Goal: Task Accomplishment & Management: Manage account settings

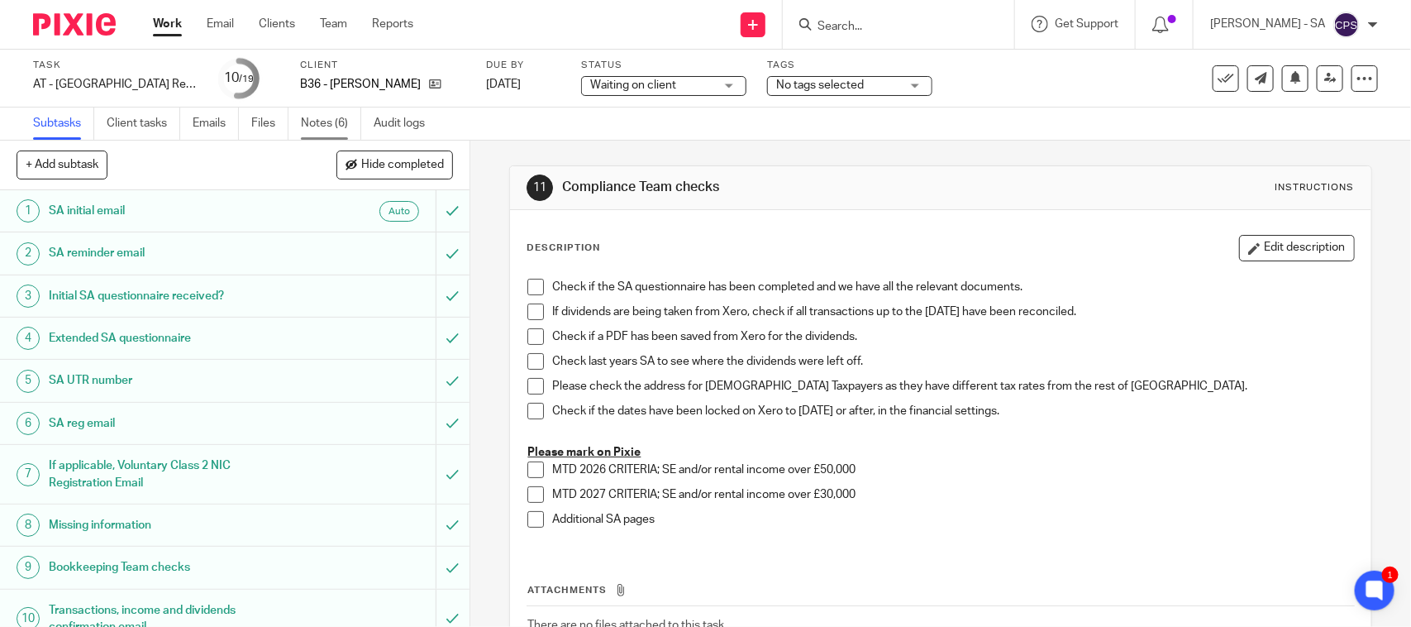
click at [346, 124] on link "Notes (6)" at bounding box center [331, 123] width 60 height 32
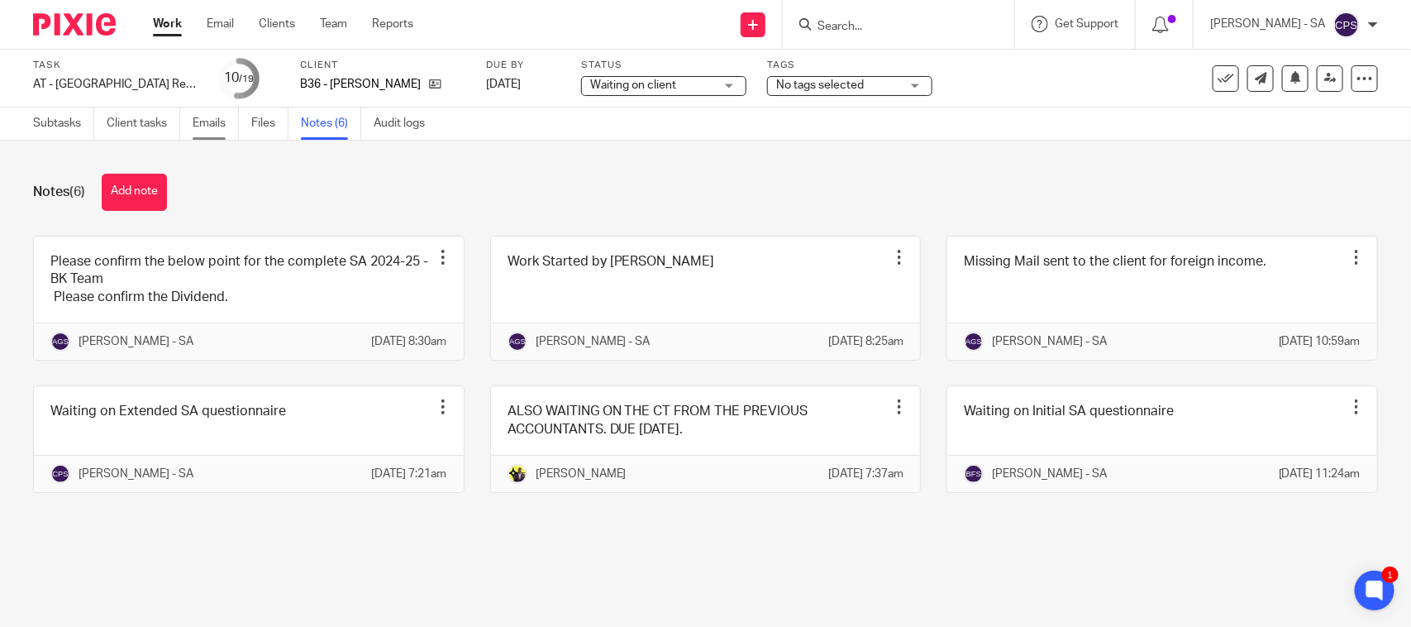
click at [212, 125] on link "Emails" at bounding box center [216, 123] width 46 height 32
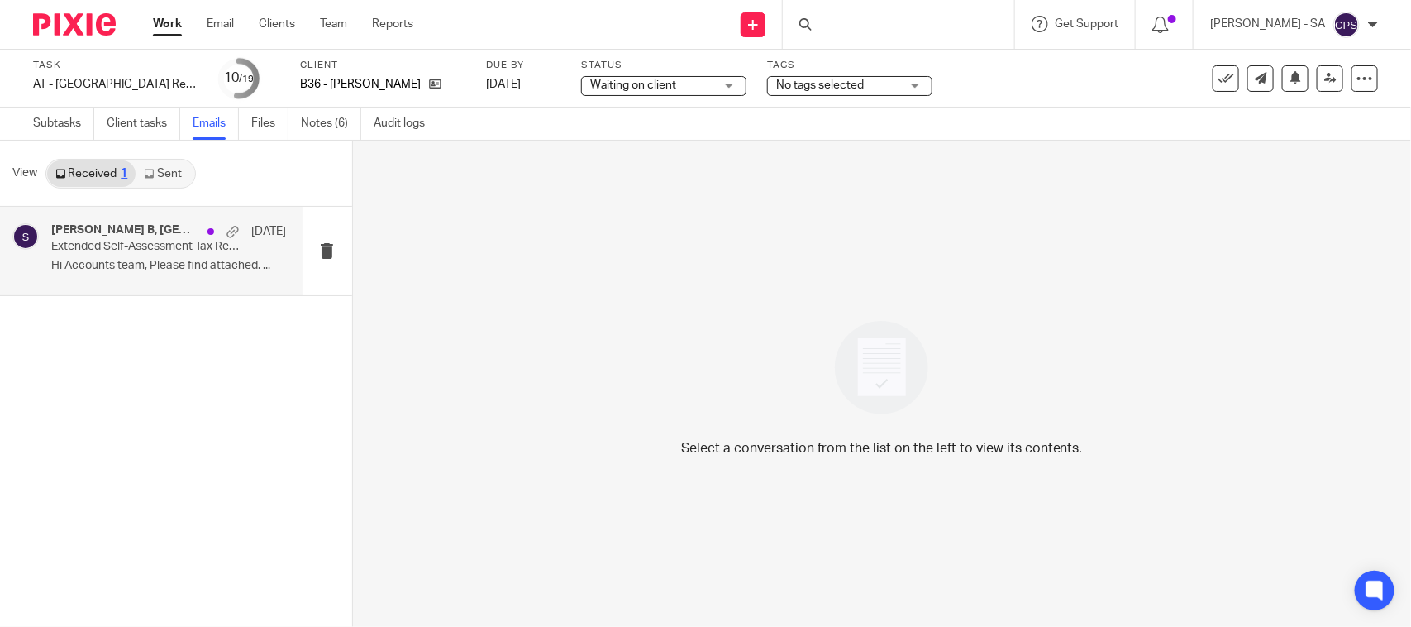
click at [107, 246] on p "Extended Self-Assessment Tax Return Questionnaire" at bounding box center [145, 247] width 188 height 14
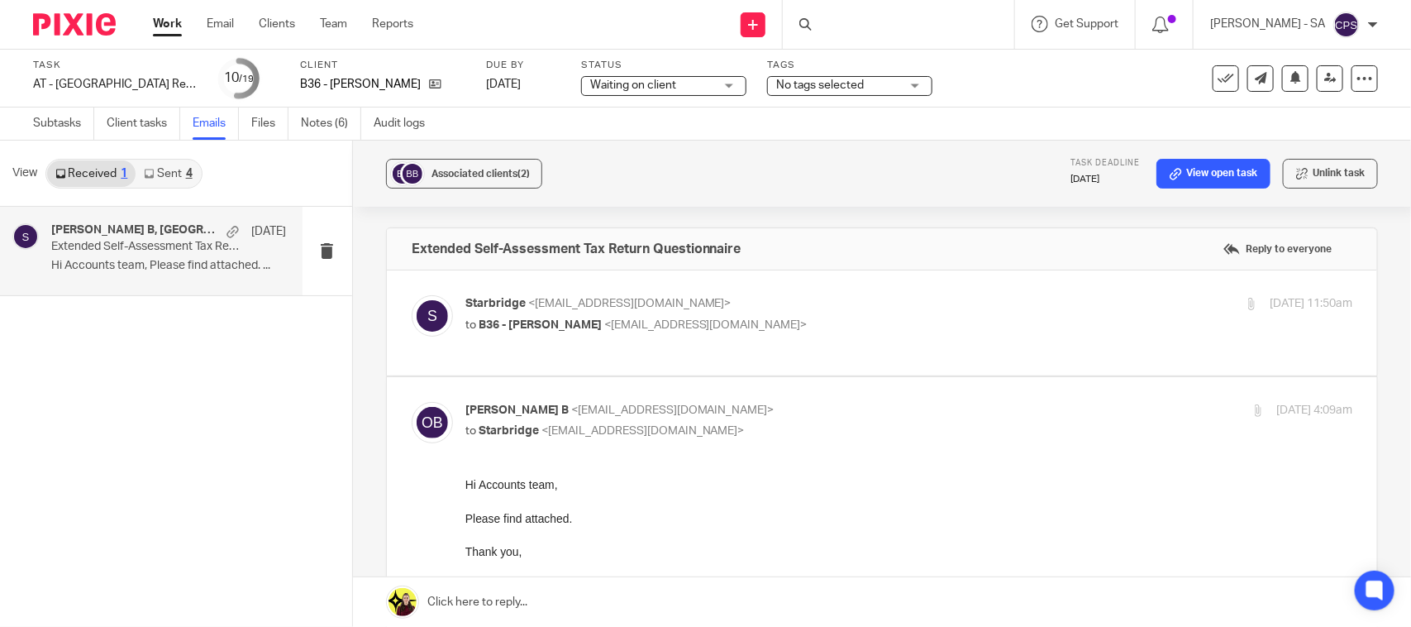
click at [168, 159] on div "Received 1 Sent 4" at bounding box center [123, 174] width 157 height 30
click at [171, 169] on link "Sent 4" at bounding box center [168, 173] width 64 height 26
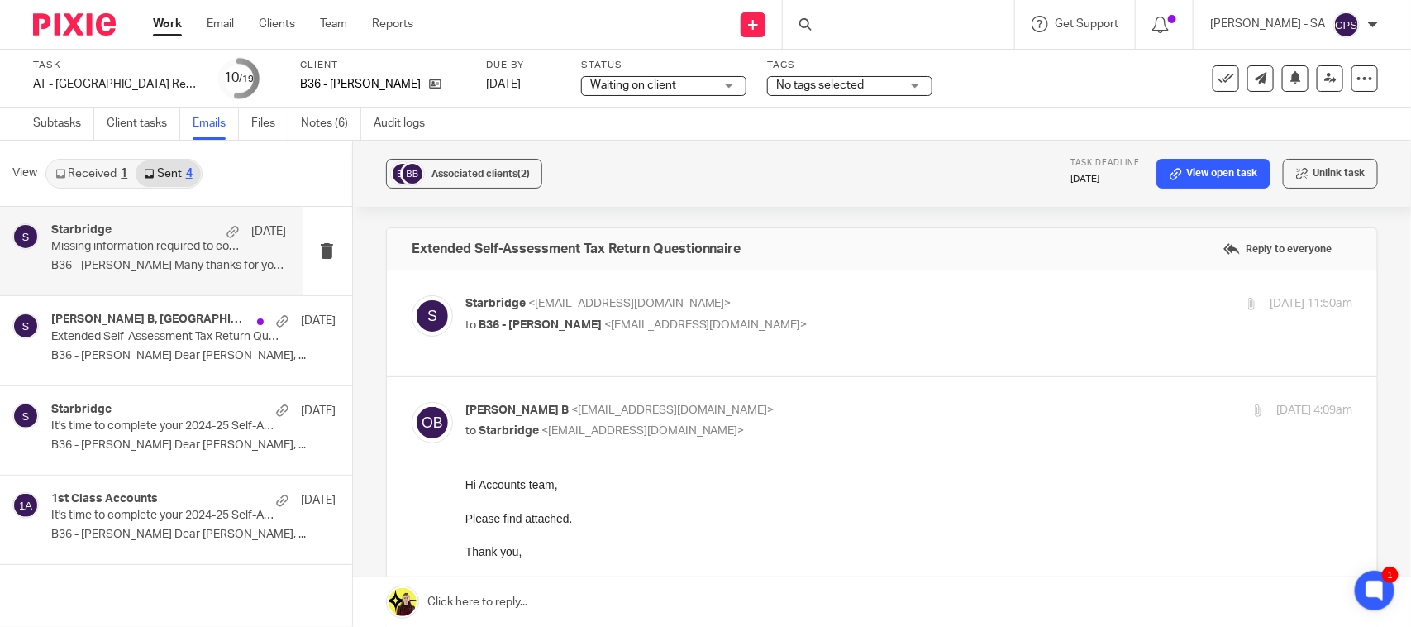
click at [129, 245] on p "Missing information required to complete your Self-Assessment Tax Return" at bounding box center [145, 247] width 188 height 14
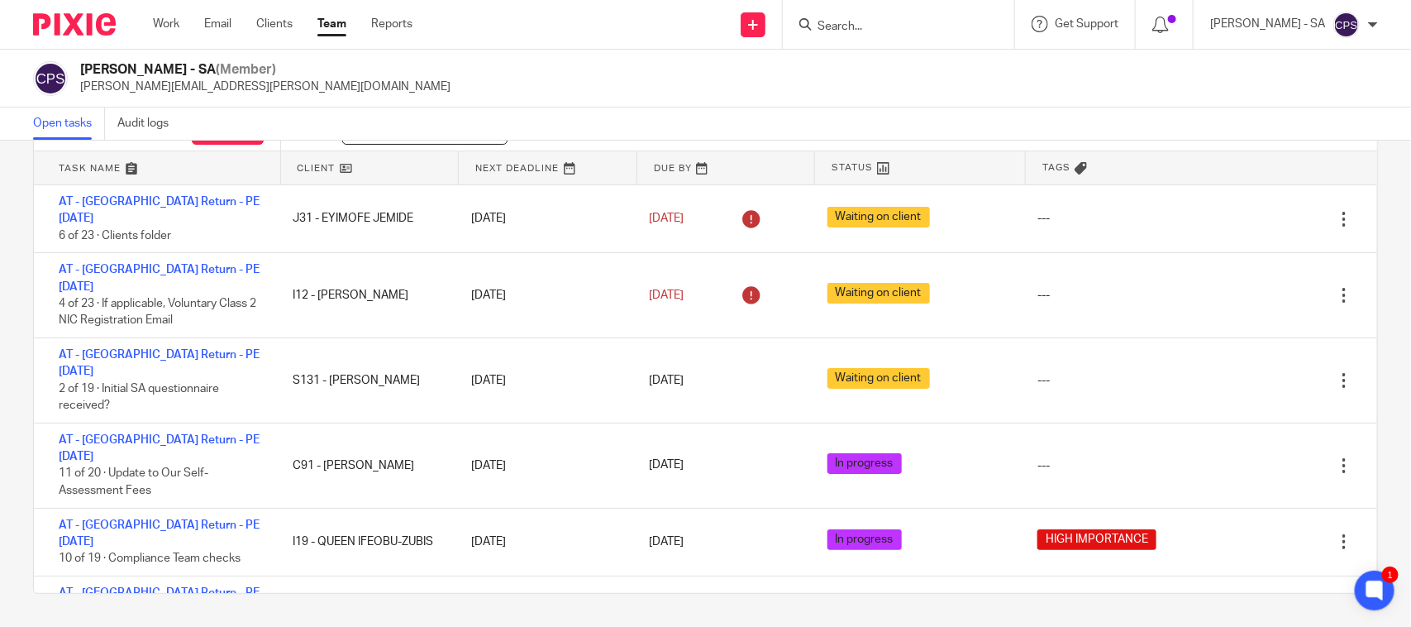
scroll to position [16909, 0]
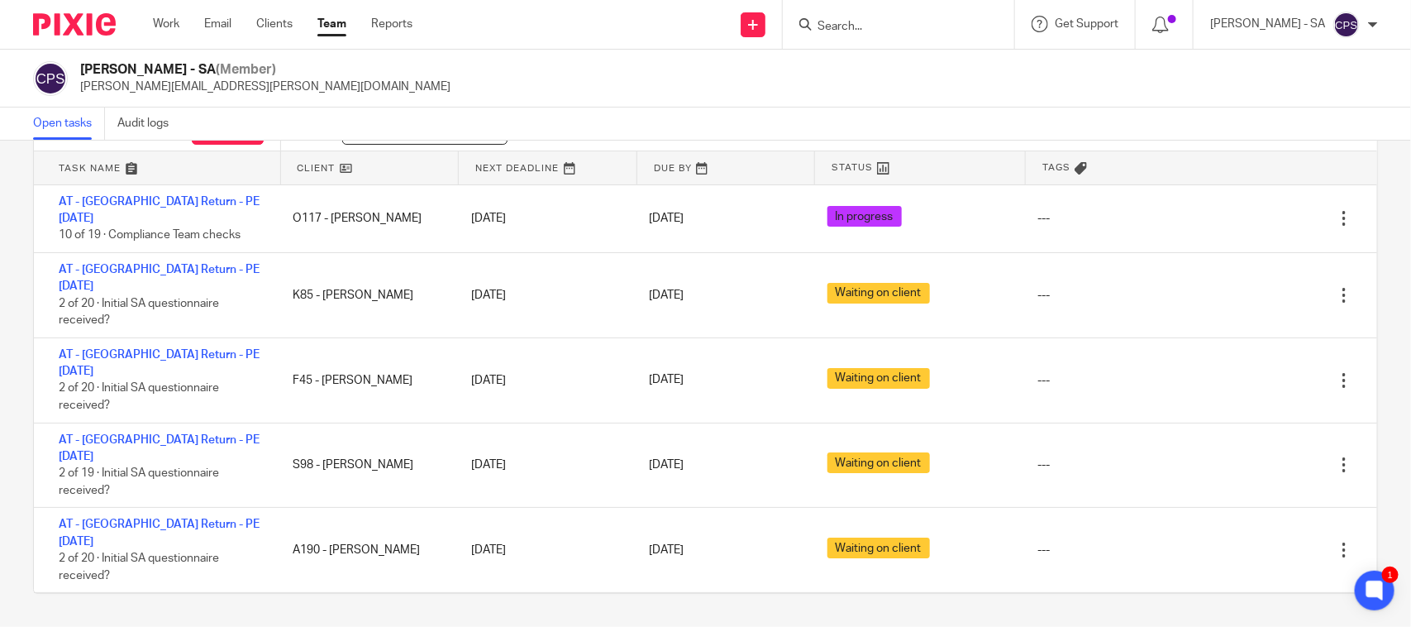
drag, startPoint x: 274, startPoint y: 510, endPoint x: 256, endPoint y: 513, distance: 18.4
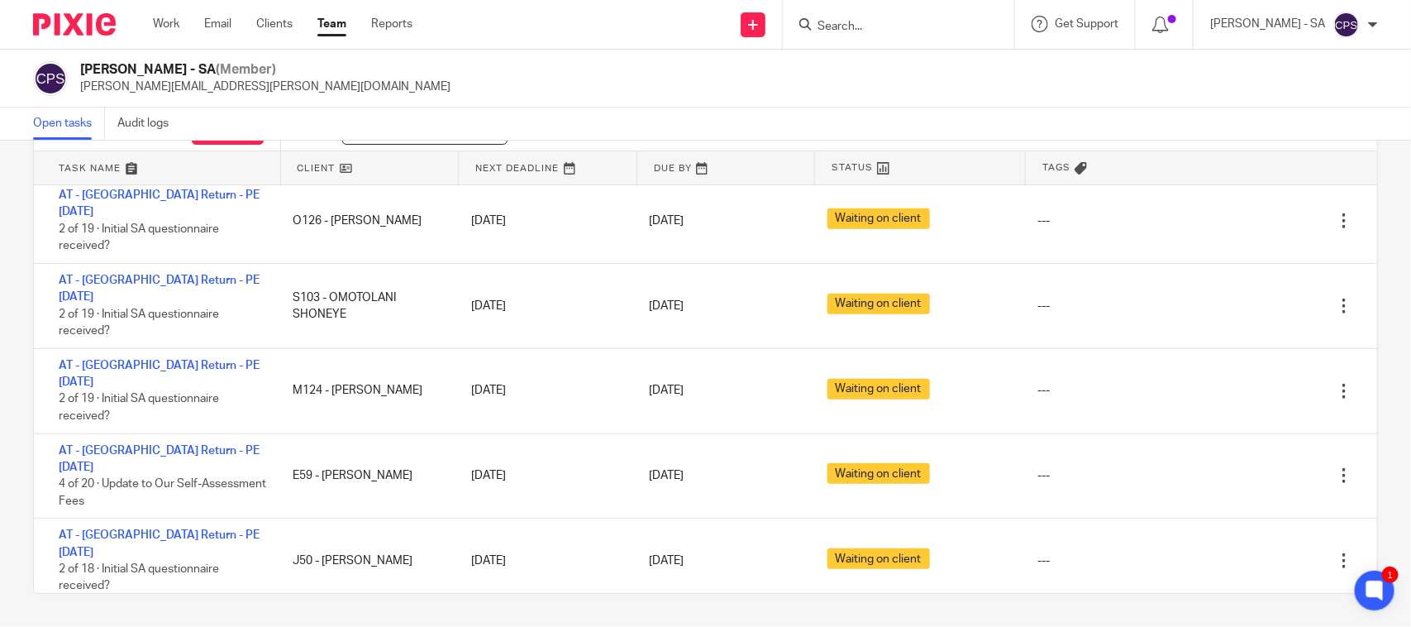
scroll to position [17322, 0]
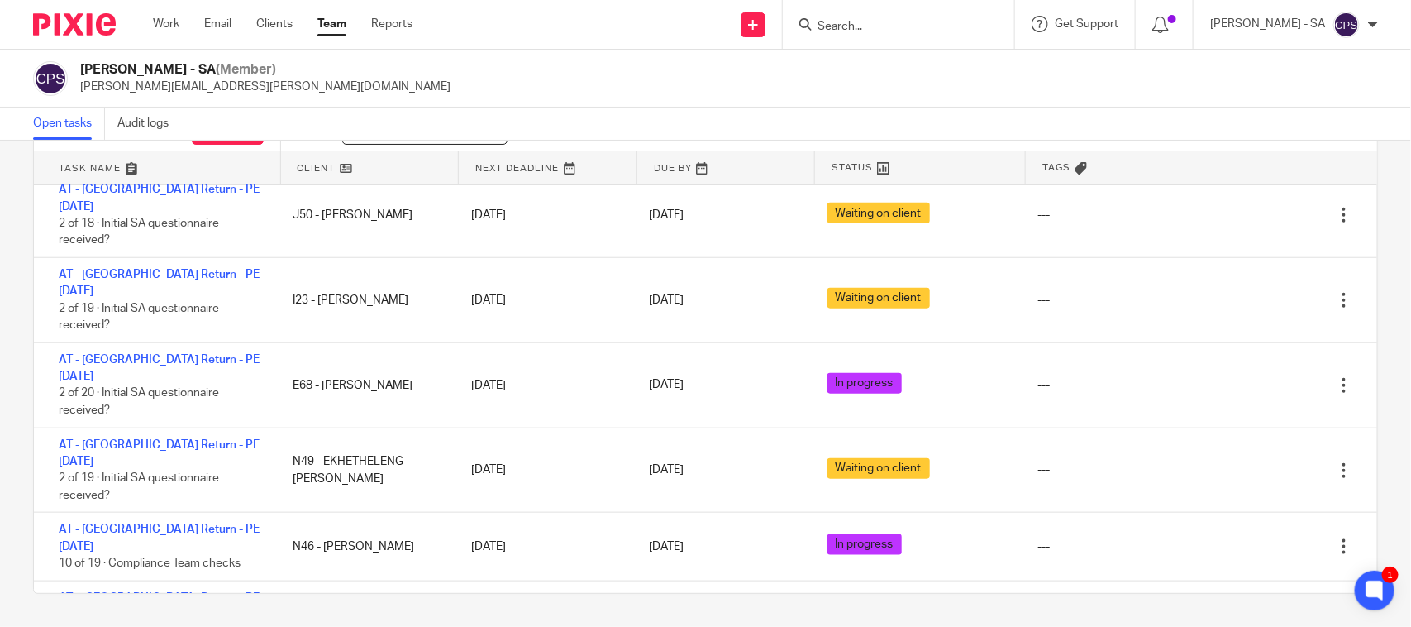
scroll to position [17632, 0]
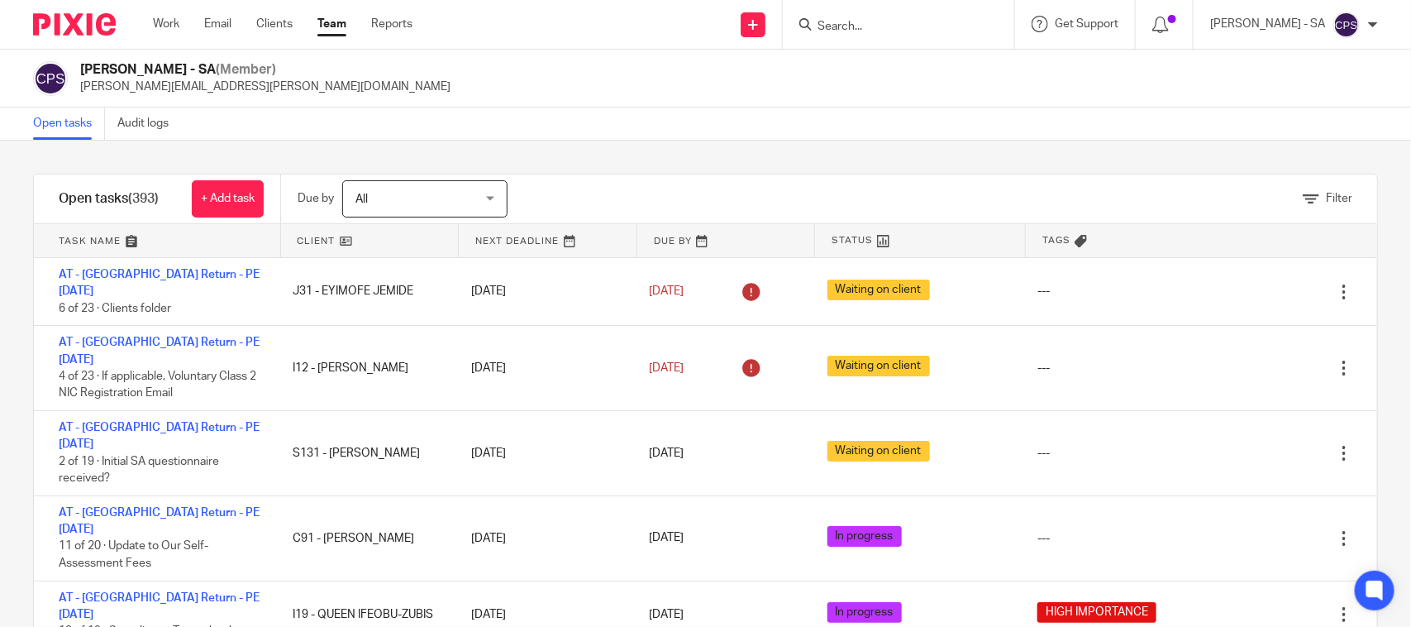
click at [860, 26] on input "Search" at bounding box center [890, 27] width 149 height 15
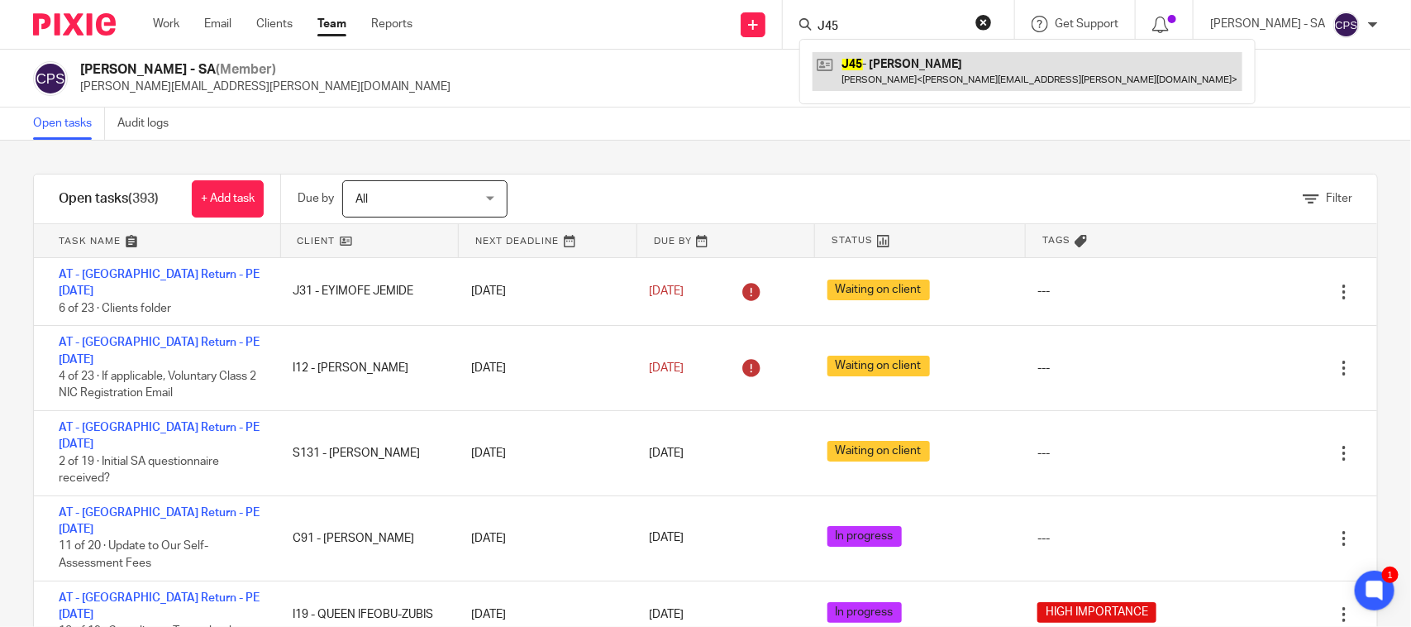
type input "J45"
click at [937, 66] on link at bounding box center [1028, 71] width 430 height 38
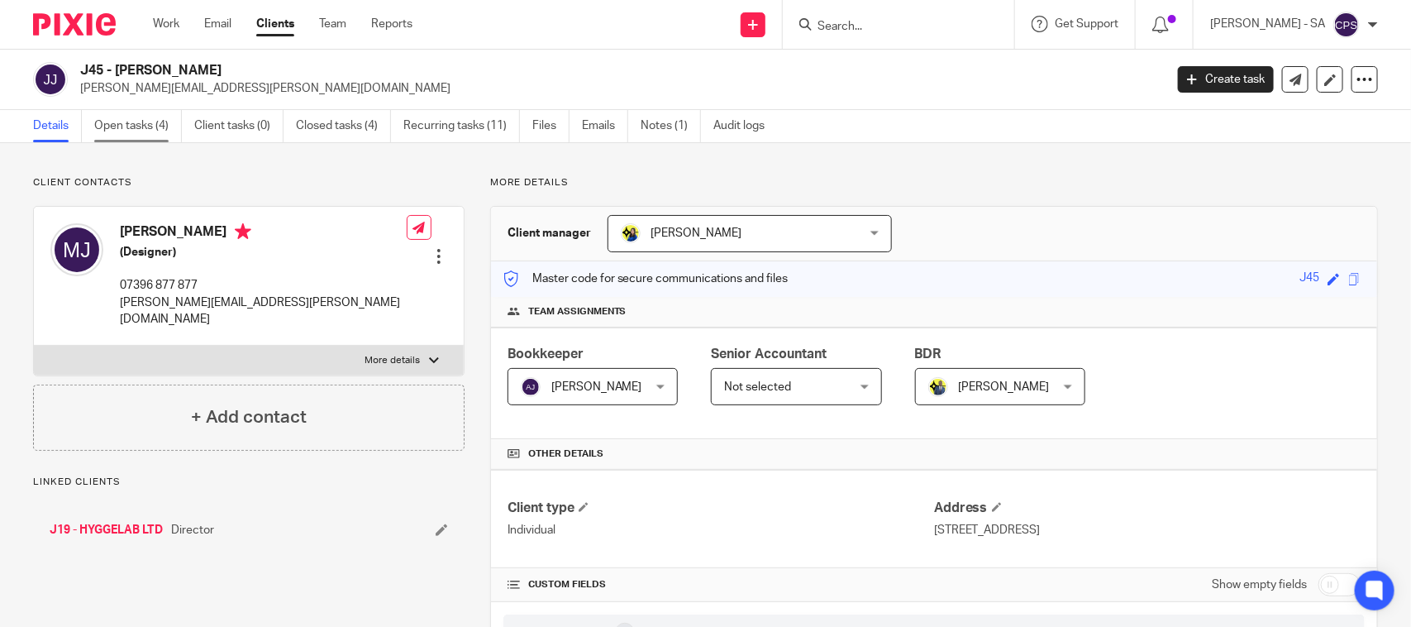
click at [157, 124] on link "Open tasks (4)" at bounding box center [138, 126] width 88 height 32
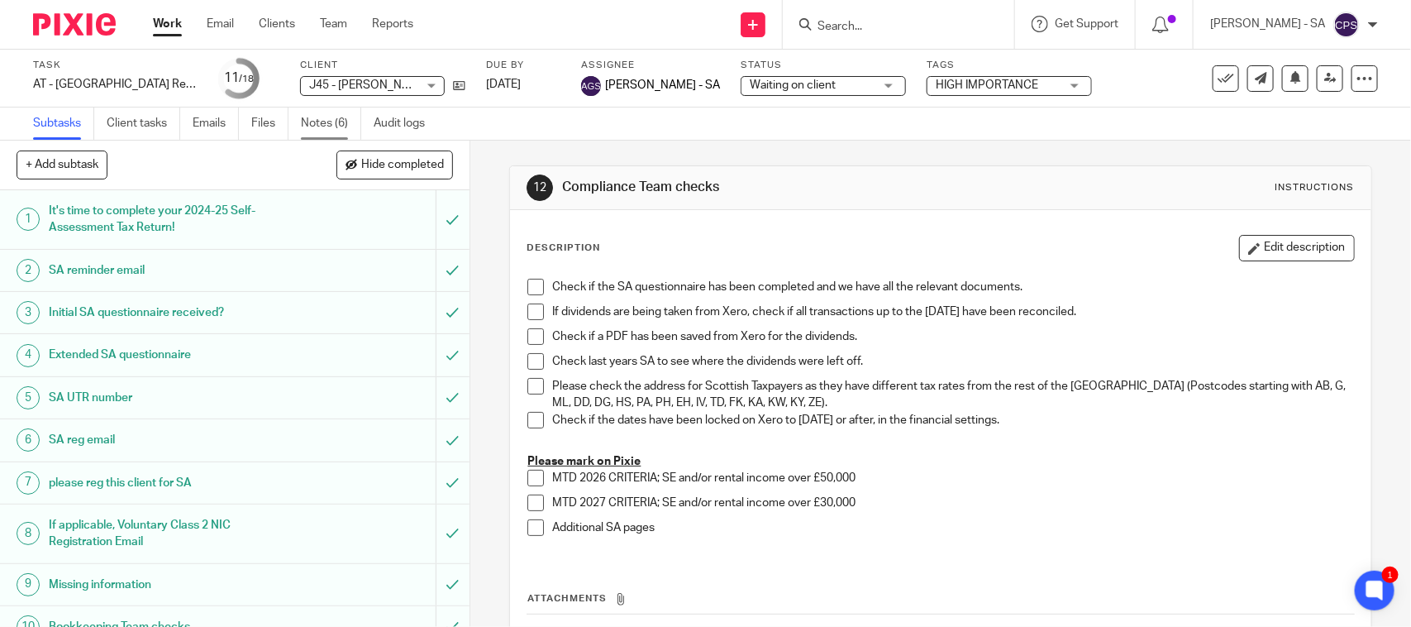
click at [327, 122] on link "Notes (6)" at bounding box center [331, 123] width 60 height 32
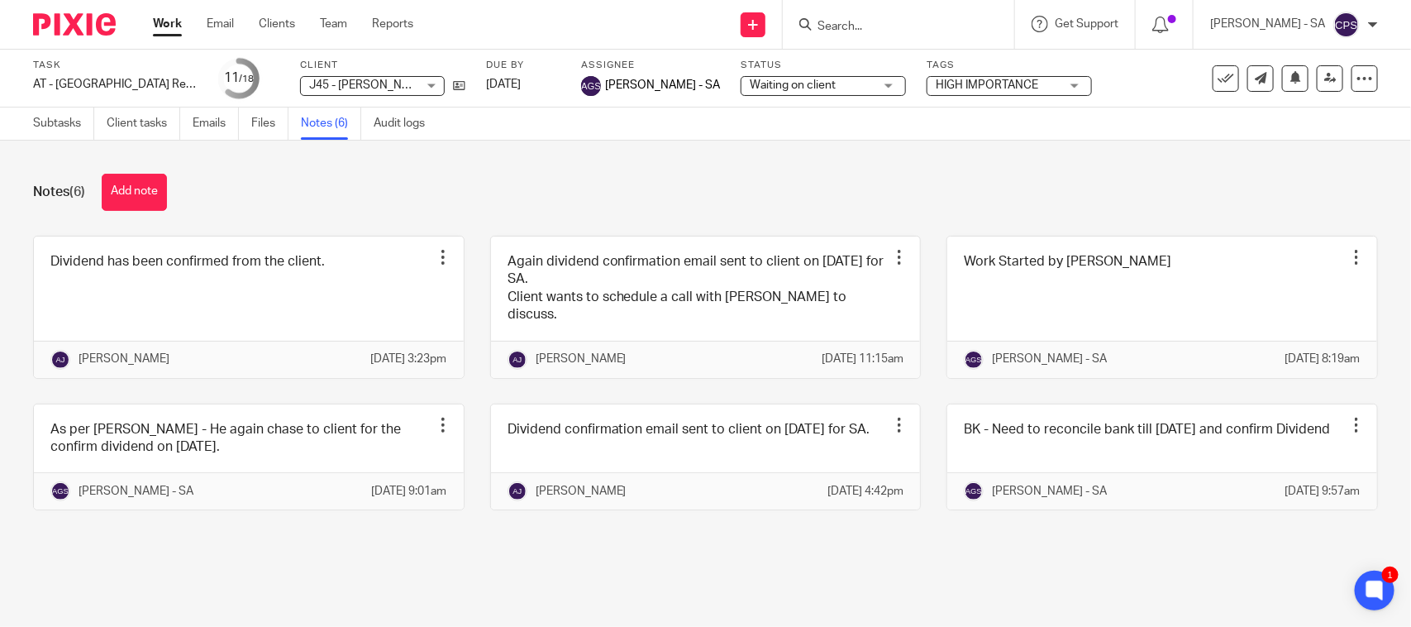
click at [431, 85] on div "J45 - [PERSON_NAME] J45 - [PERSON_NAME]" at bounding box center [372, 86] width 145 height 20
click at [478, 146] on div "Notes (6) Add note Dividend has been confirmed from the client. Edit note Delet…" at bounding box center [705, 354] width 1411 height 427
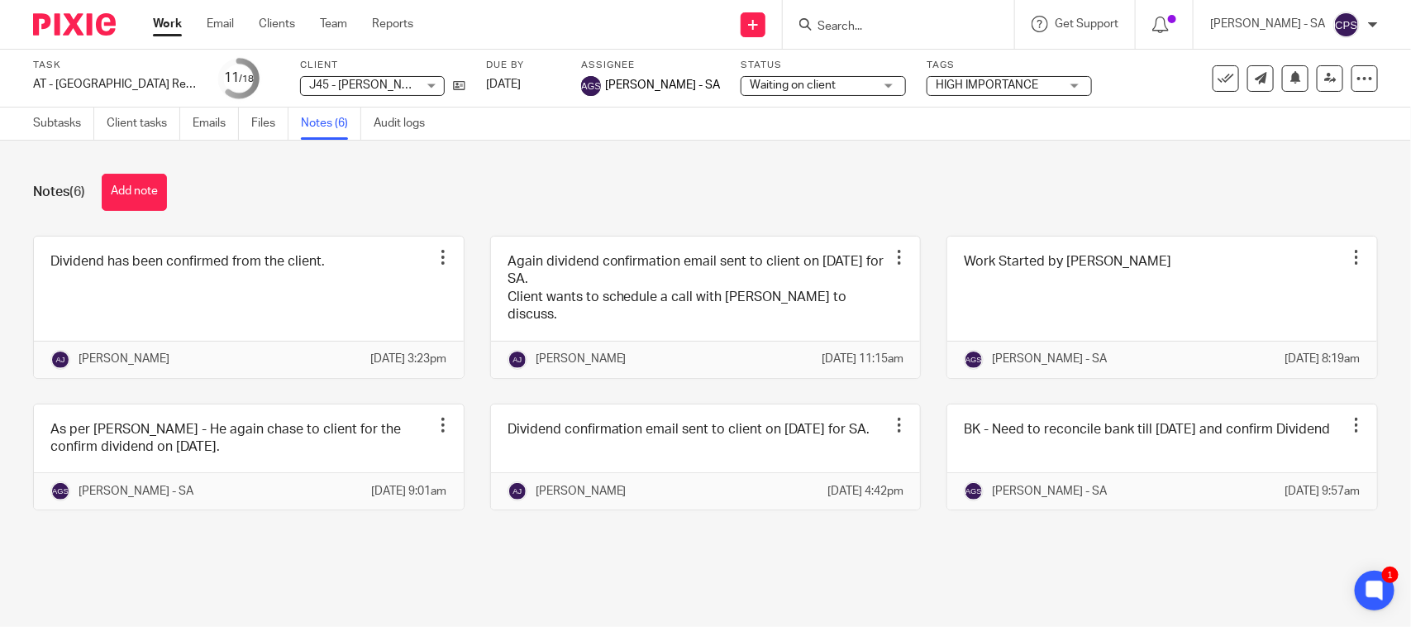
click at [839, 204] on div "Notes (6) Add note" at bounding box center [705, 192] width 1345 height 37
click at [50, 126] on link "Subtasks" at bounding box center [63, 123] width 61 height 32
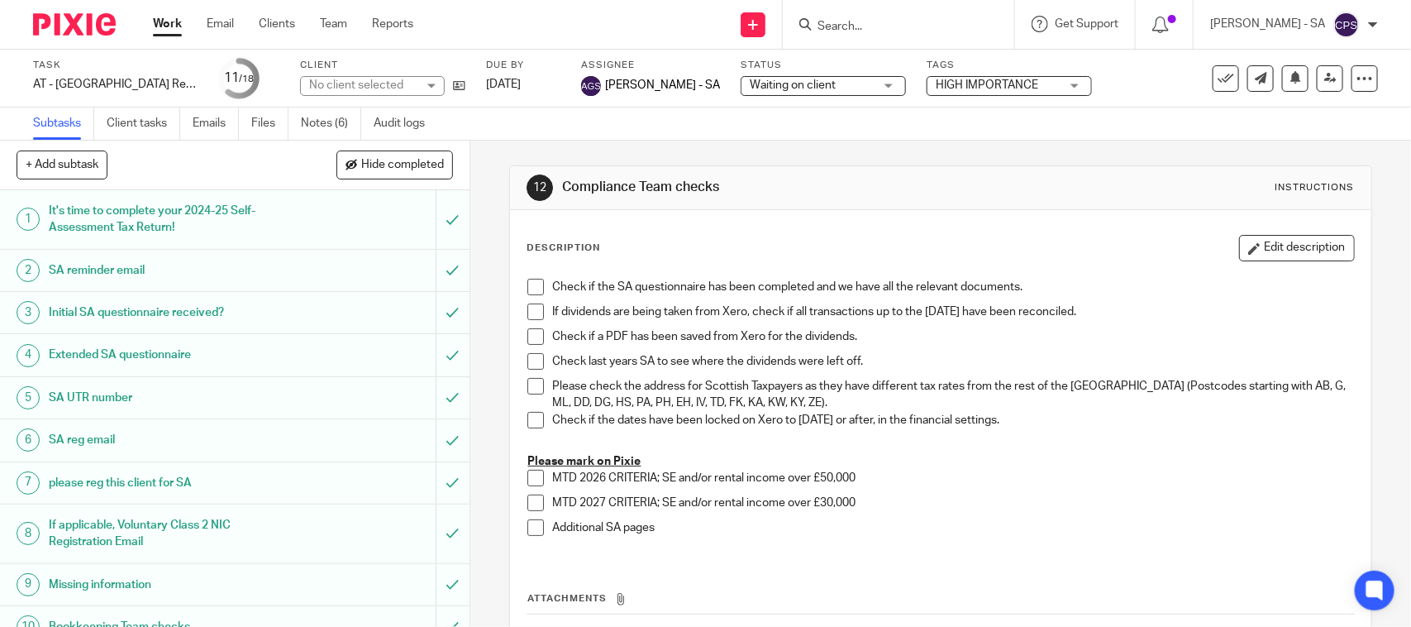
click at [104, 398] on h1 "SA UTR number" at bounding box center [172, 397] width 247 height 25
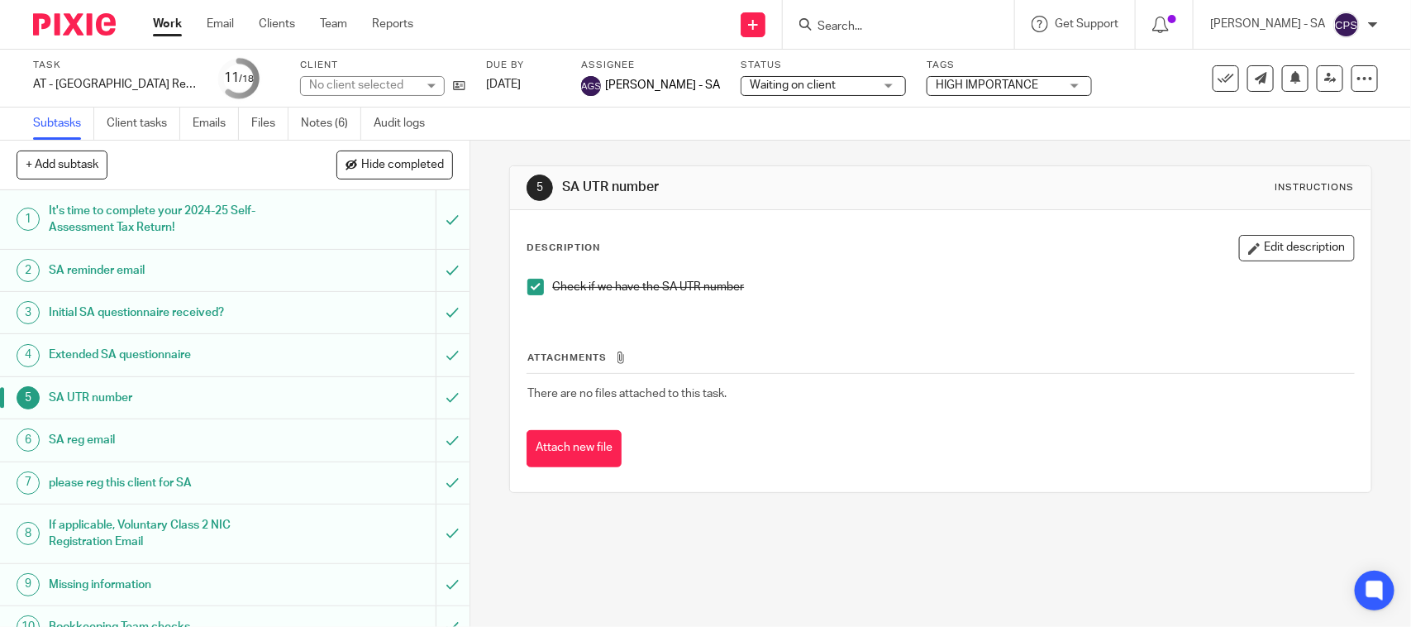
click at [117, 622] on h1 "Bookkeeping Team checks" at bounding box center [172, 626] width 247 height 25
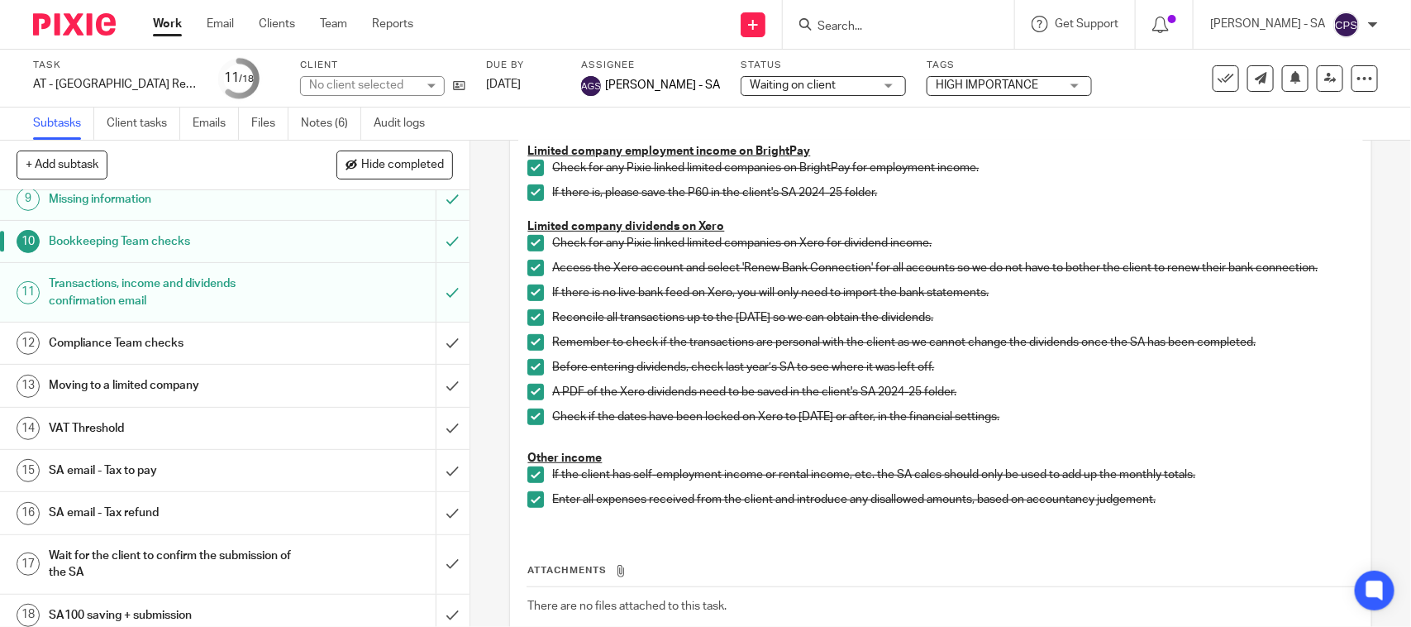
scroll to position [398, 0]
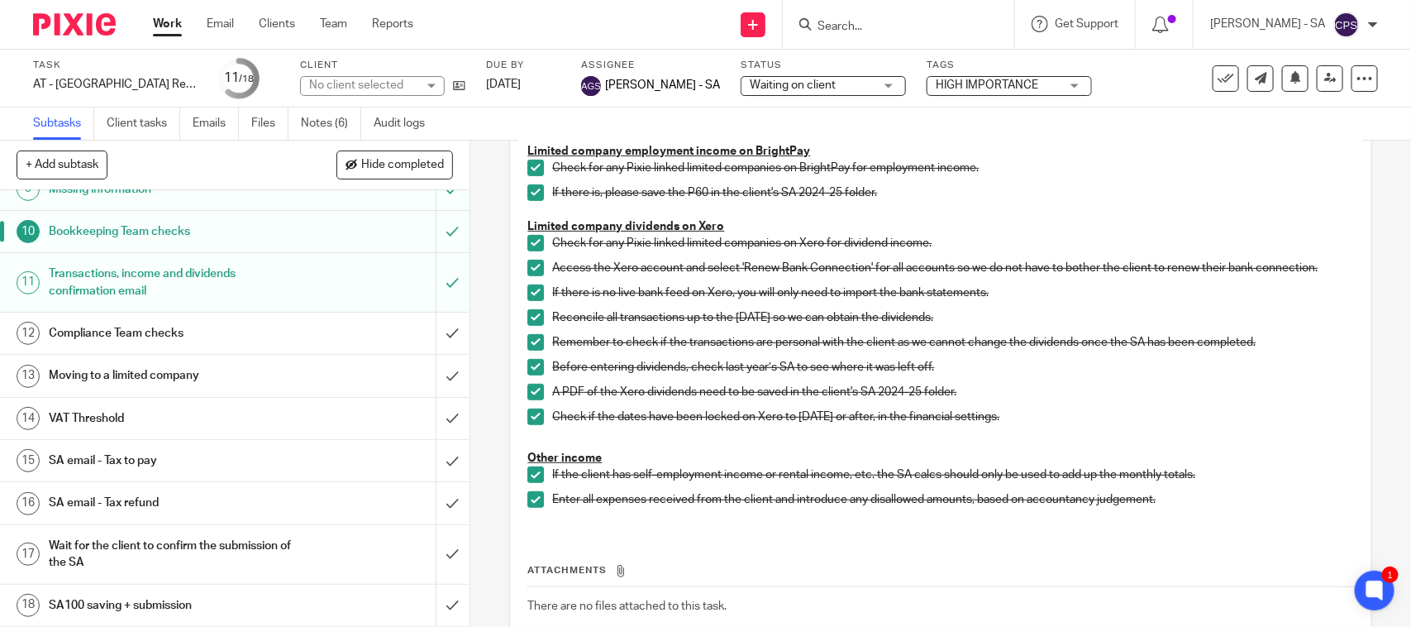
click at [141, 459] on h1 "SA email - Tax to pay" at bounding box center [172, 460] width 247 height 25
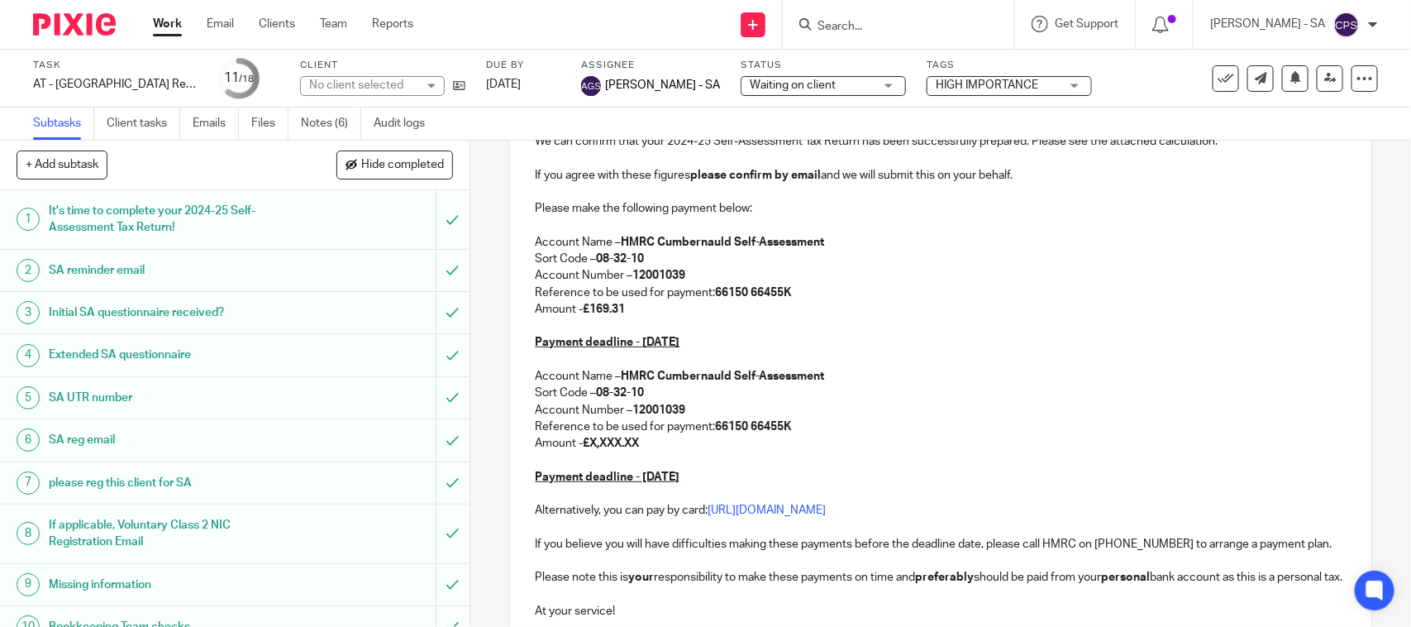
scroll to position [310, 0]
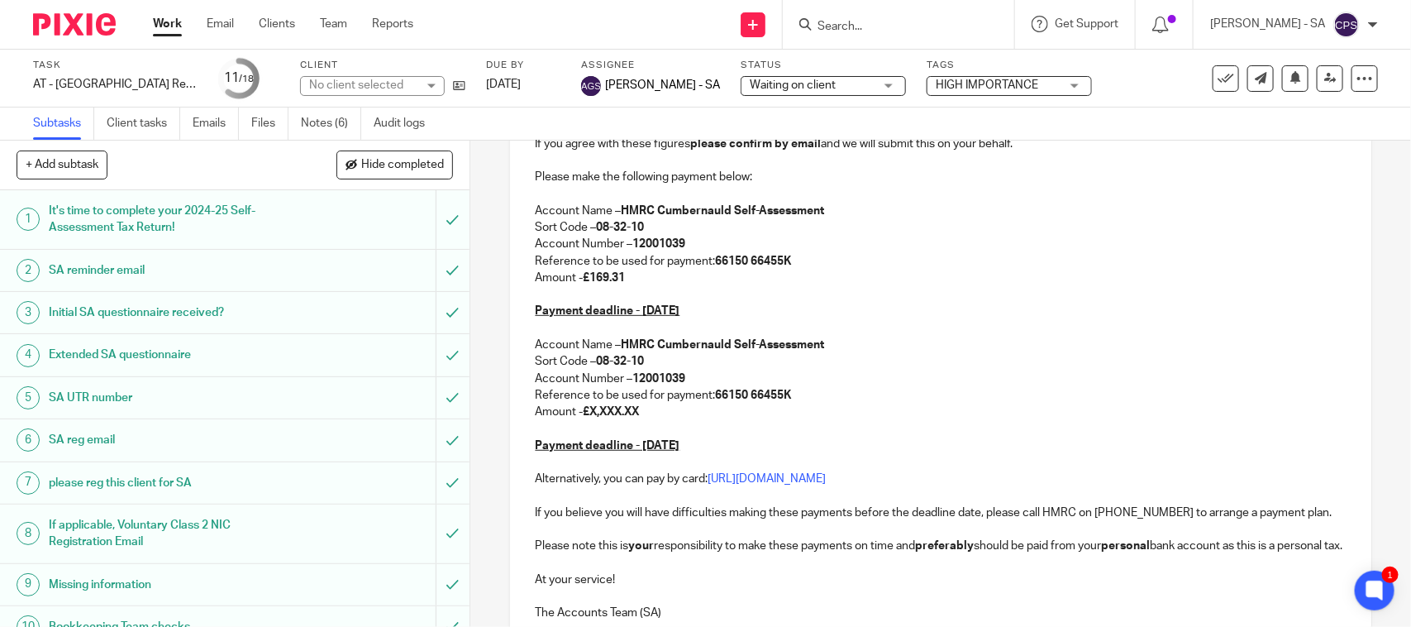
drag, startPoint x: 527, startPoint y: 349, endPoint x: 719, endPoint y: 444, distance: 214.1
click at [717, 444] on div "J45 - [PERSON_NAME] Dear [PERSON_NAME], We can confirm that your 2024-25 Self-A…" at bounding box center [940, 325] width 861 height 615
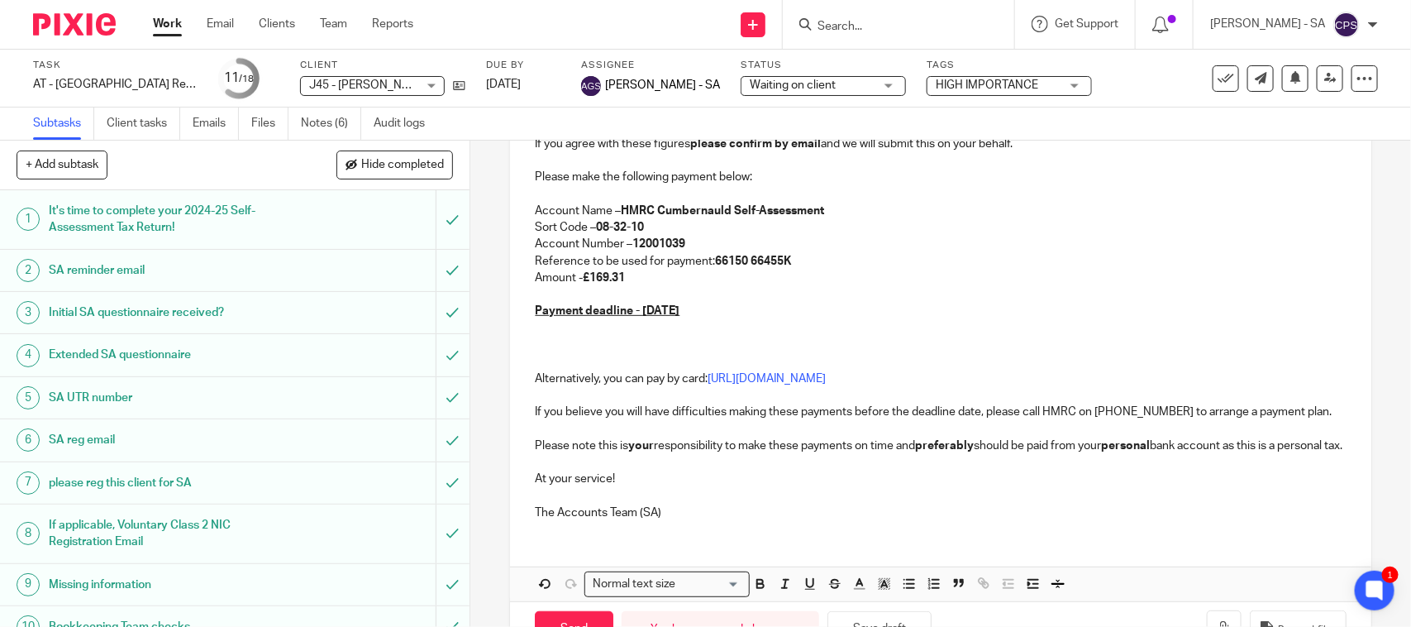
scroll to position [165, 0]
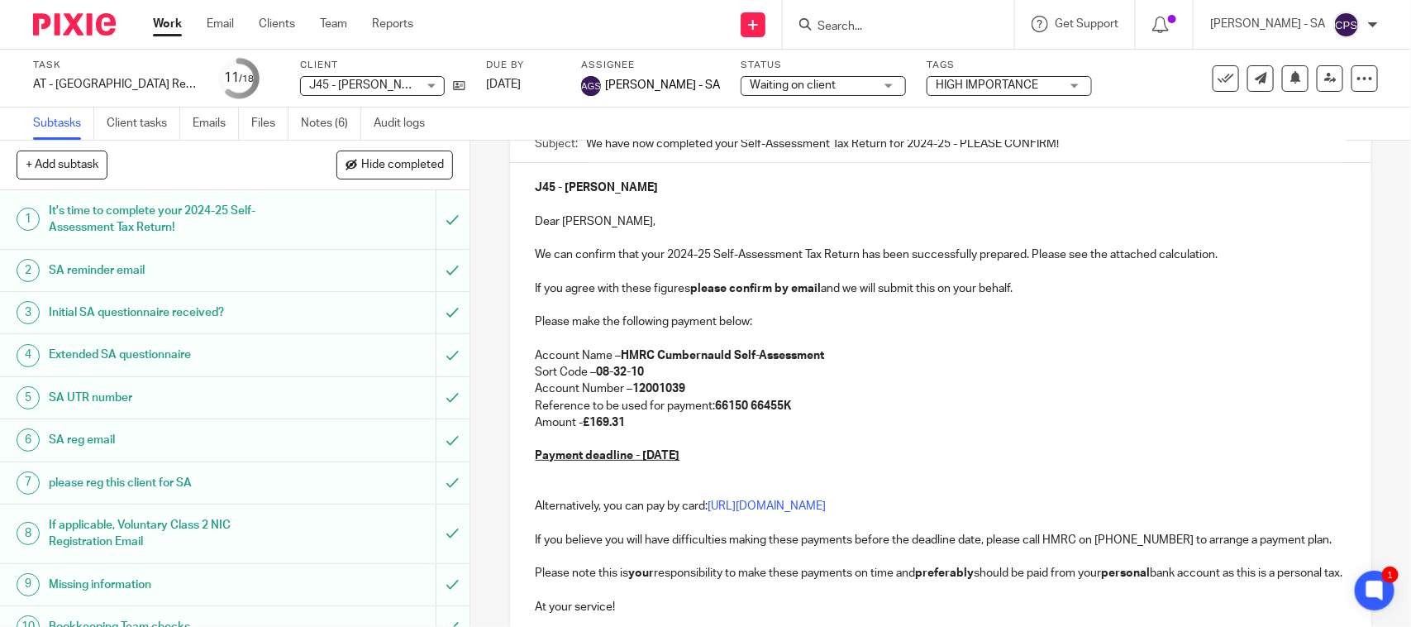
click at [526, 486] on div "J45 - [PERSON_NAME] Dear [PERSON_NAME], We can confirm that your 2024-25 Self-A…" at bounding box center [940, 412] width 861 height 498
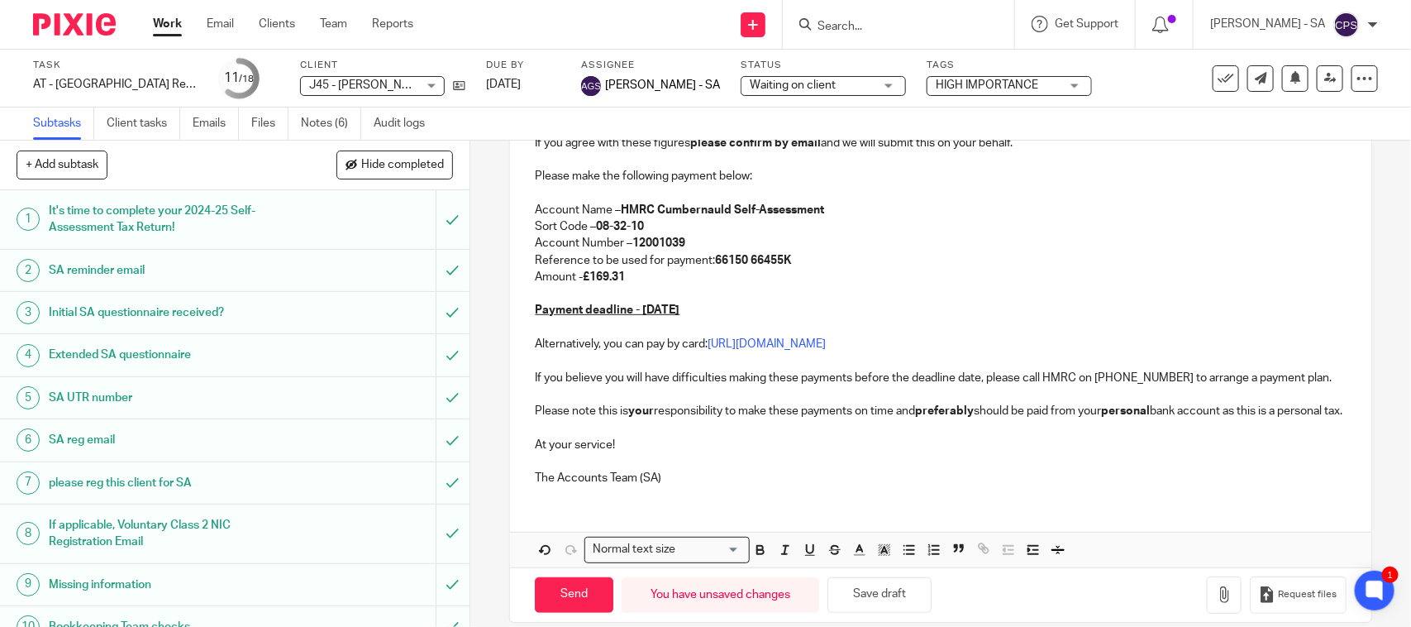
scroll to position [350, 0]
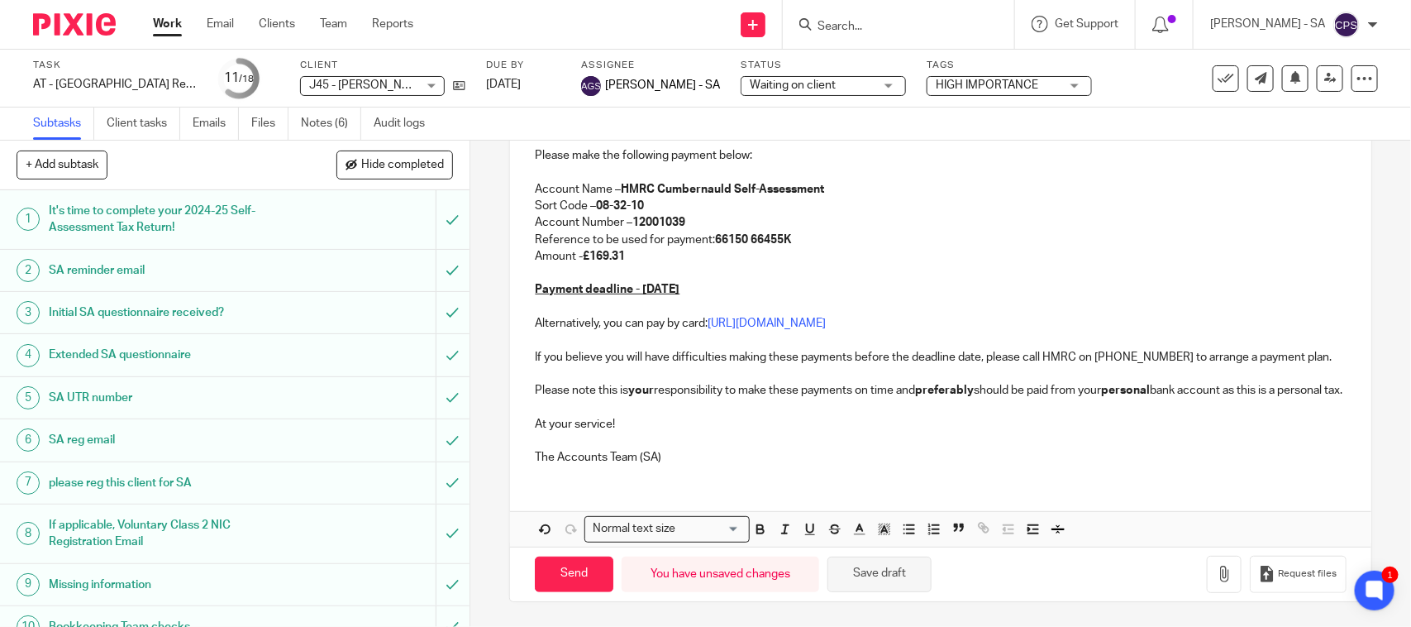
click at [866, 575] on button "Save draft" at bounding box center [880, 574] width 104 height 36
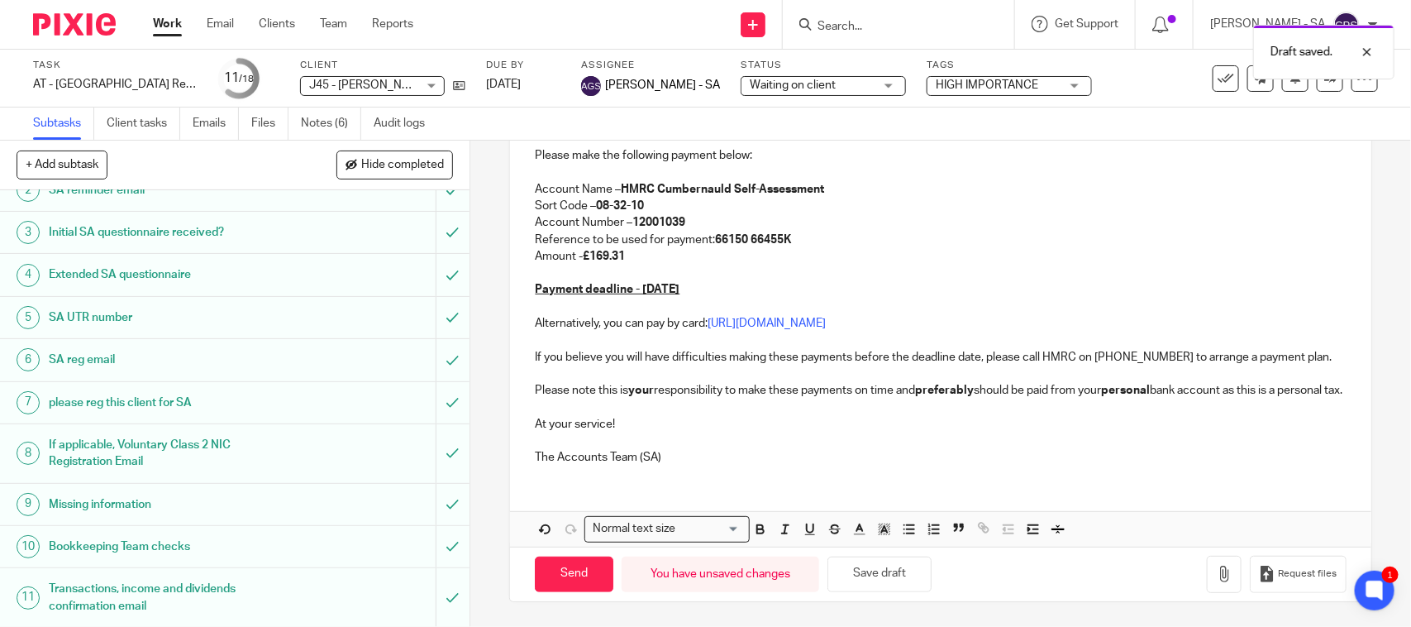
scroll to position [0, 0]
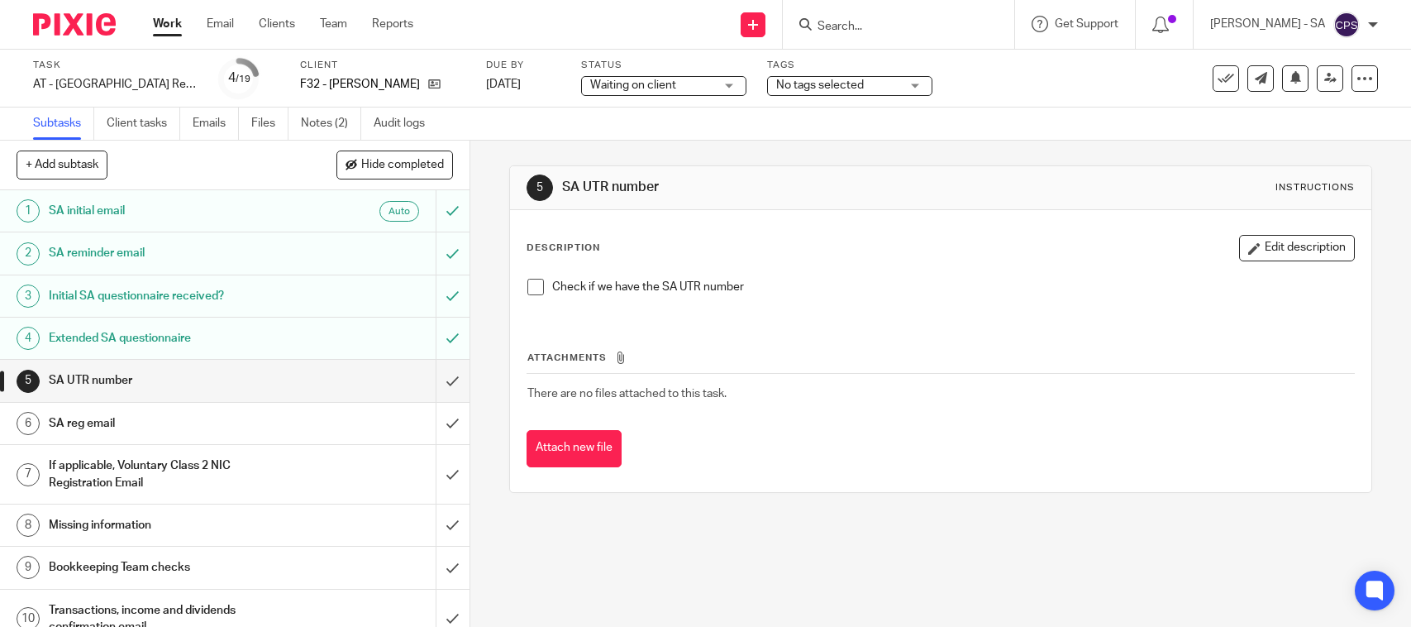
click at [332, 122] on link "Notes (2)" at bounding box center [331, 123] width 60 height 32
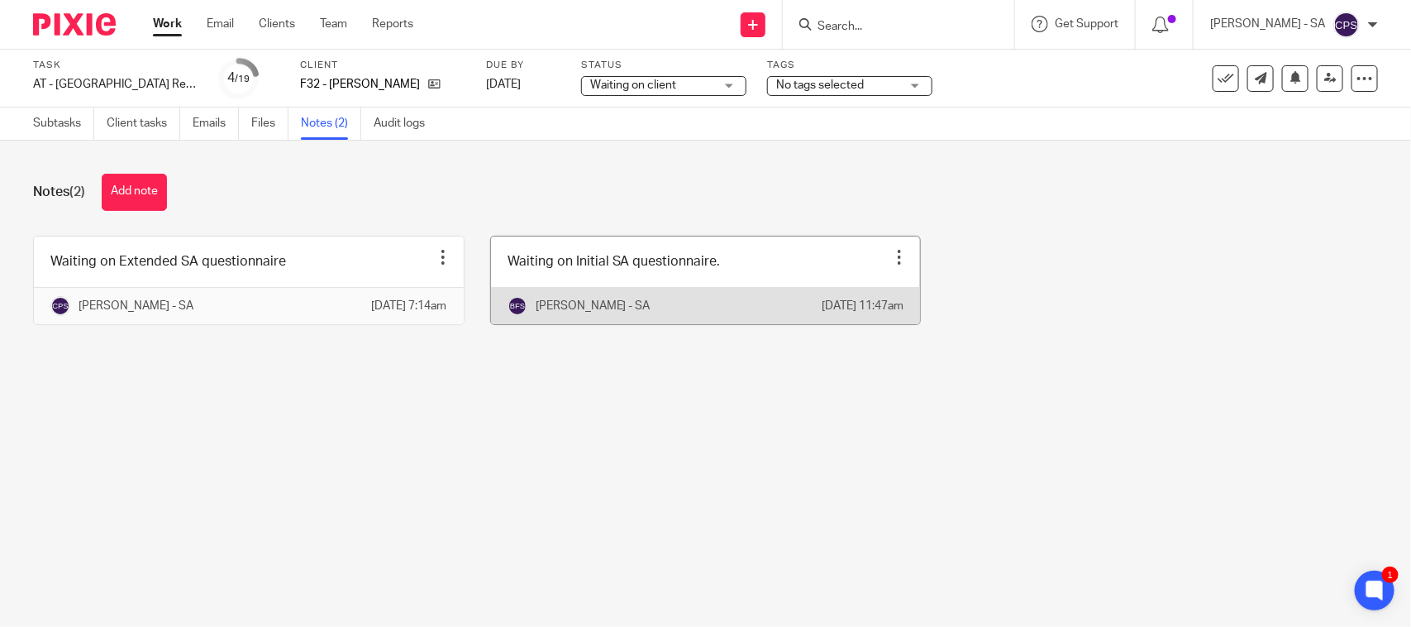
click at [609, 286] on link at bounding box center [706, 280] width 430 height 88
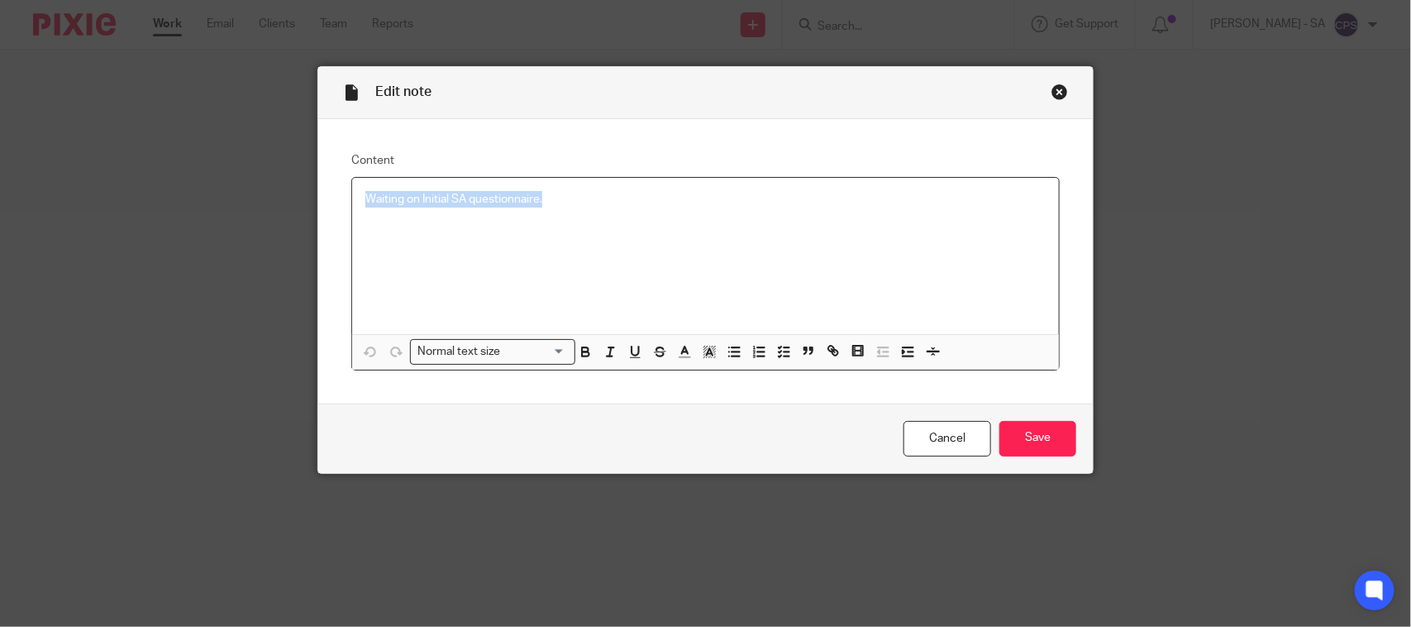
drag, startPoint x: 559, startPoint y: 201, endPoint x: 348, endPoint y: 195, distance: 210.9
click at [352, 195] on div "Waiting on Initial SA questionnaire." at bounding box center [705, 256] width 707 height 156
click at [776, 345] on icon "button" at bounding box center [783, 351] width 15 height 15
click at [365, 200] on span at bounding box center [373, 199] width 17 height 17
click at [1014, 432] on input "Save" at bounding box center [1038, 439] width 77 height 36
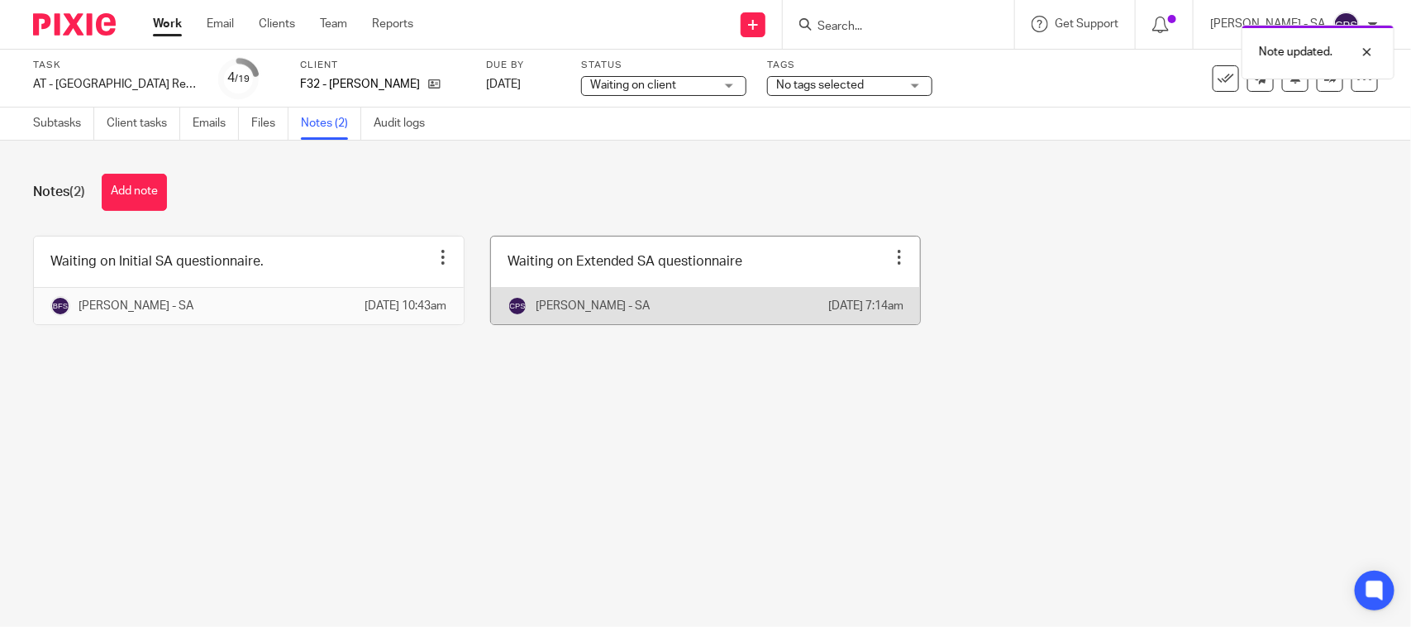
click at [544, 299] on link at bounding box center [706, 280] width 430 height 88
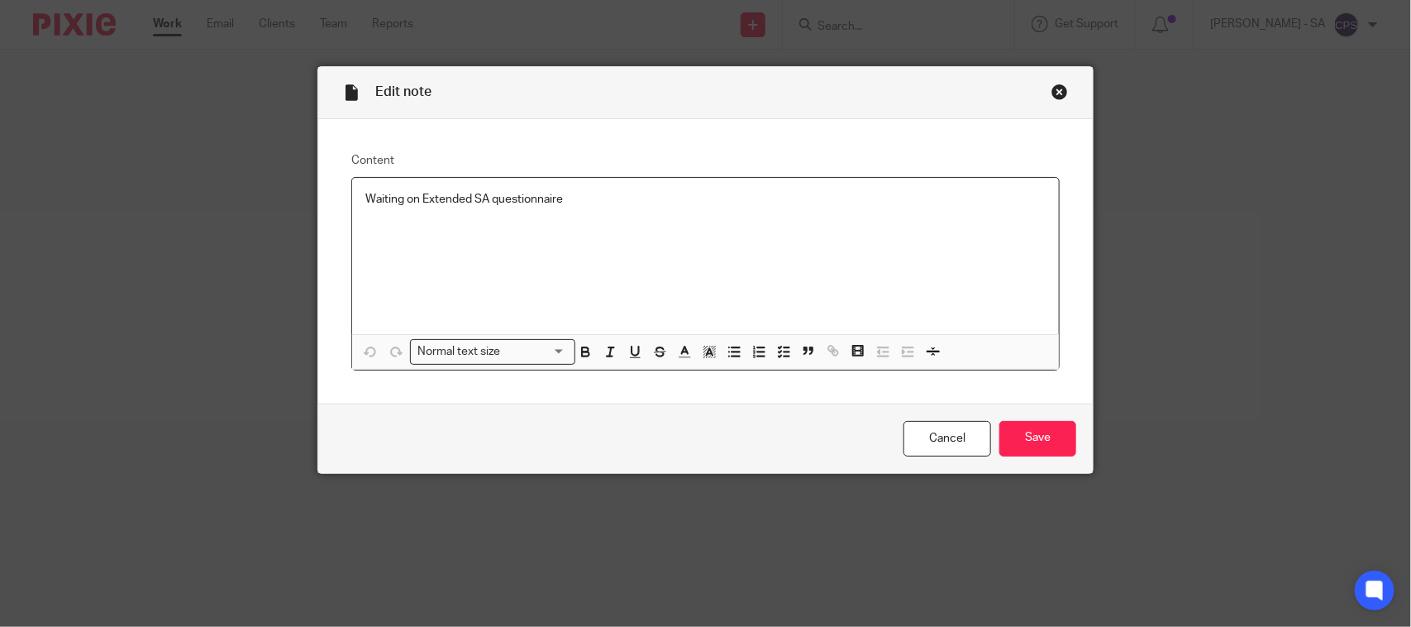
click at [1052, 93] on div "Close this dialog window" at bounding box center [1060, 92] width 17 height 17
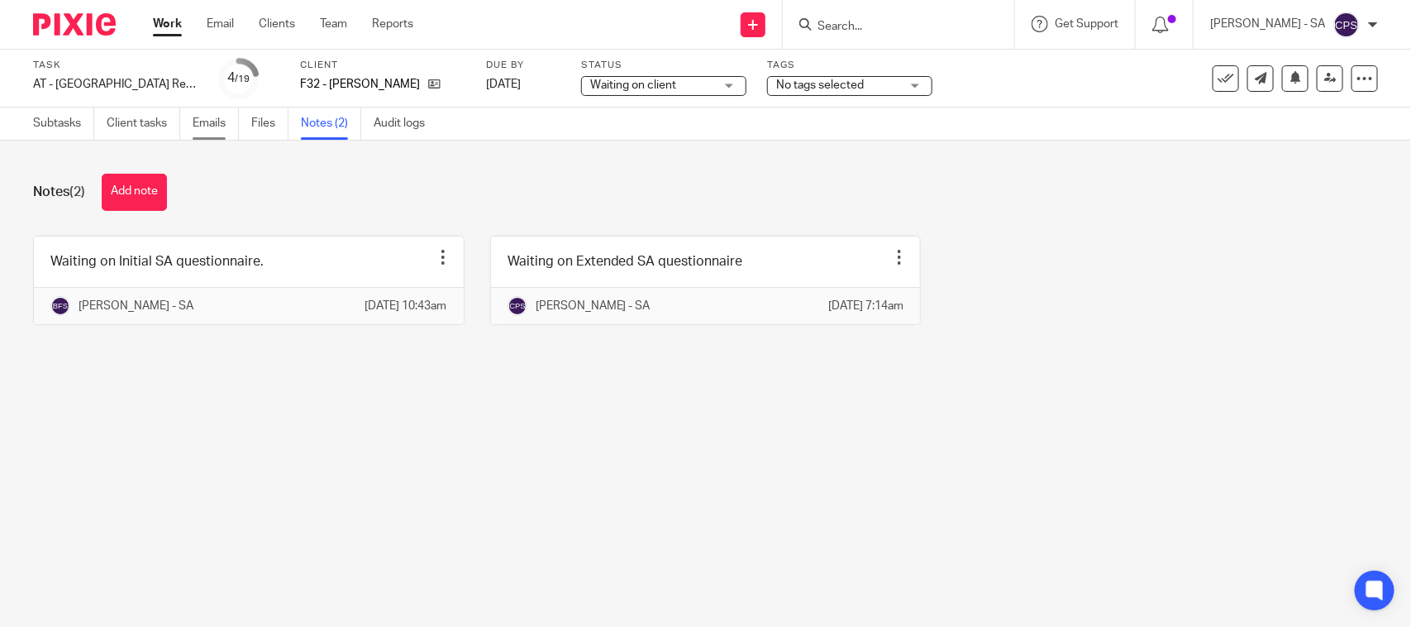
click at [199, 117] on link "Emails" at bounding box center [216, 123] width 46 height 32
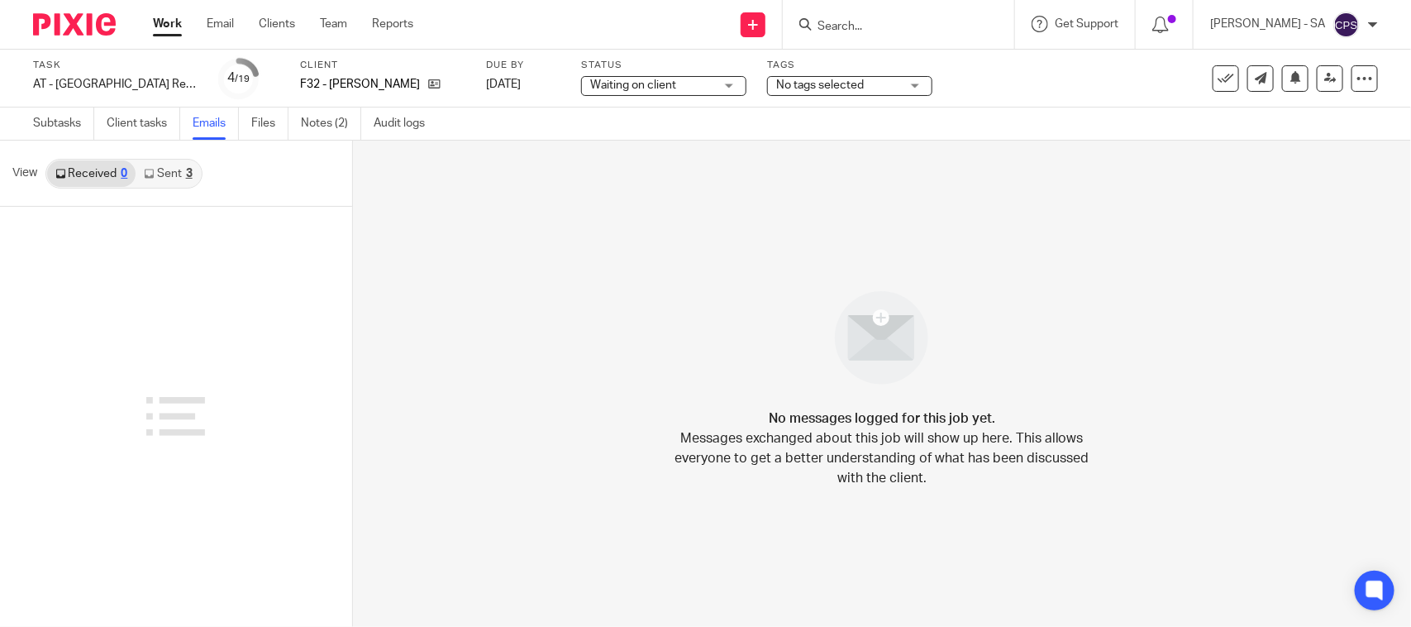
click at [169, 174] on link "Sent 3" at bounding box center [168, 173] width 64 height 26
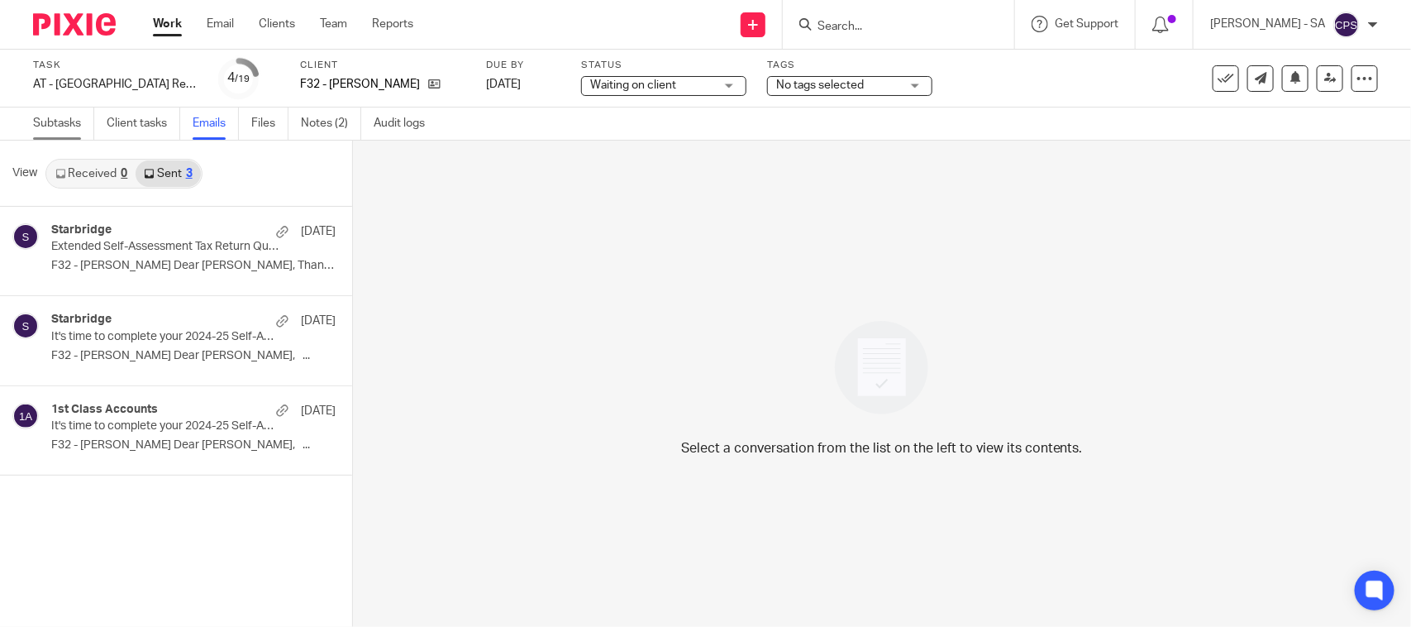
click at [45, 125] on link "Subtasks" at bounding box center [63, 123] width 61 height 32
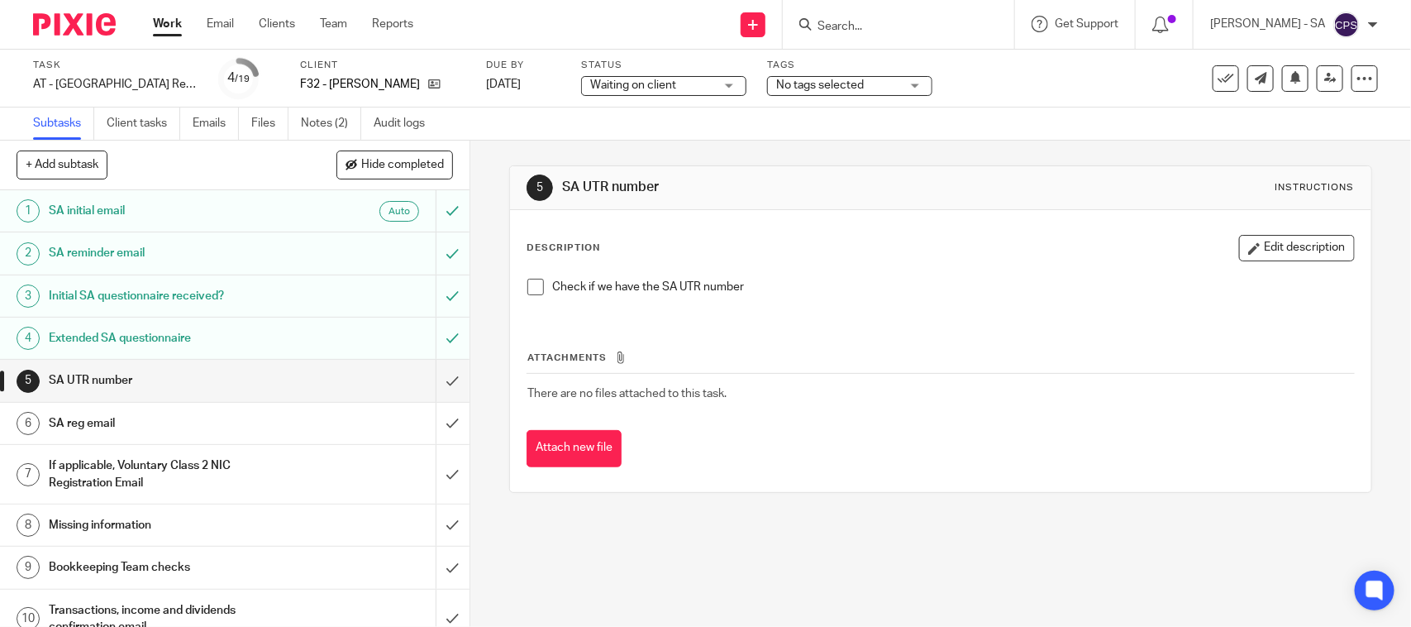
click at [527, 289] on span at bounding box center [535, 287] width 17 height 17
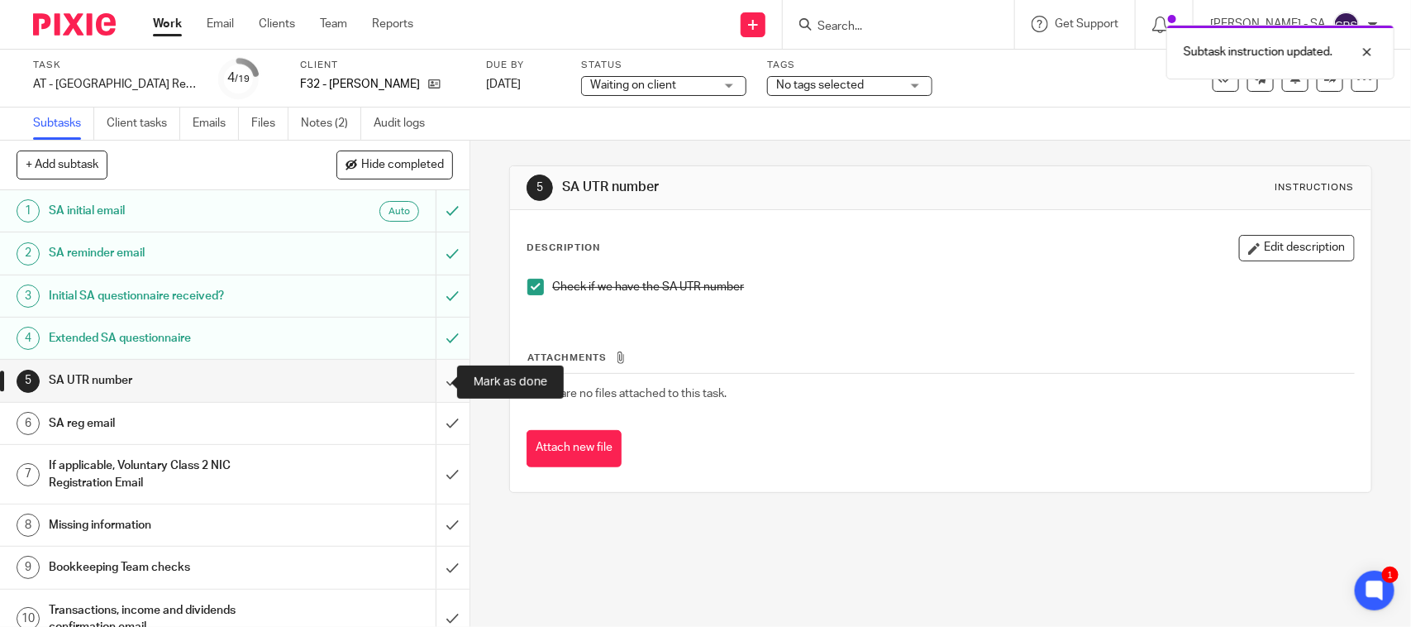
click at [424, 380] on input "submit" at bounding box center [235, 380] width 470 height 41
click at [424, 426] on input "submit" at bounding box center [235, 423] width 470 height 41
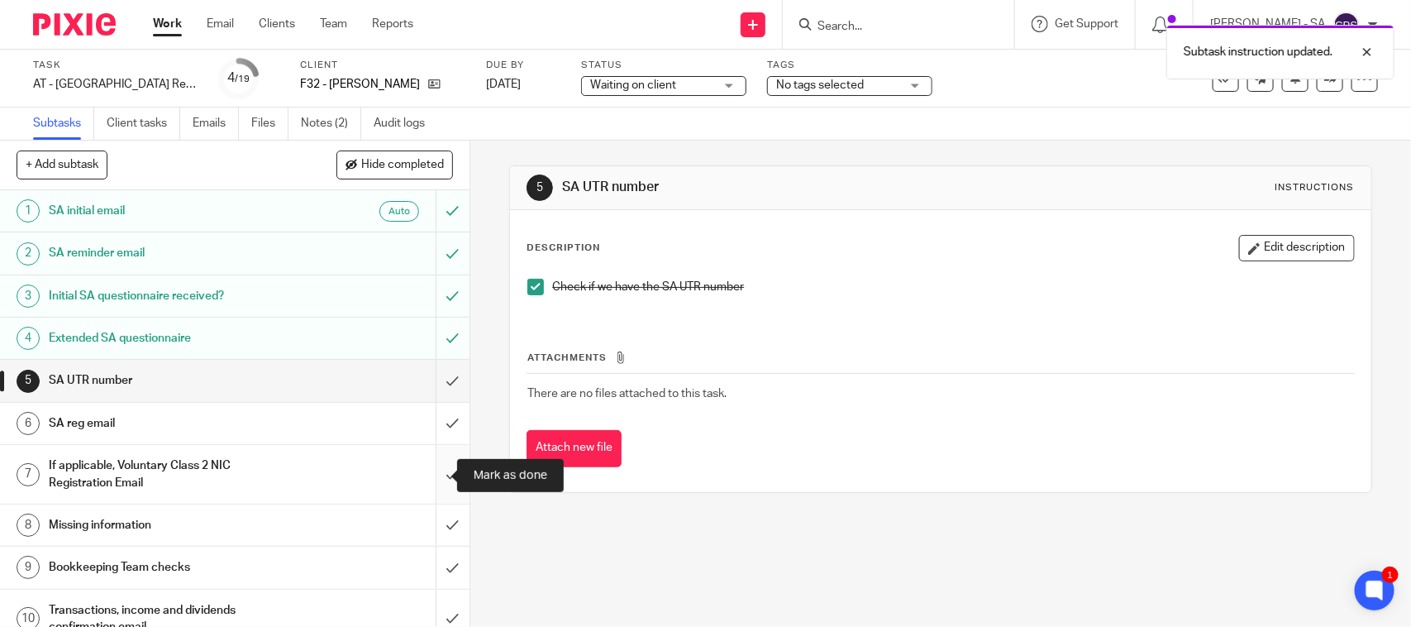
click at [428, 467] on input "submit" at bounding box center [235, 474] width 470 height 59
drag, startPoint x: 434, startPoint y: 518, endPoint x: 434, endPoint y: 471, distance: 47.1
click at [432, 519] on input "submit" at bounding box center [235, 524] width 470 height 41
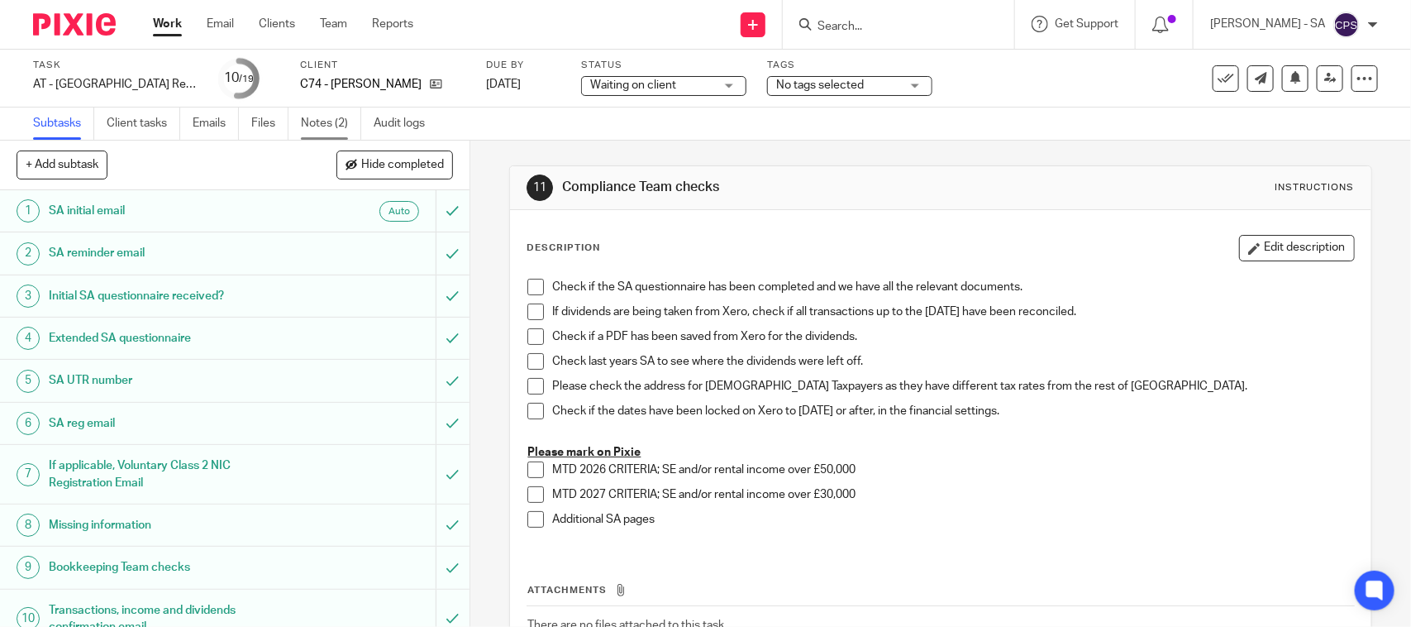
click at [322, 117] on link "Notes (2)" at bounding box center [331, 123] width 60 height 32
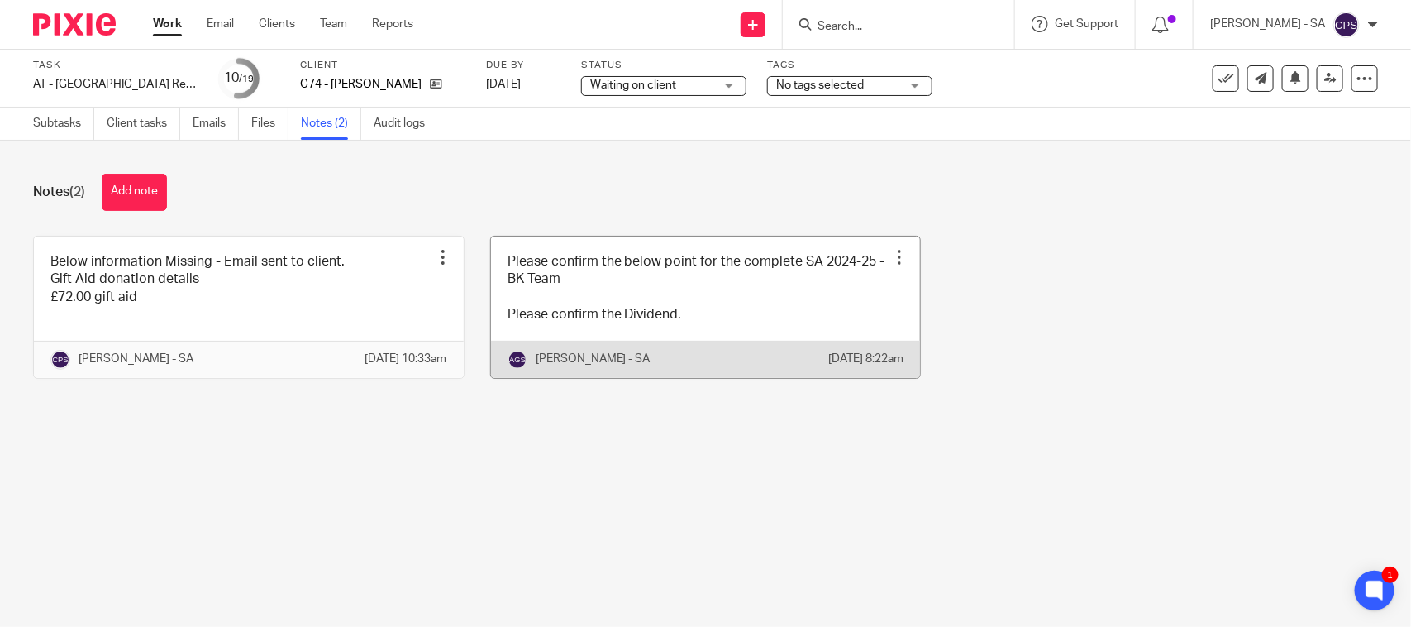
click at [693, 310] on link at bounding box center [706, 306] width 430 height 141
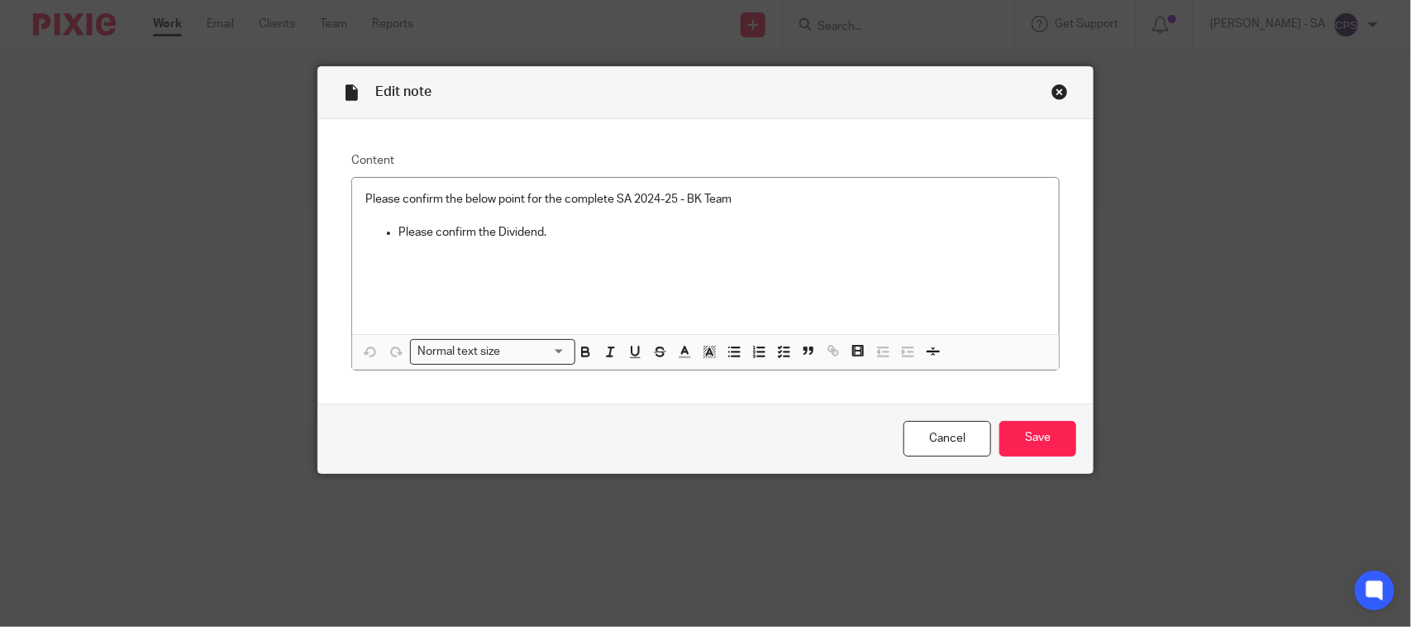
click at [1052, 89] on div "Close this dialog window" at bounding box center [1060, 92] width 17 height 17
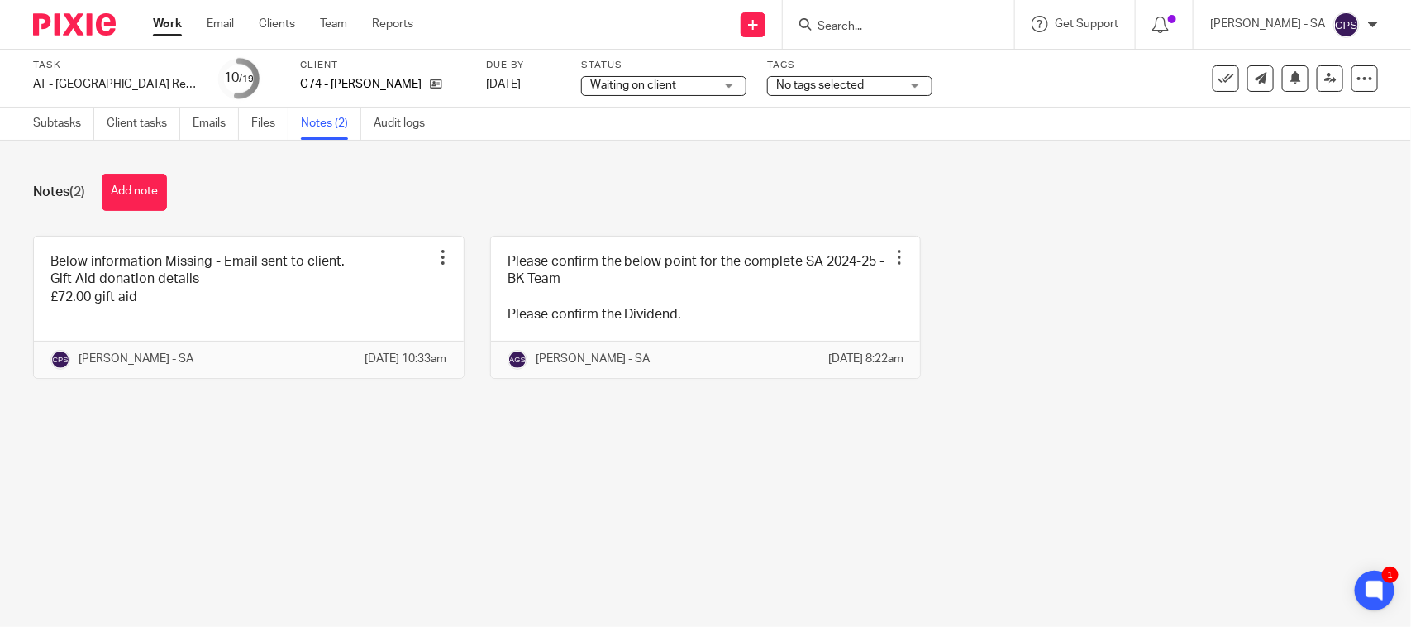
click at [725, 87] on div "Waiting on client Waiting on client" at bounding box center [663, 86] width 165 height 20
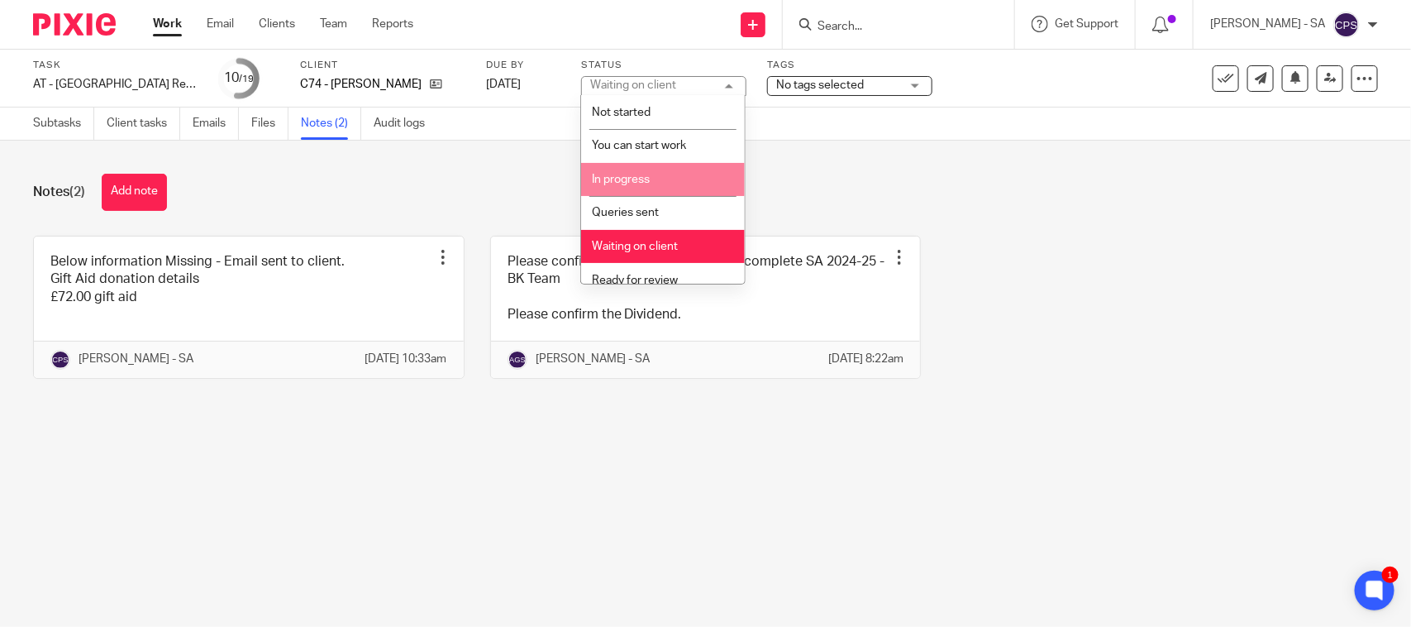
click at [628, 174] on span "In progress" at bounding box center [621, 180] width 58 height 12
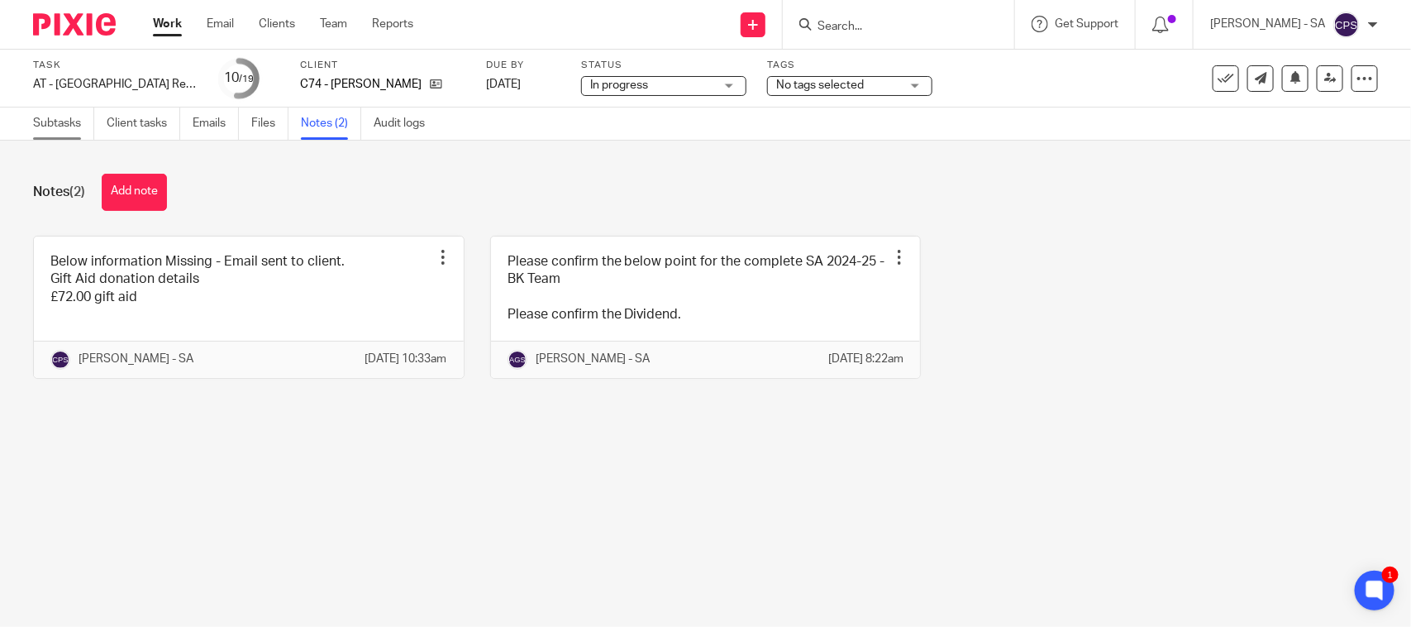
click at [46, 125] on link "Subtasks" at bounding box center [63, 123] width 61 height 32
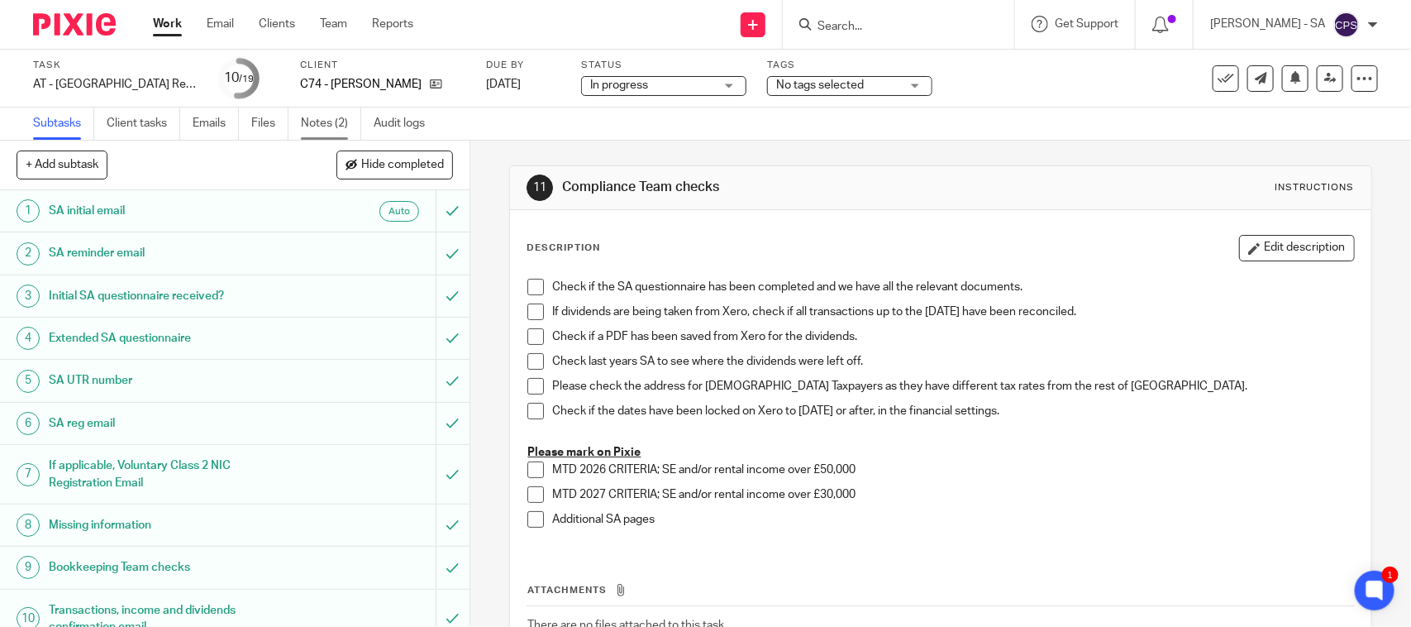
click at [312, 133] on link "Notes (2)" at bounding box center [331, 123] width 60 height 32
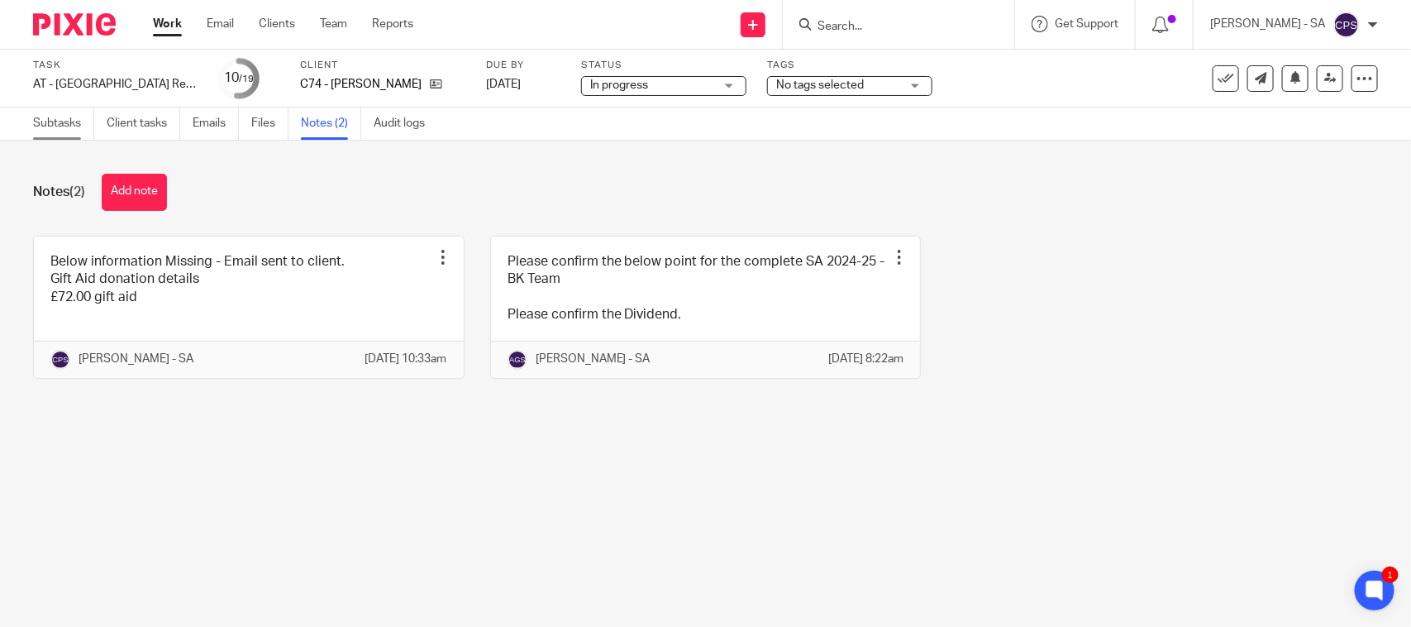
click at [69, 117] on link "Subtasks" at bounding box center [63, 123] width 61 height 32
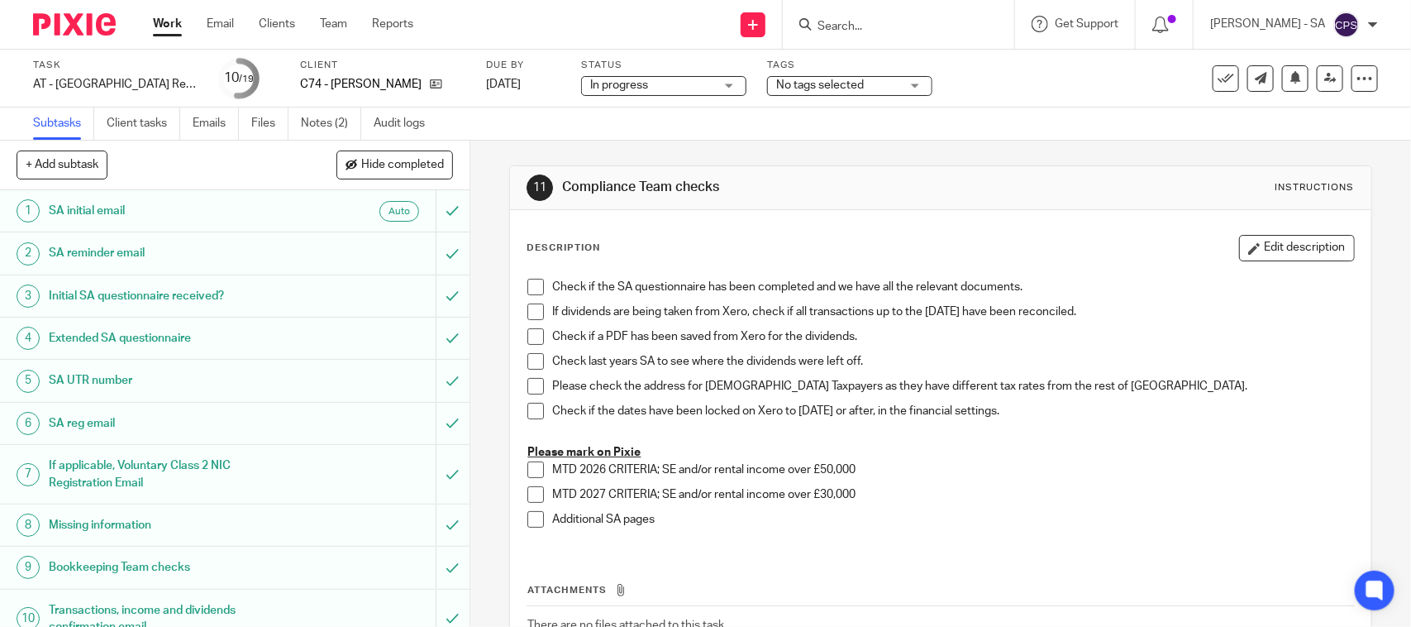
click at [88, 571] on h1 "Bookkeeping Team checks" at bounding box center [172, 567] width 247 height 25
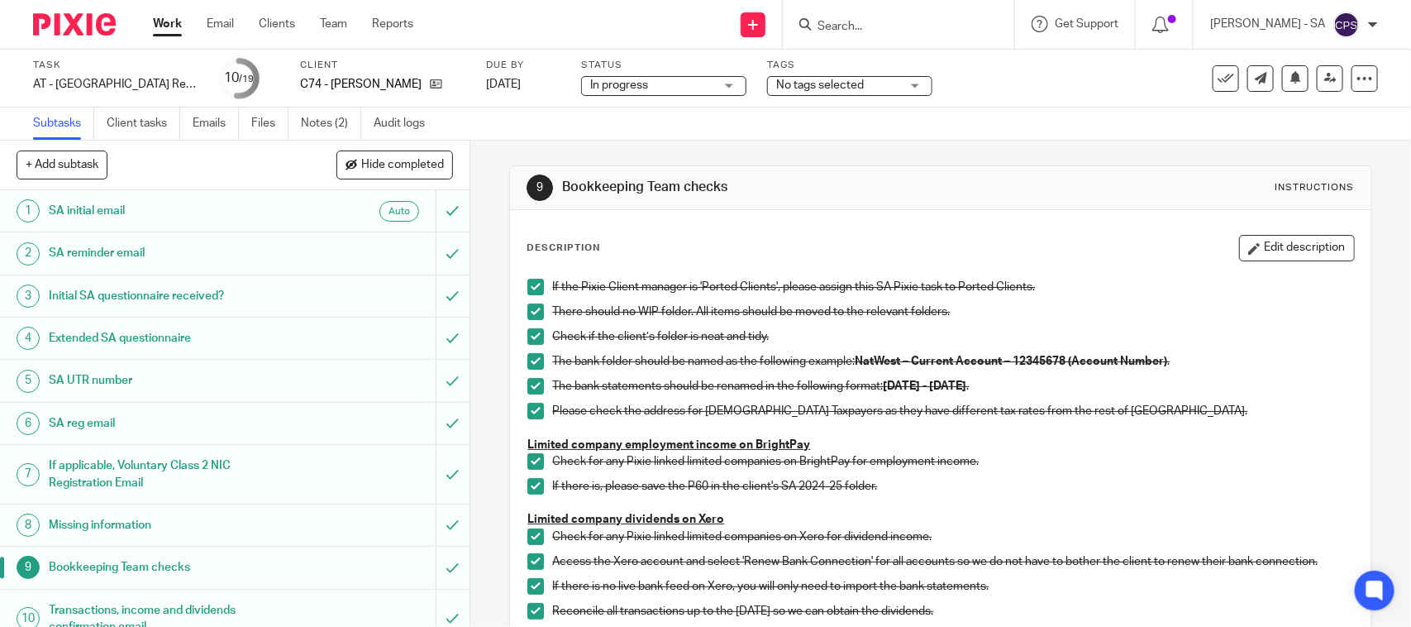
scroll to position [207, 0]
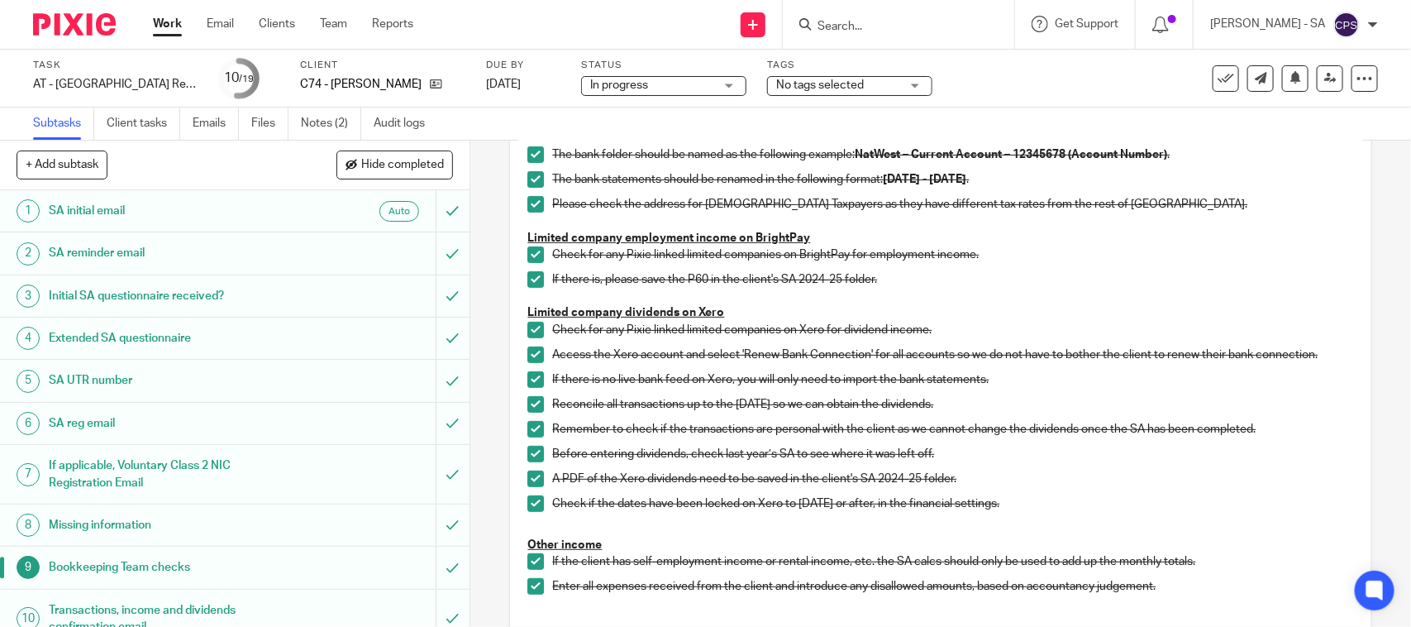
click at [71, 379] on h1 "SA UTR number" at bounding box center [172, 380] width 247 height 25
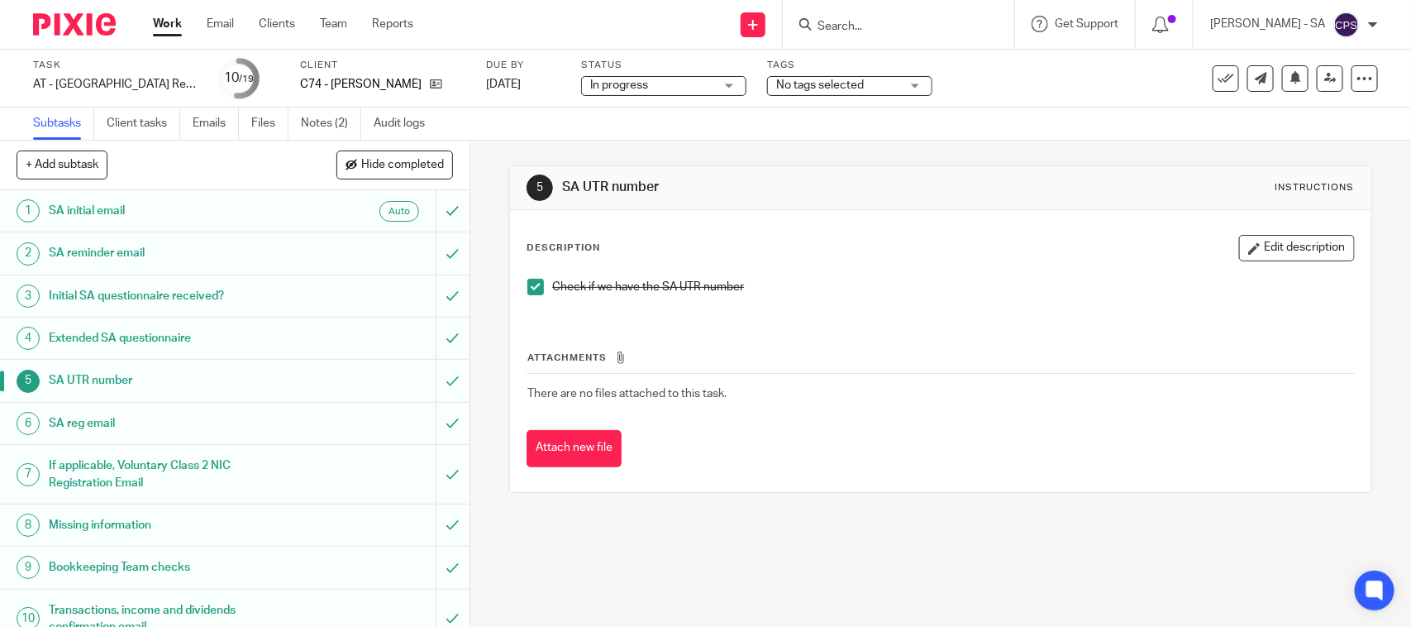
scroll to position [413, 0]
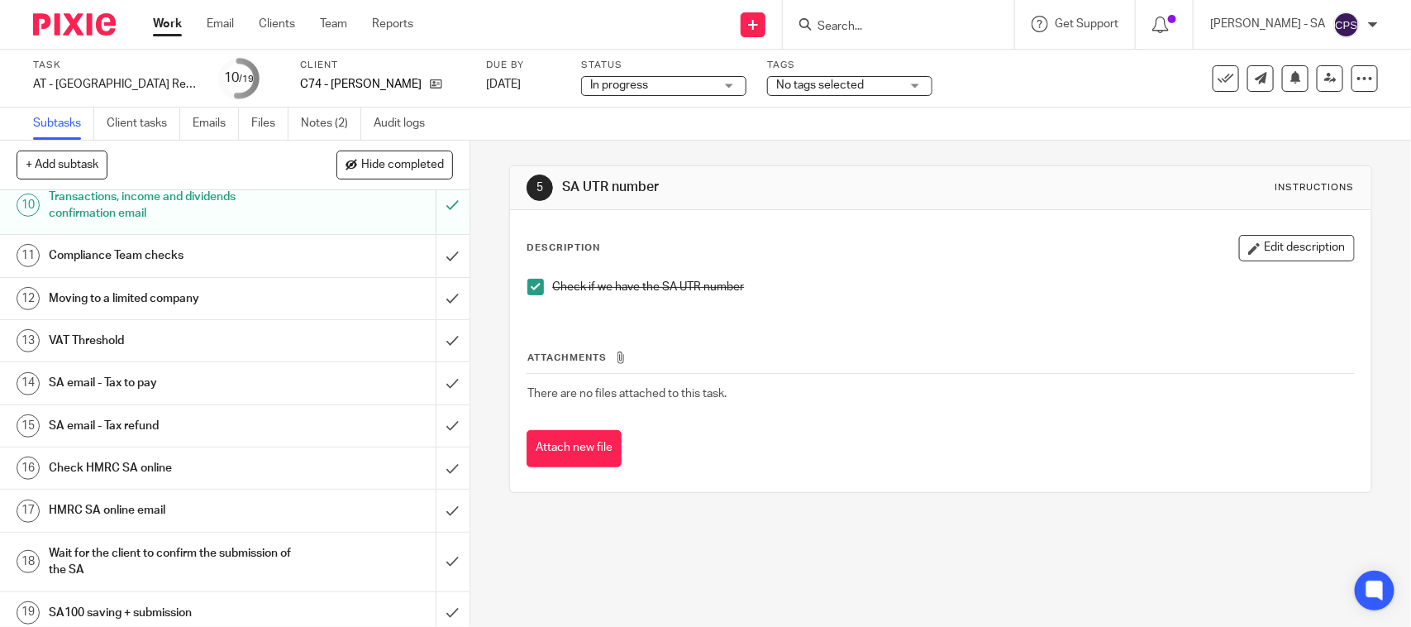
click at [134, 387] on h1 "SA email - Tax to pay" at bounding box center [172, 382] width 247 height 25
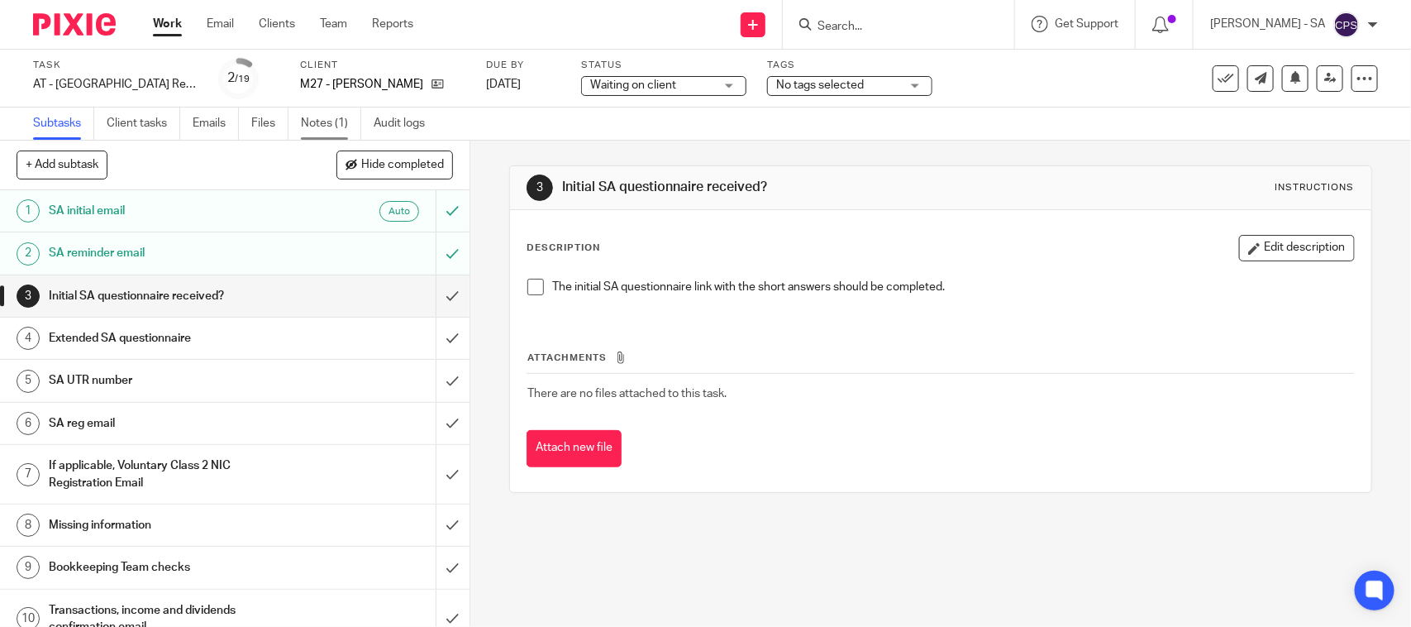
click at [331, 118] on link "Notes (1)" at bounding box center [331, 123] width 60 height 32
click at [341, 126] on link "Notes (1)" at bounding box center [331, 123] width 60 height 32
click at [324, 113] on link "Notes (1)" at bounding box center [331, 123] width 60 height 32
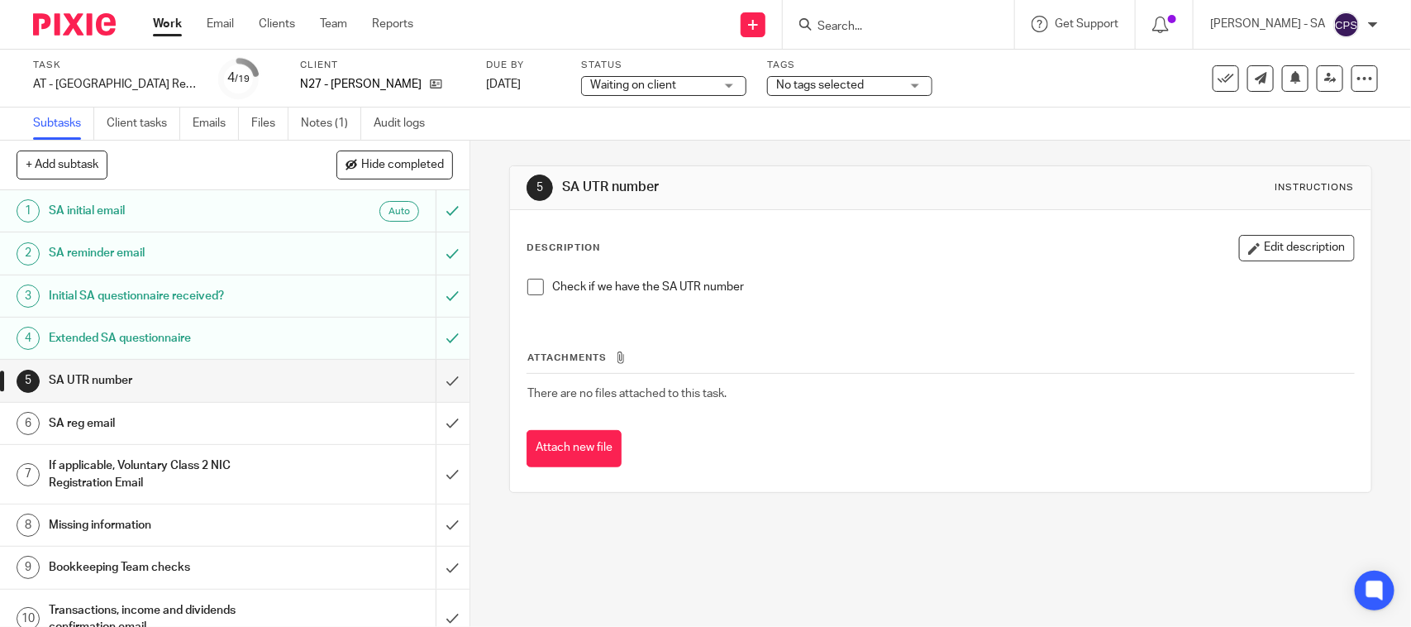
click at [314, 121] on link "Notes (1)" at bounding box center [331, 123] width 60 height 32
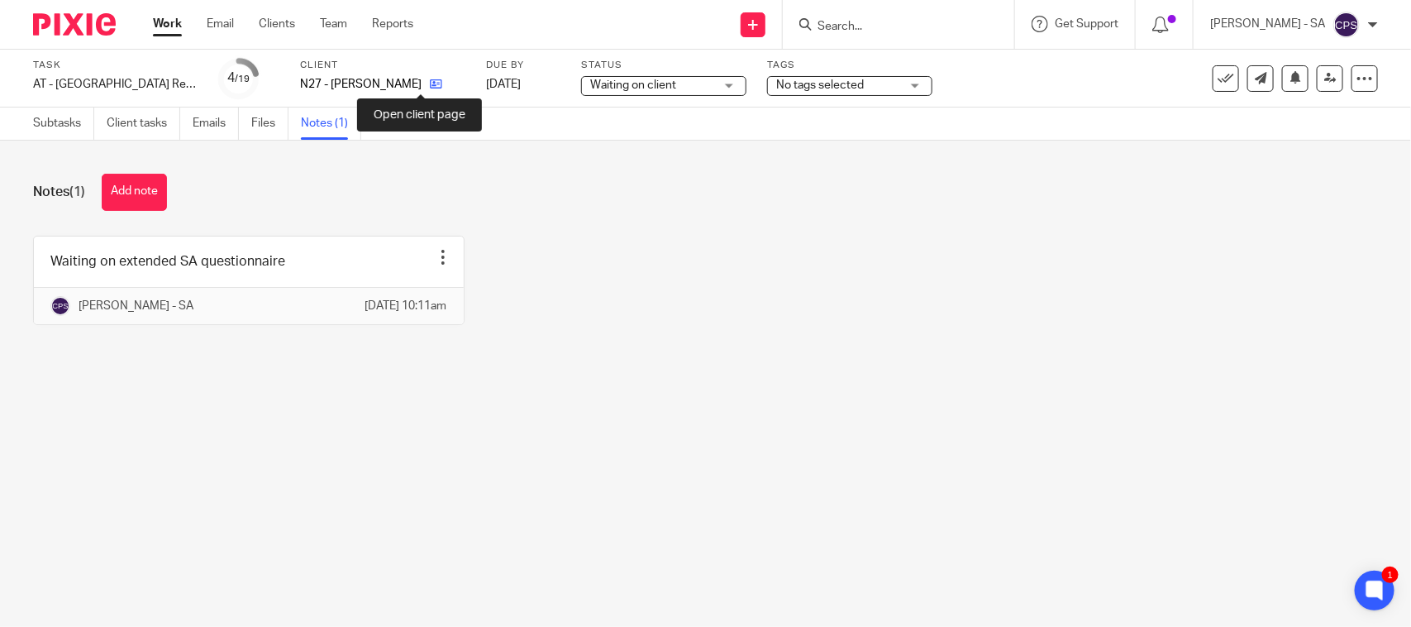
click at [430, 80] on icon at bounding box center [436, 84] width 12 height 12
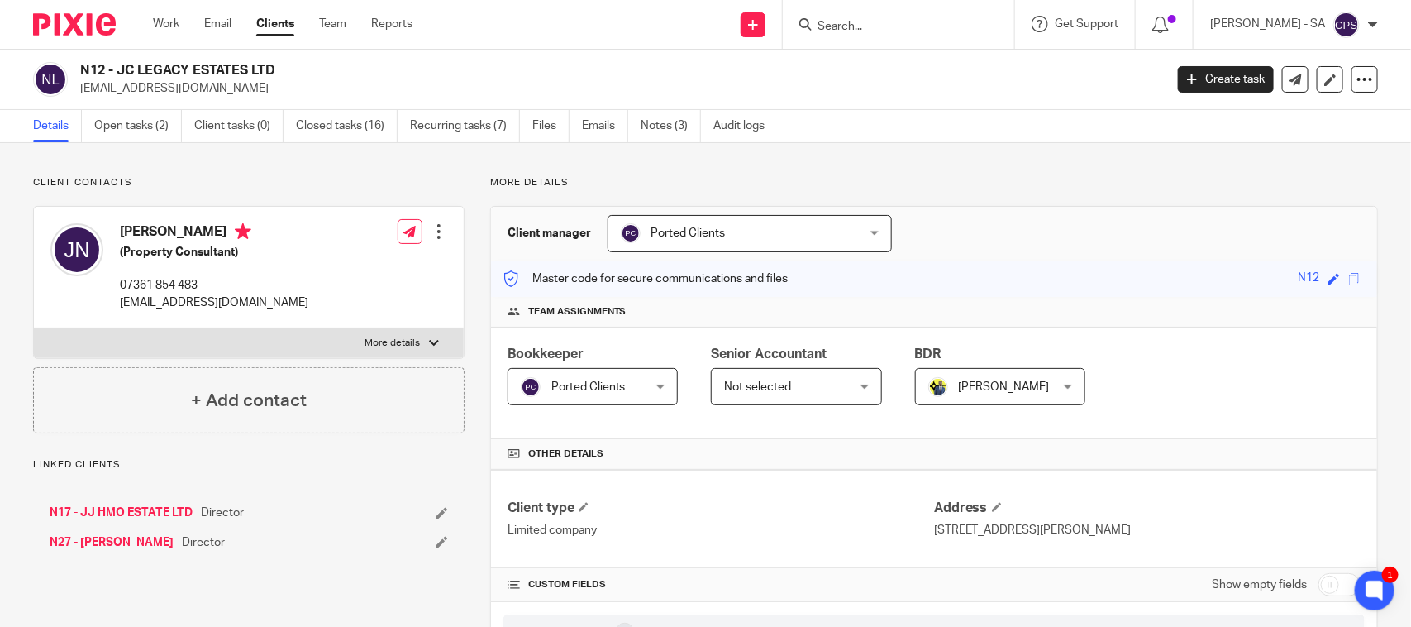
drag, startPoint x: 289, startPoint y: 60, endPoint x: 238, endPoint y: 70, distance: 52.2
click at [238, 71] on h2 "N12 - JC LEGACY ESTATES LTD" at bounding box center [509, 70] width 858 height 17
drag, startPoint x: 277, startPoint y: 75, endPoint x: 116, endPoint y: 64, distance: 161.6
click at [116, 64] on h2 "N12 - JC LEGACY ESTATES LTD" at bounding box center [509, 70] width 858 height 17
click at [238, 97] on div "N12 - JC LEGACY ESTATES LTD joelkojo@outlook.com Create task Update from Compan…" at bounding box center [705, 80] width 1411 height 60
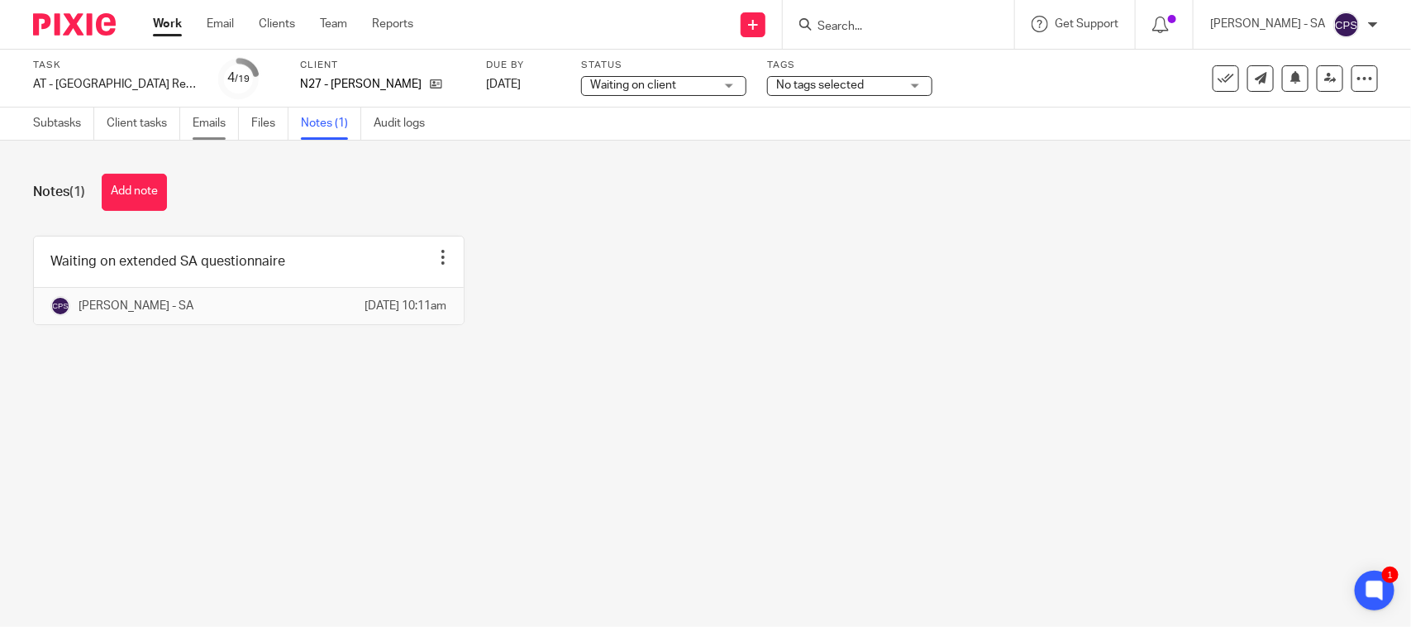
click at [215, 126] on link "Emails" at bounding box center [216, 123] width 46 height 32
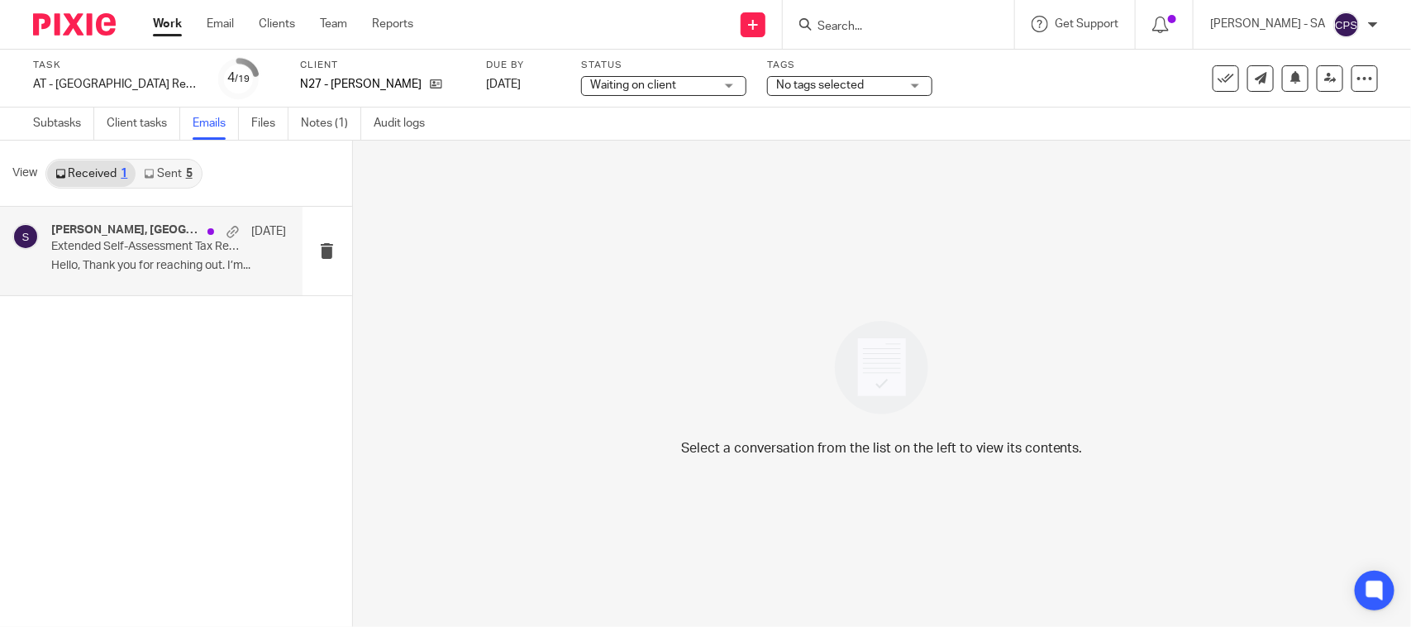
click at [162, 237] on div "Joel Nyarko, Starbridge 15 Jul" at bounding box center [168, 231] width 235 height 17
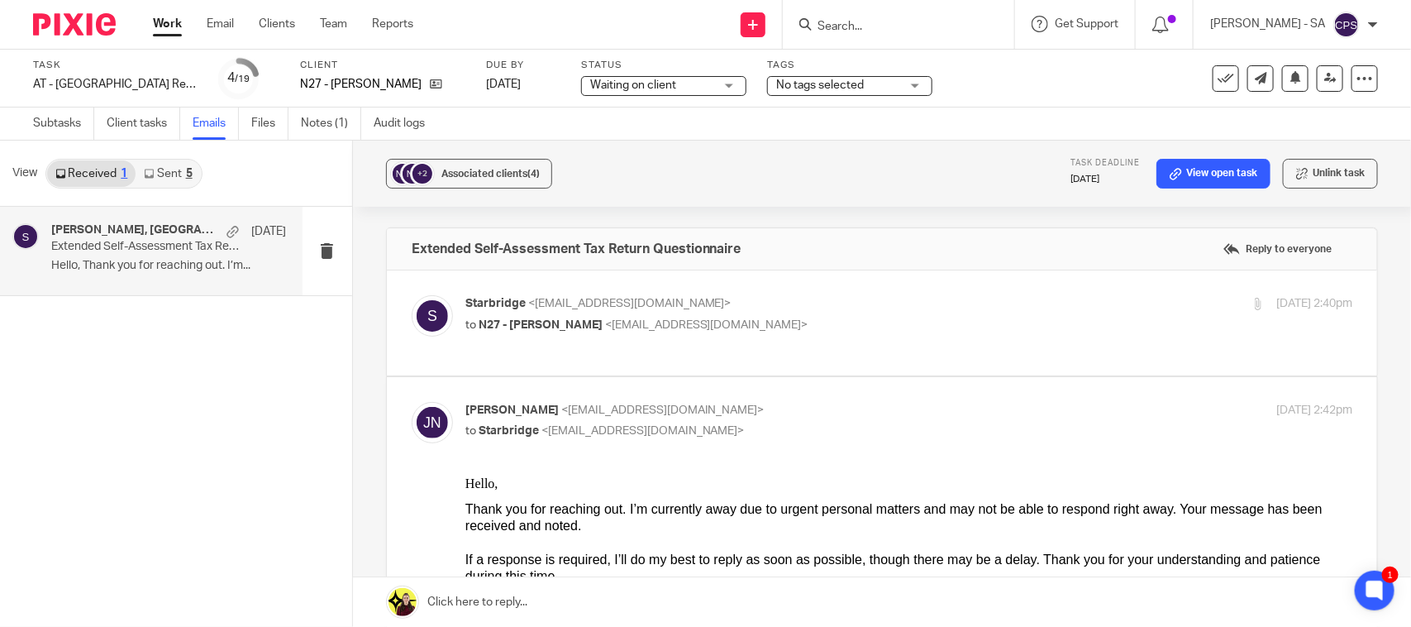
click at [670, 315] on div "Starbridge <info@starbridge.uk> to N27 - JOEL NYARKO <joelkojo@outlook.com>" at bounding box center [761, 314] width 592 height 38
checkbox input "true"
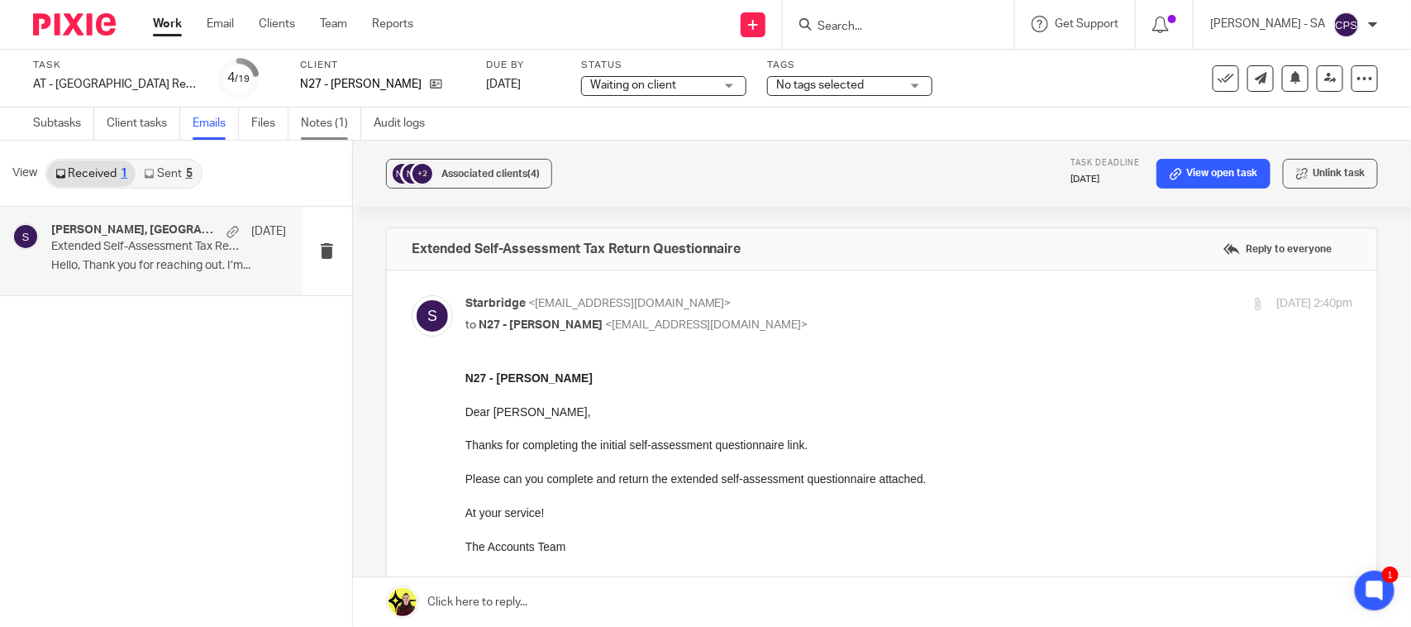
click at [336, 117] on link "Notes (1)" at bounding box center [331, 123] width 60 height 32
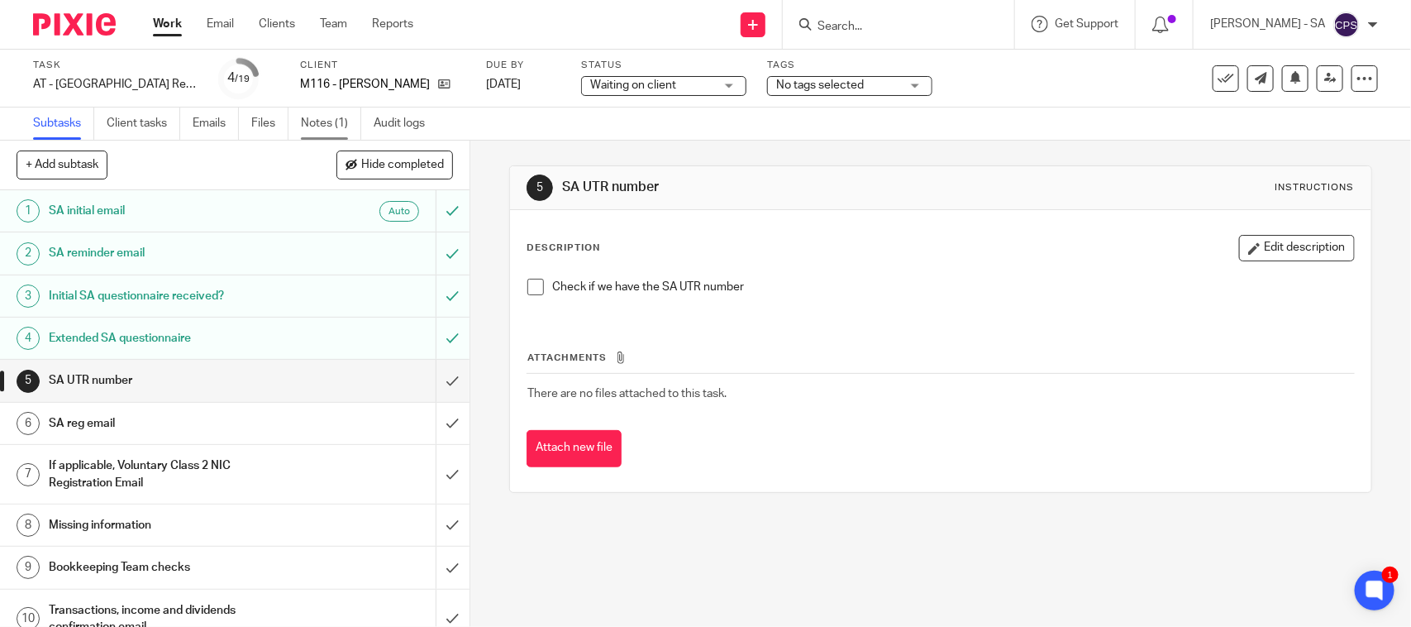
click at [314, 124] on link "Notes (1)" at bounding box center [331, 123] width 60 height 32
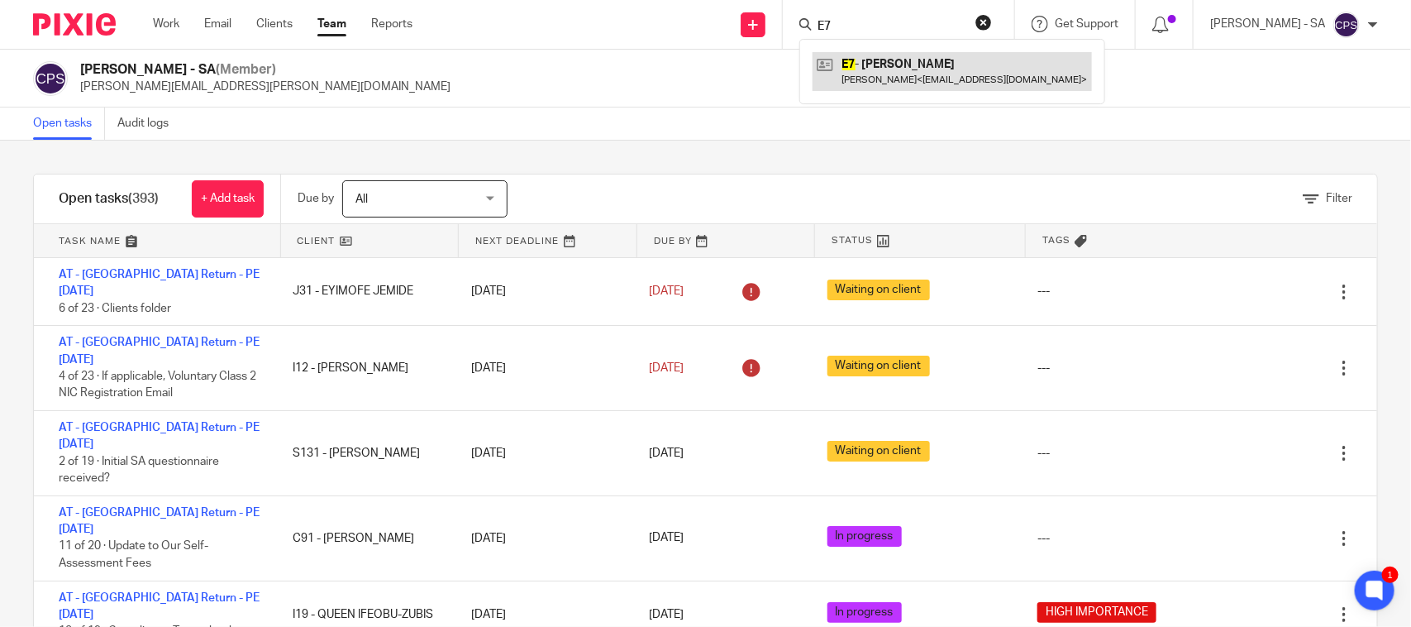
type input "E7"
click at [955, 62] on link at bounding box center [952, 71] width 279 height 38
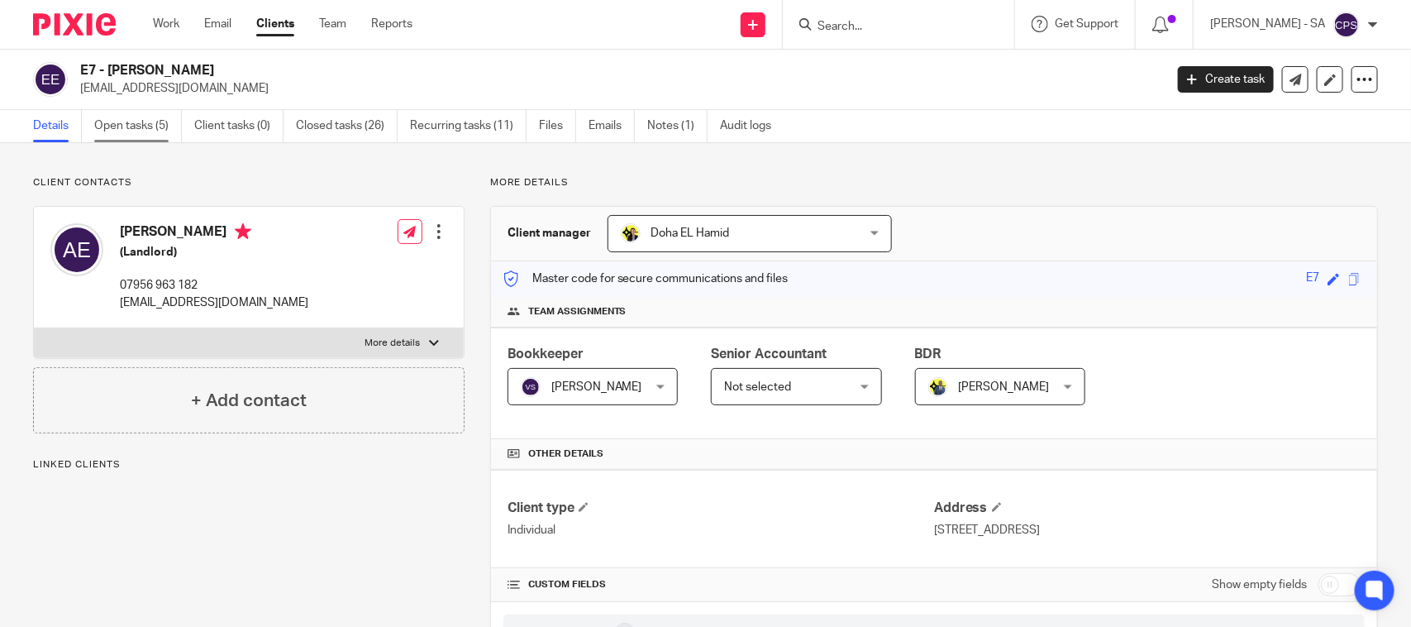
click at [146, 128] on link "Open tasks (5)" at bounding box center [138, 126] width 88 height 32
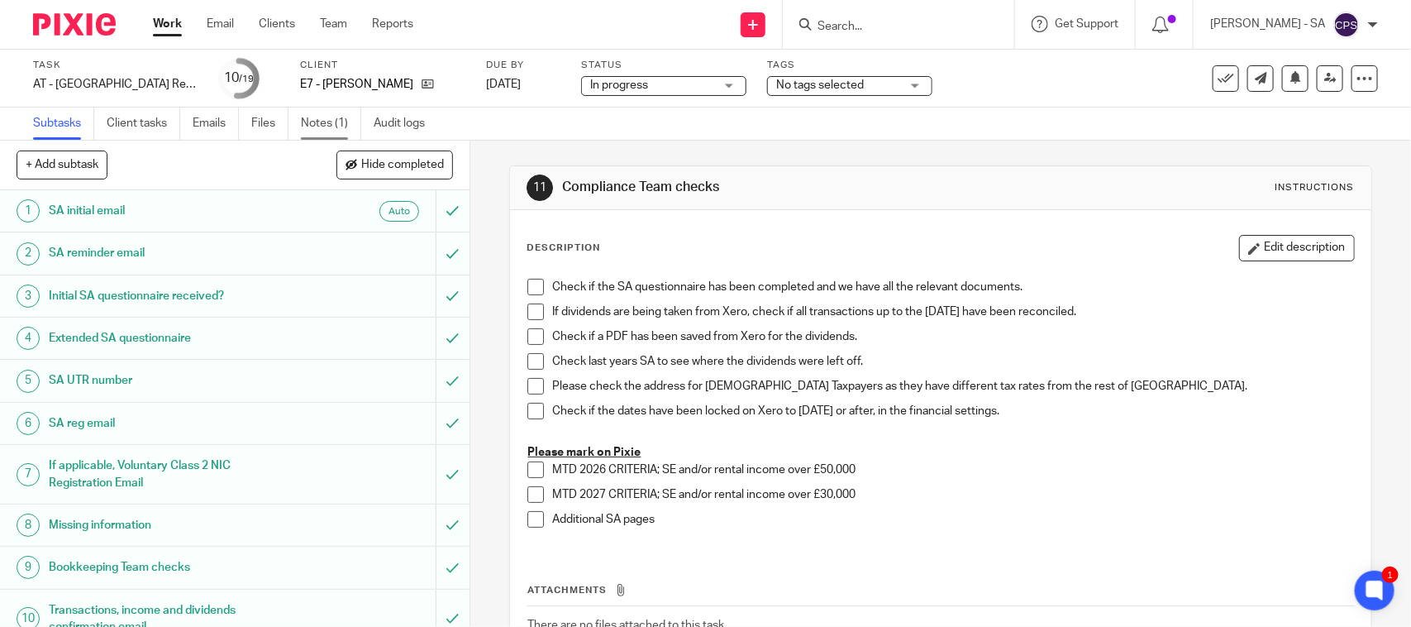
click at [332, 122] on link "Notes (1)" at bounding box center [331, 123] width 60 height 32
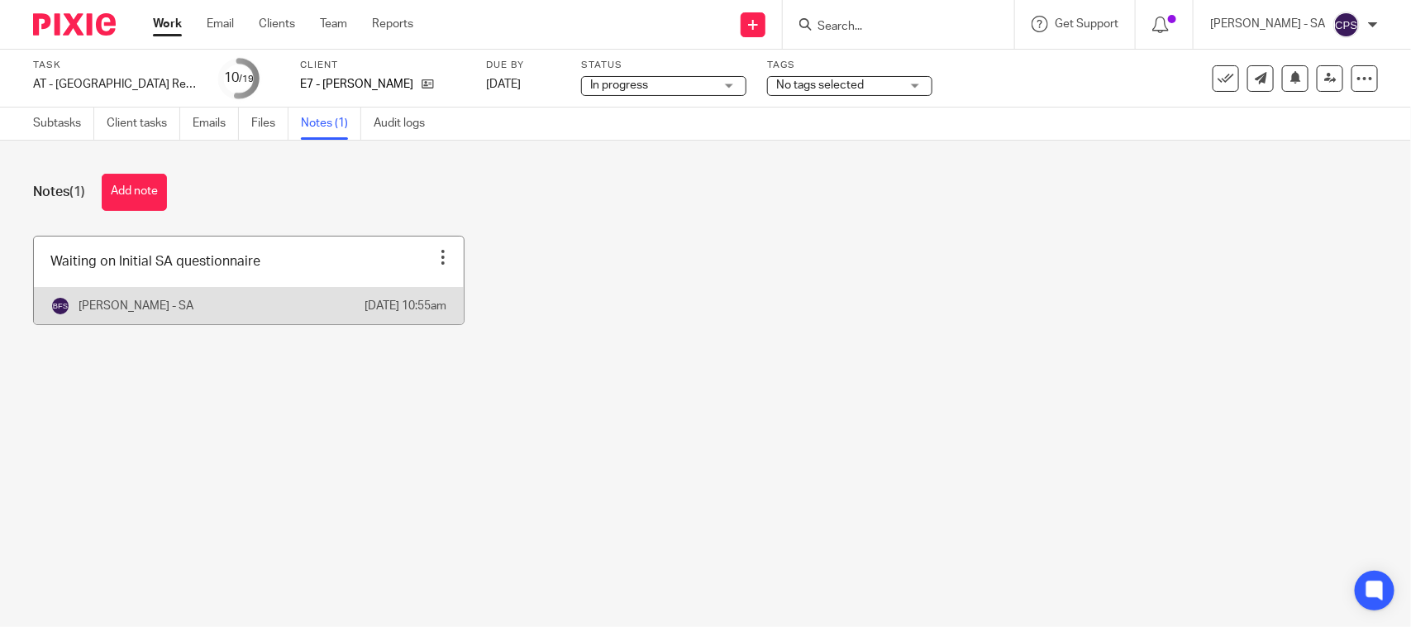
click at [208, 282] on link at bounding box center [249, 280] width 430 height 88
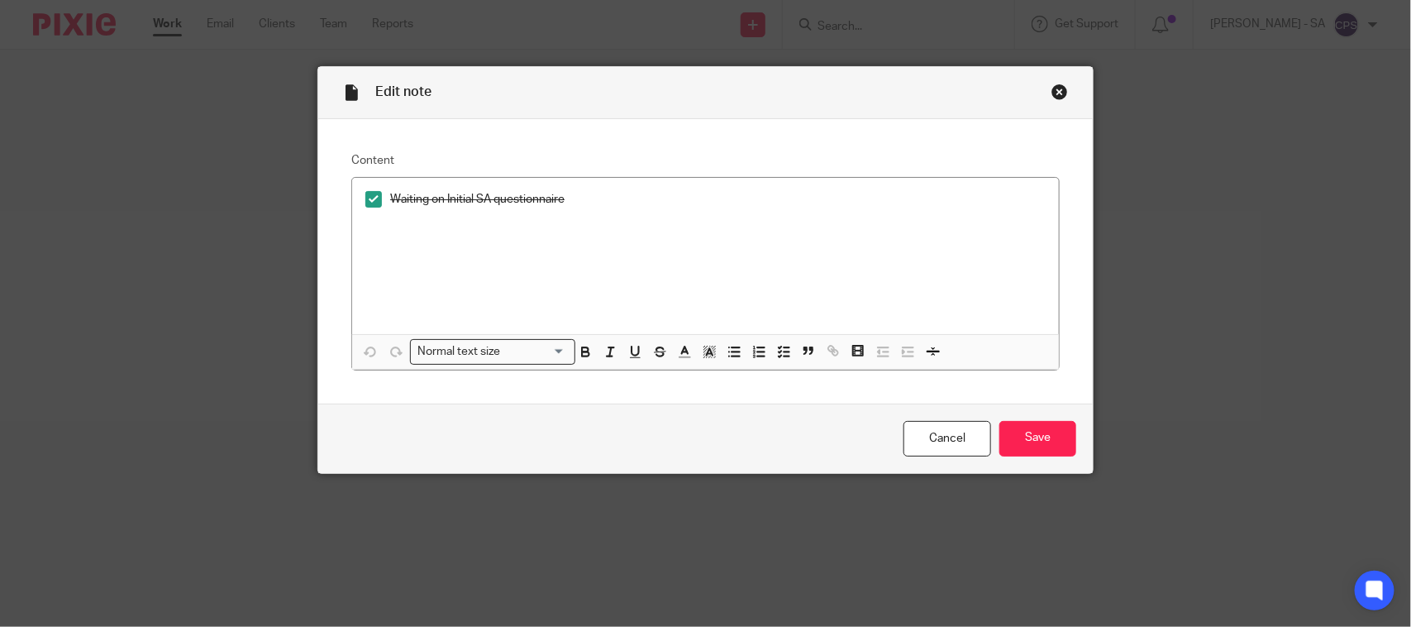
click at [1054, 93] on div "Close this dialog window" at bounding box center [1060, 92] width 17 height 17
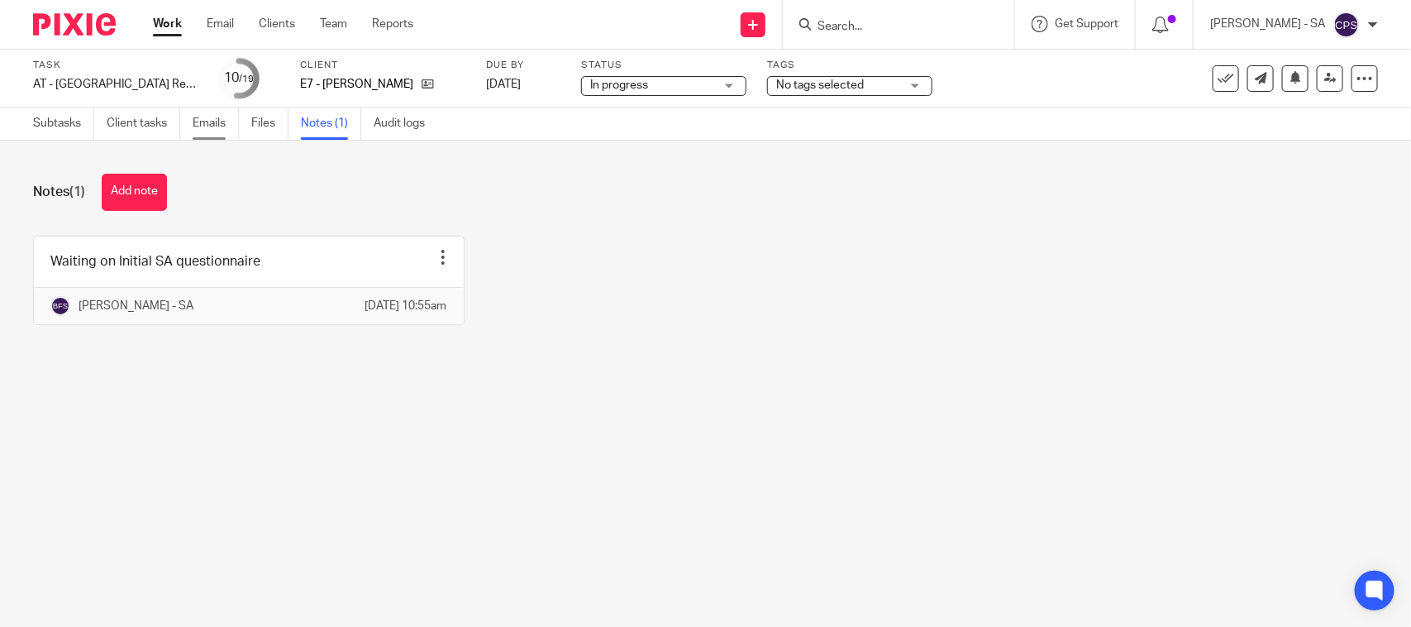
click at [215, 124] on link "Emails" at bounding box center [216, 123] width 46 height 32
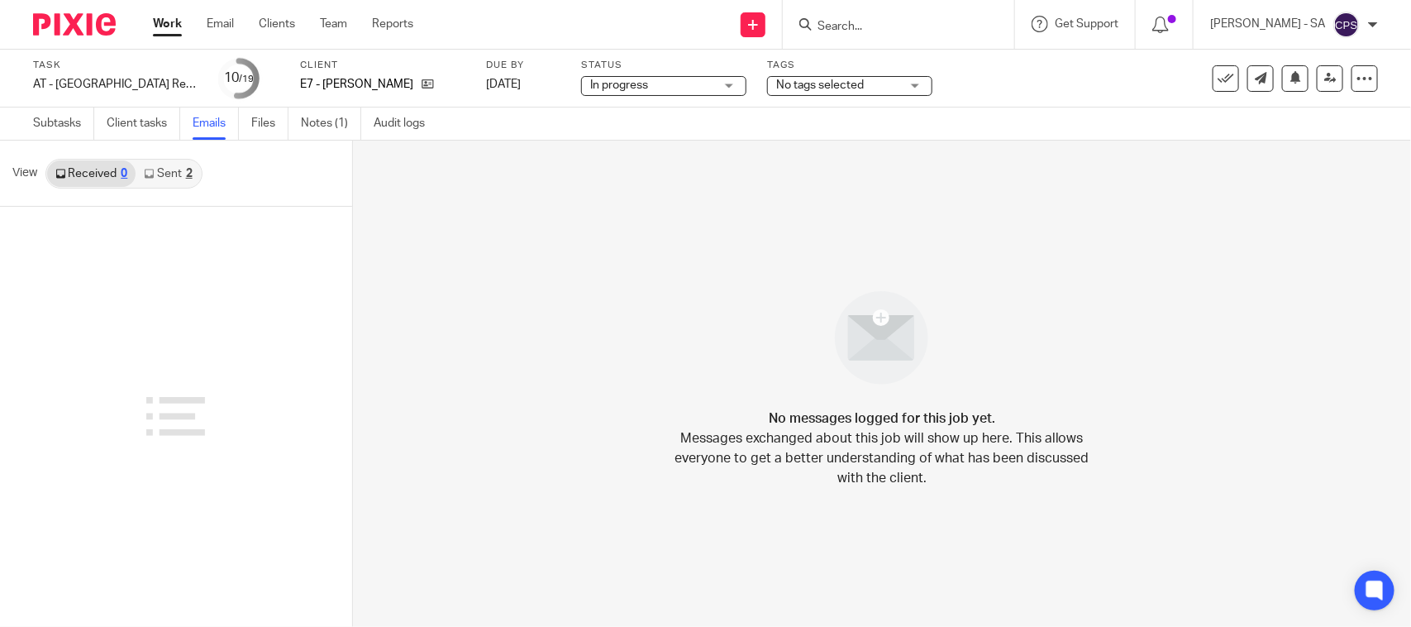
click at [176, 183] on link "Sent 2" at bounding box center [168, 173] width 64 height 26
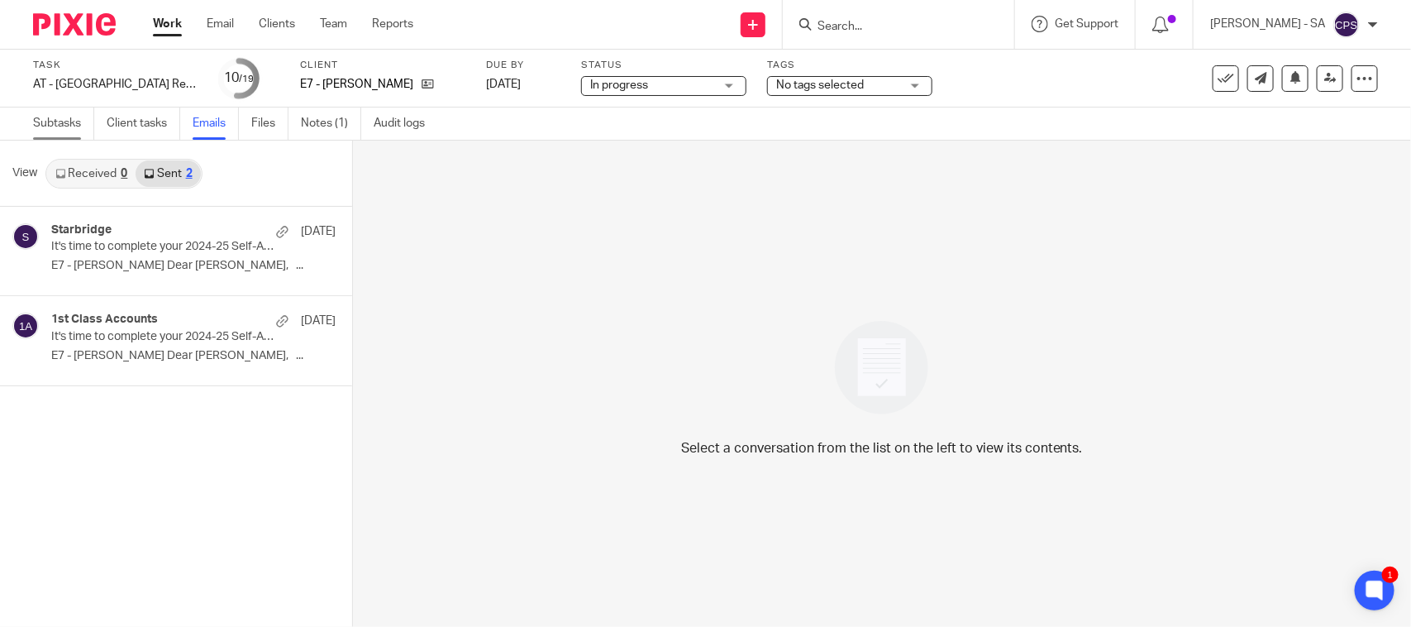
click at [46, 128] on link "Subtasks" at bounding box center [63, 123] width 61 height 32
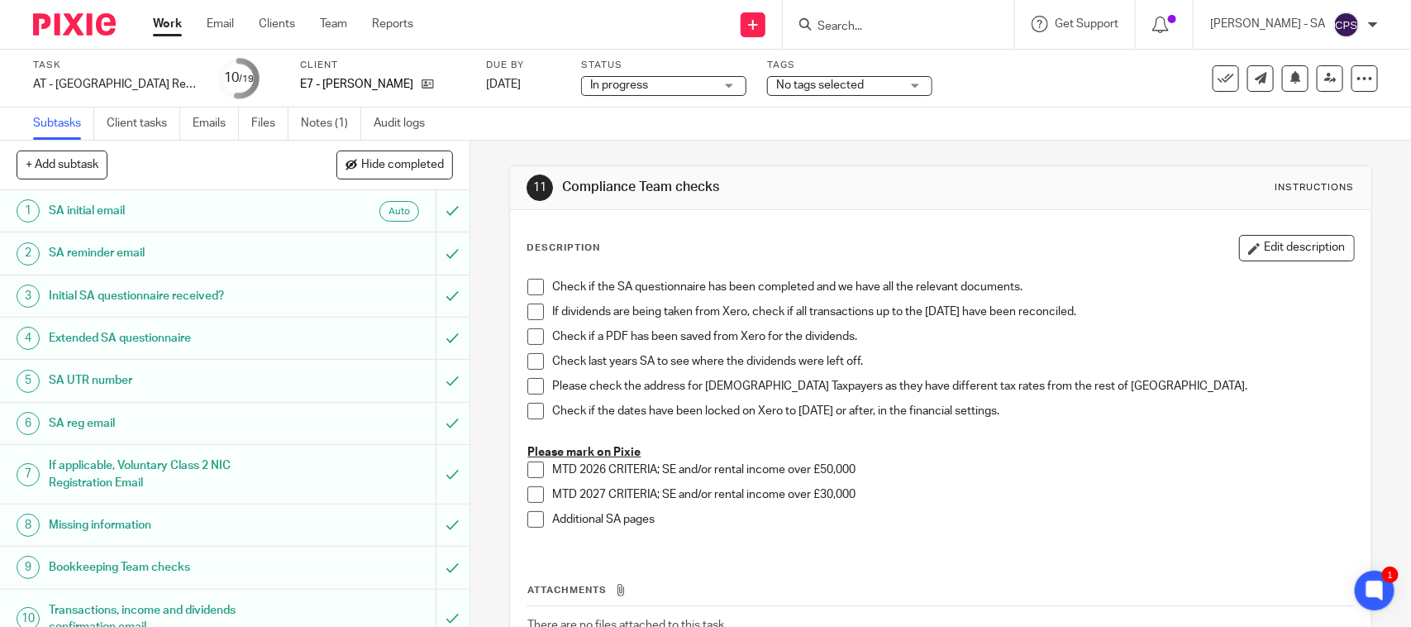
click at [109, 379] on h1 "SA UTR number" at bounding box center [172, 380] width 247 height 25
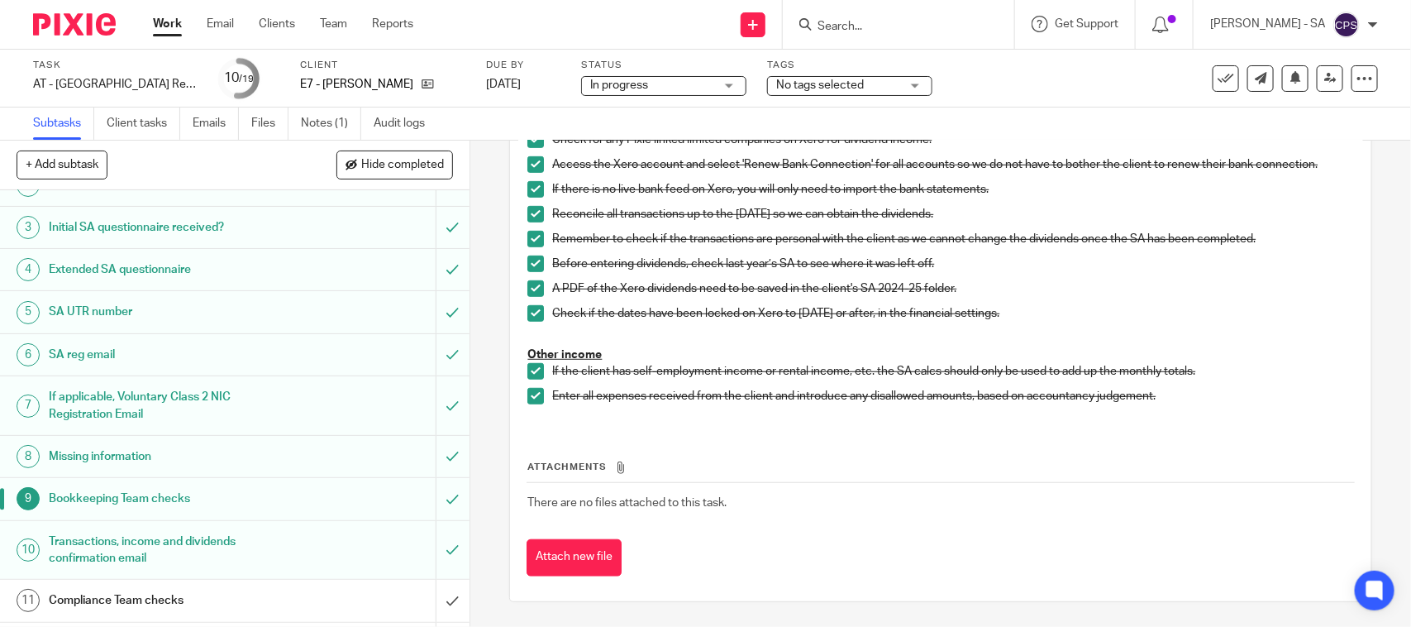
scroll to position [207, 0]
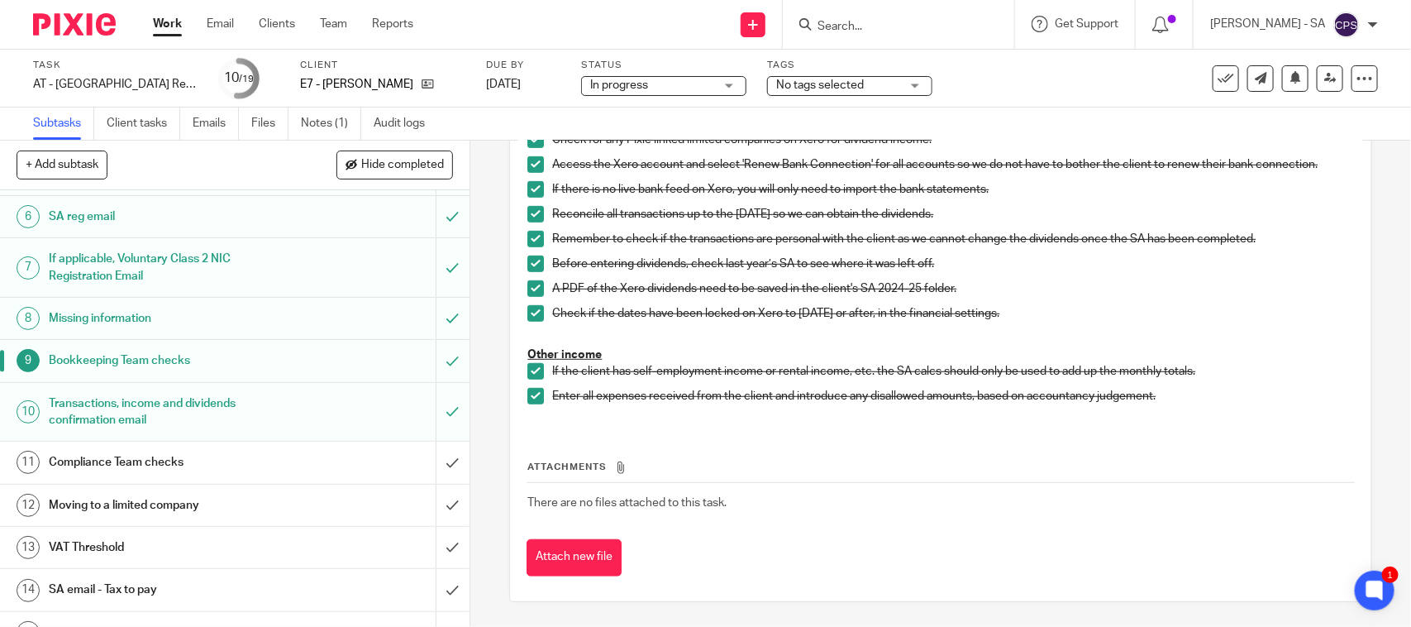
click at [126, 594] on h1 "SA email - Tax to pay" at bounding box center [172, 589] width 247 height 25
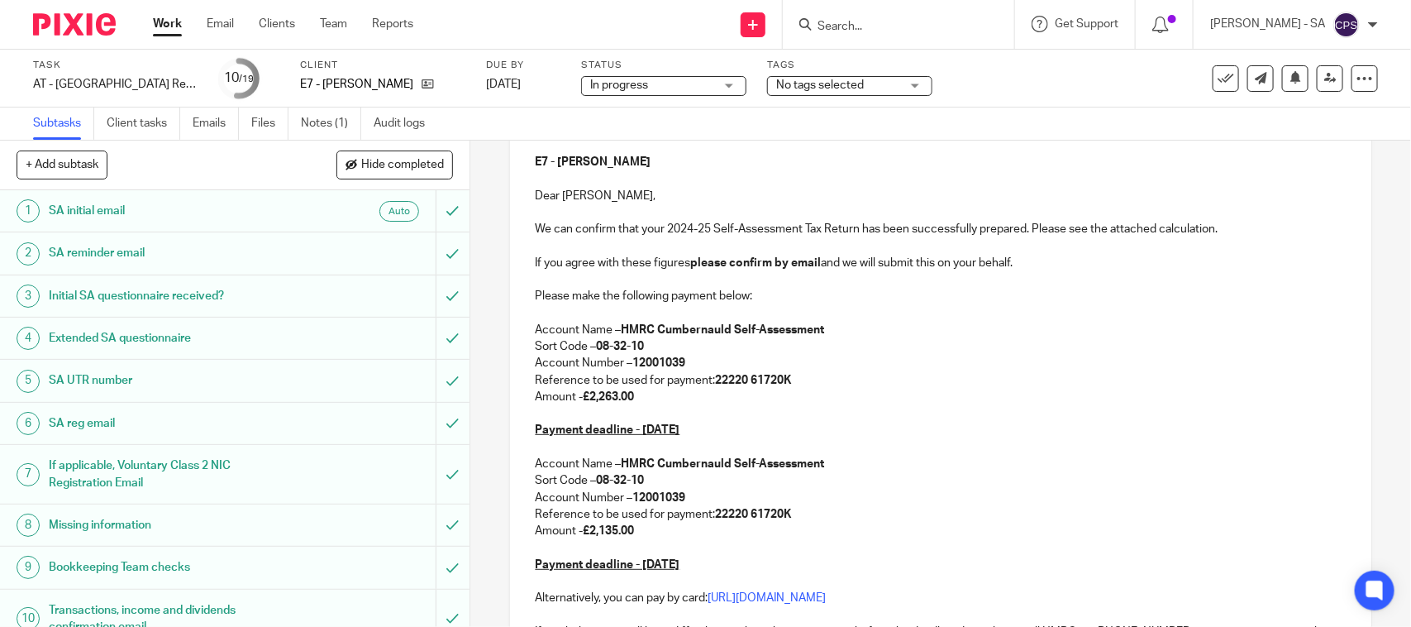
scroll to position [207, 0]
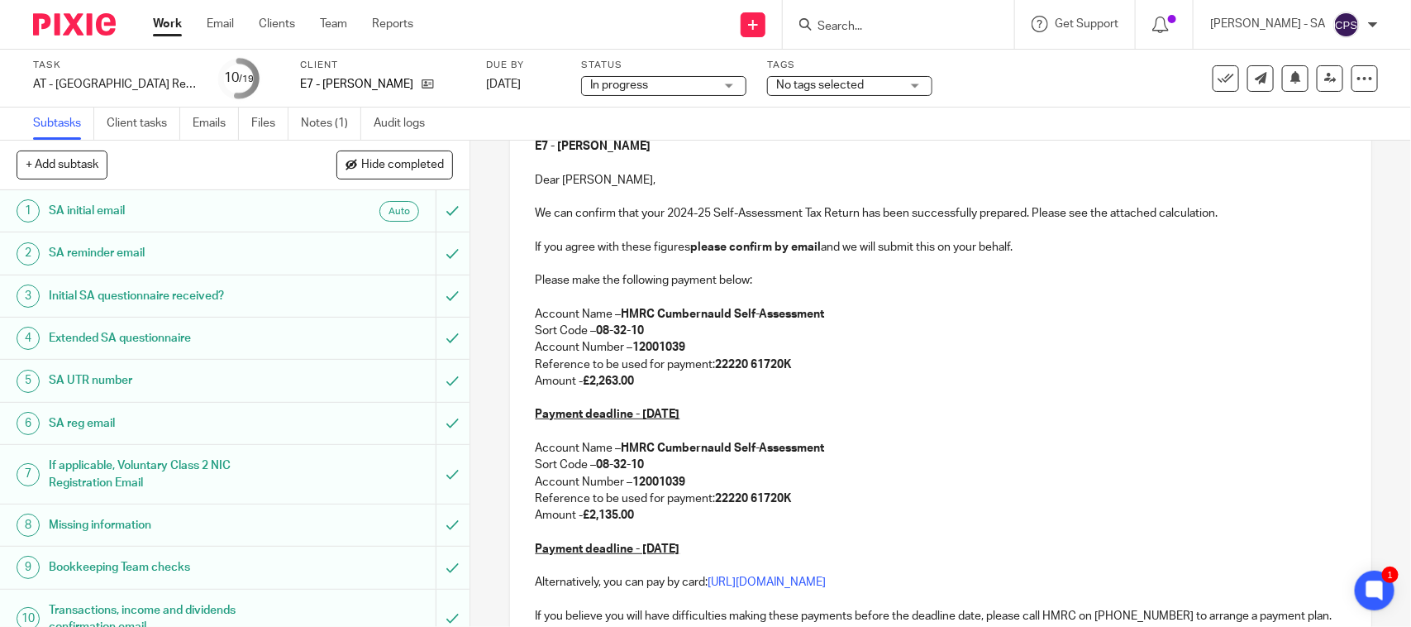
drag, startPoint x: 633, startPoint y: 382, endPoint x: 587, endPoint y: 385, distance: 46.4
click at [587, 385] on strong "£2,263.00" at bounding box center [608, 381] width 51 height 12
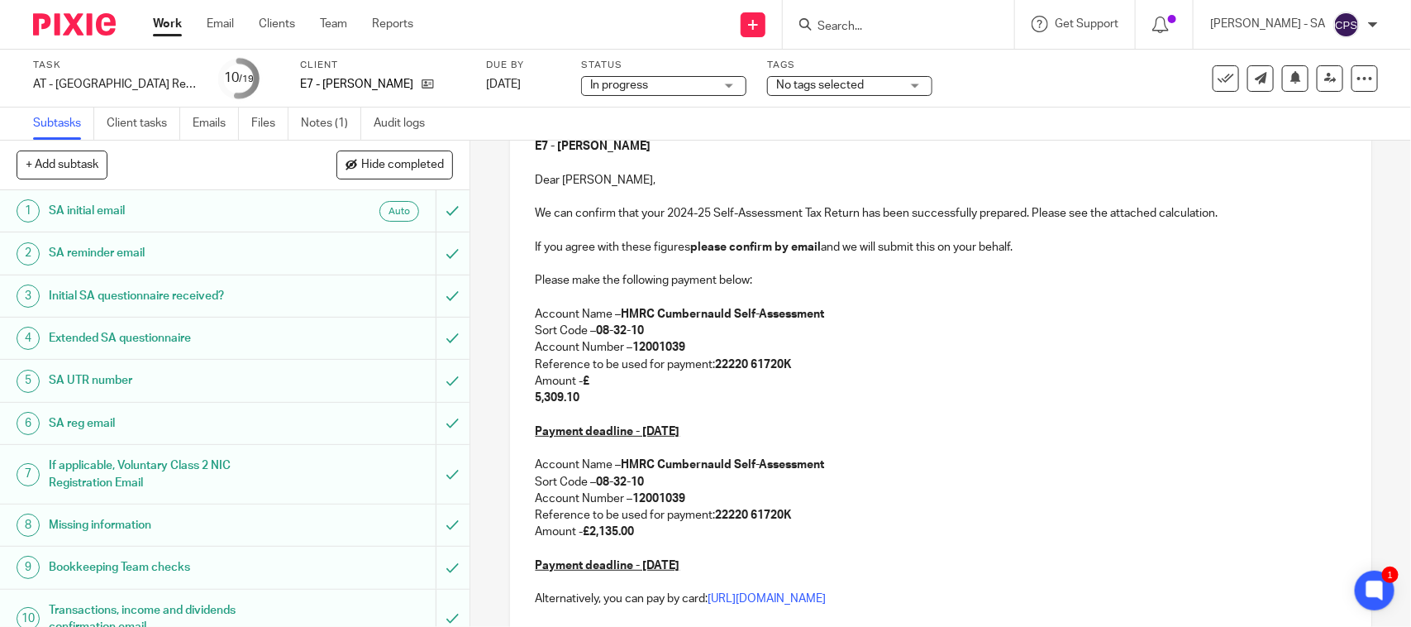
click at [535, 403] on strong "5,309.10" at bounding box center [557, 398] width 45 height 12
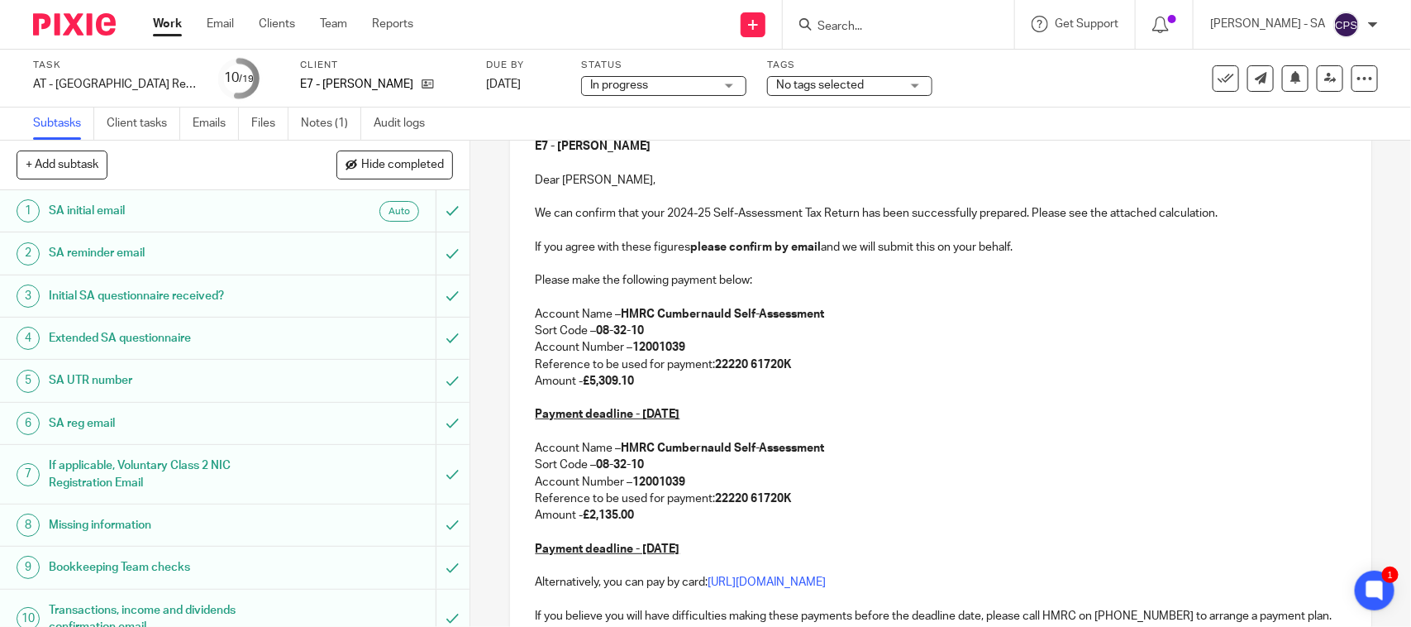
drag, startPoint x: 643, startPoint y: 523, endPoint x: 589, endPoint y: 521, distance: 53.8
click at [589, 521] on p "Amount - £2,135.00" at bounding box center [940, 515] width 811 height 17
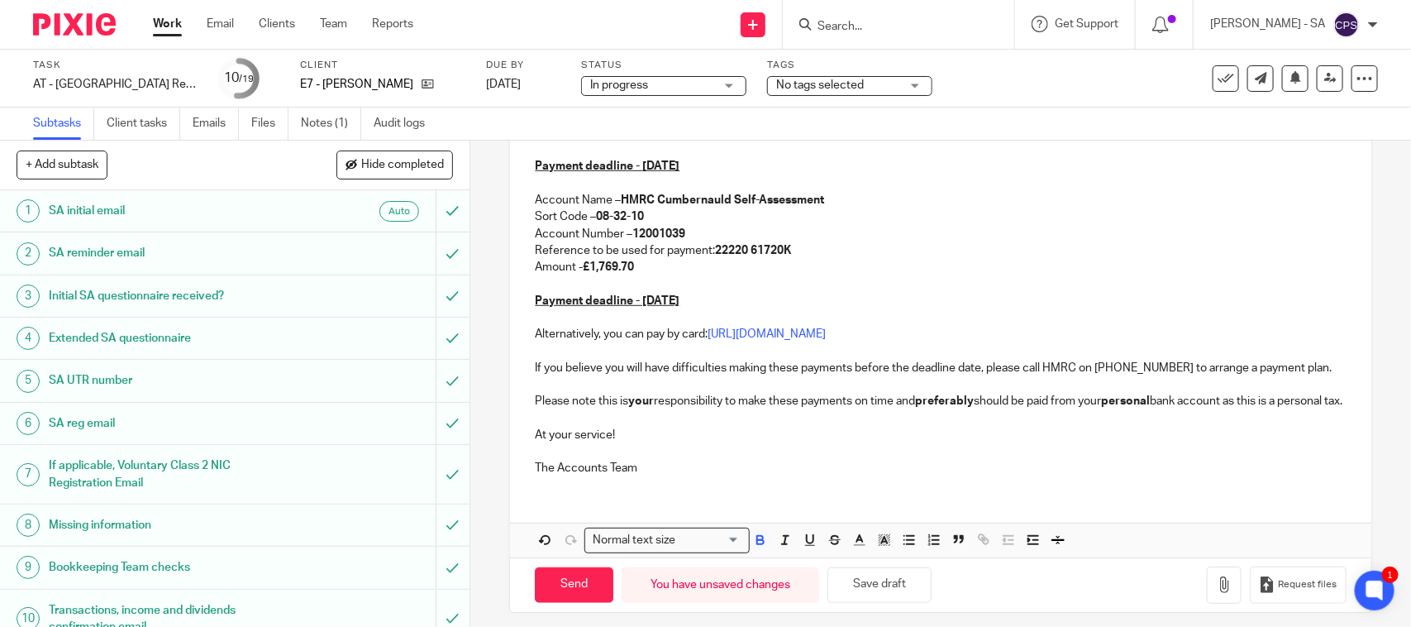
scroll to position [484, 0]
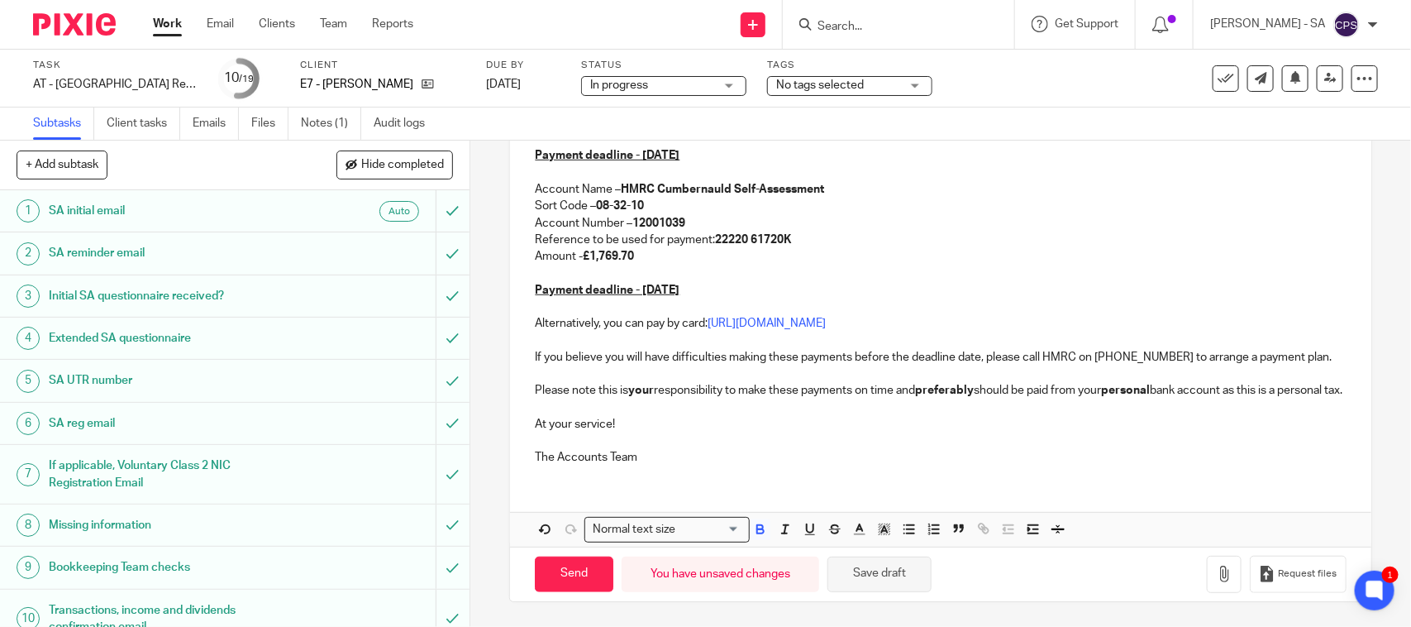
click at [860, 577] on button "Save draft" at bounding box center [880, 574] width 104 height 36
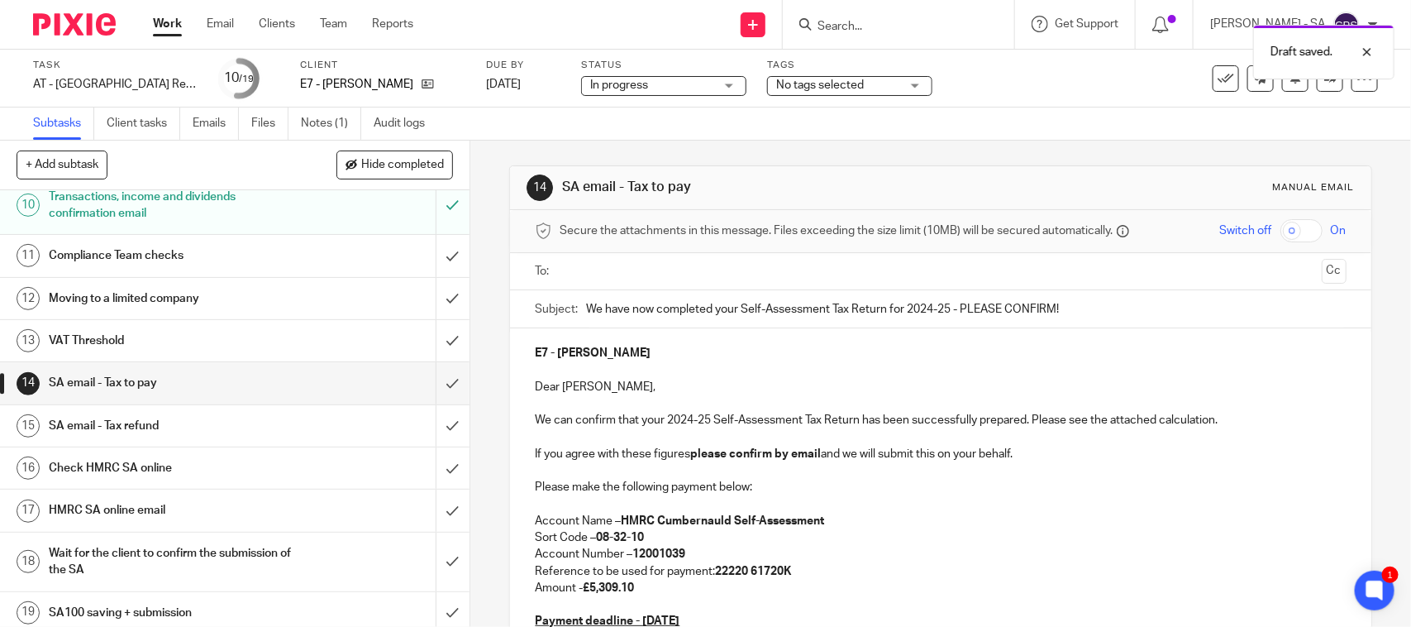
scroll to position [424, 0]
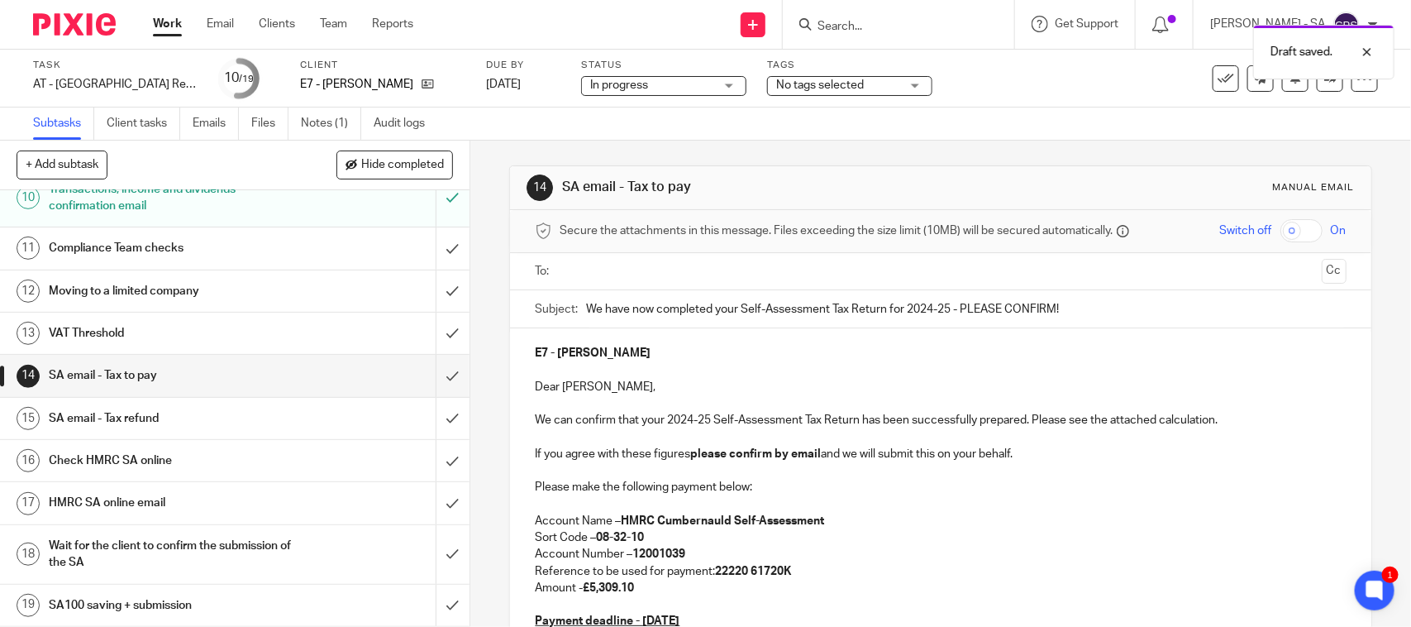
click at [159, 419] on h1 "SA email - Tax refund" at bounding box center [172, 418] width 247 height 25
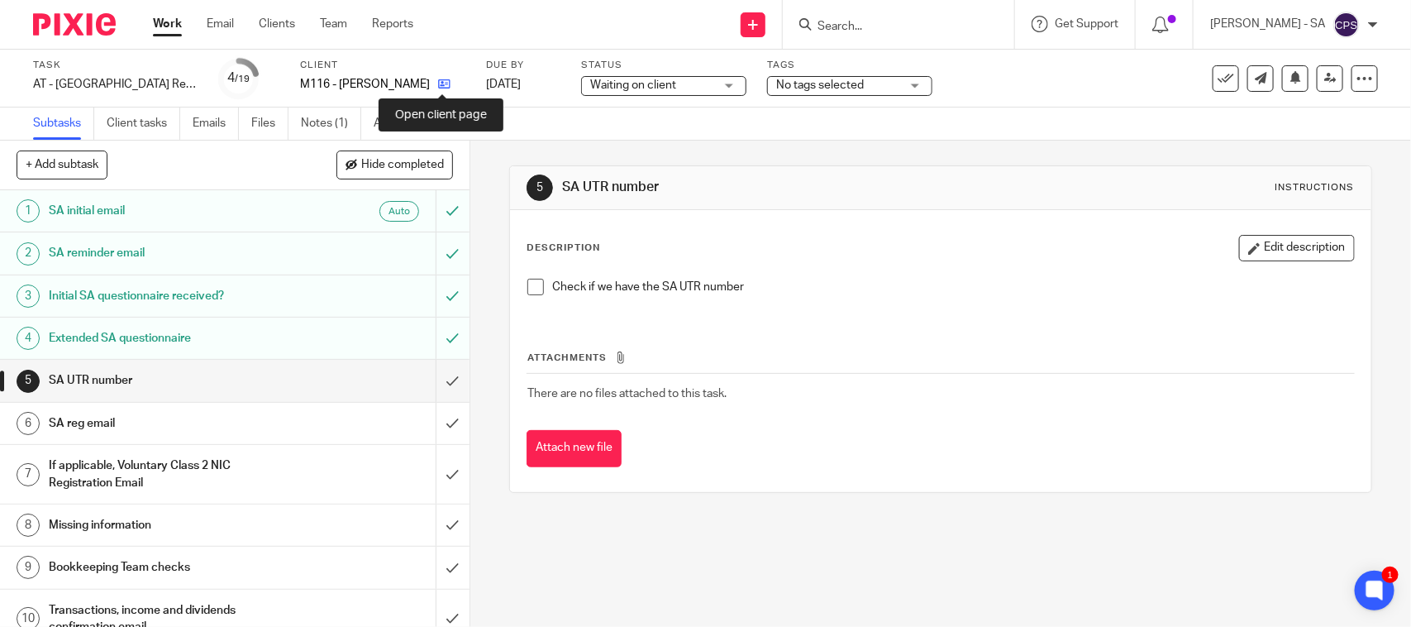
click at [441, 84] on icon at bounding box center [444, 84] width 12 height 12
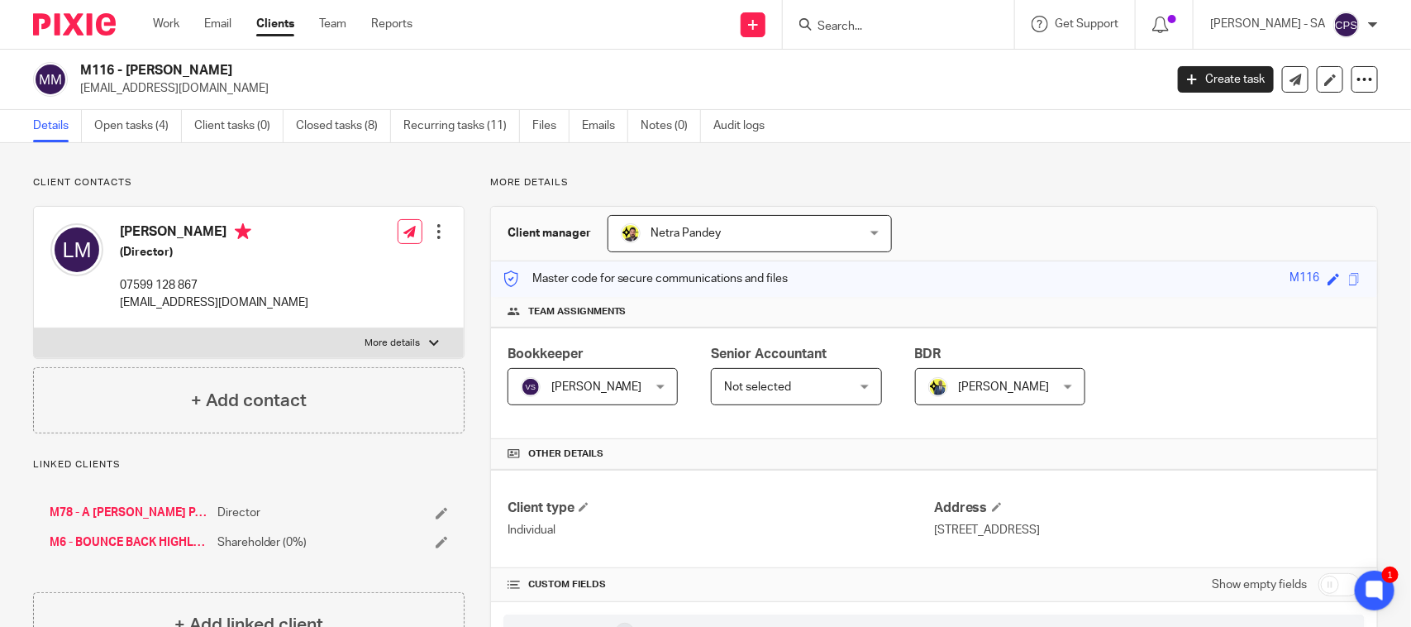
drag, startPoint x: 233, startPoint y: 73, endPoint x: 128, endPoint y: 69, distance: 105.1
click at [128, 69] on h2 "M116 - [PERSON_NAME]" at bounding box center [509, 70] width 858 height 17
copy h2 "[PERSON_NAME]"
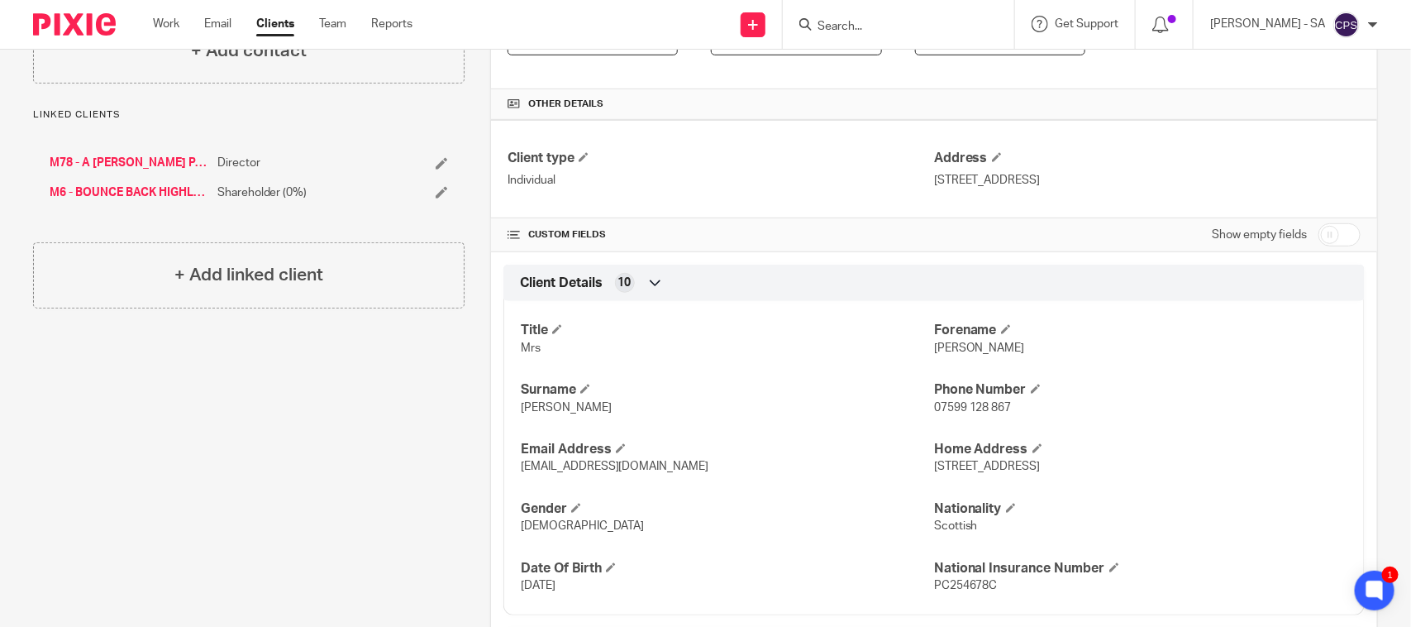
scroll to position [413, 0]
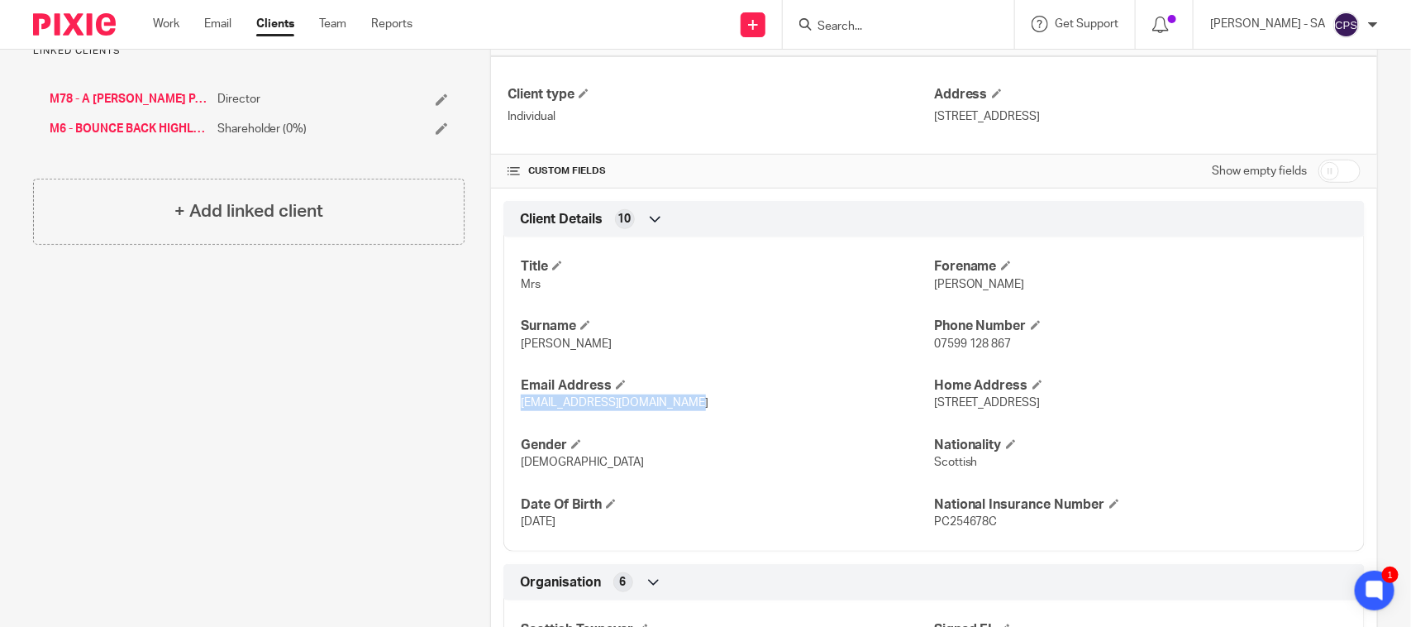
drag, startPoint x: 663, startPoint y: 402, endPoint x: 511, endPoint y: 406, distance: 152.2
click at [511, 406] on div "Title Mrs [PERSON_NAME] [PERSON_NAME] [PERSON_NAME] Phone Number 07599 128 867 …" at bounding box center [933, 388] width 861 height 327
copy span "[EMAIL_ADDRESS][DOMAIN_NAME]"
click at [844, 465] on p "Female" at bounding box center [727, 462] width 413 height 17
drag, startPoint x: 1000, startPoint y: 345, endPoint x: 936, endPoint y: 350, distance: 64.7
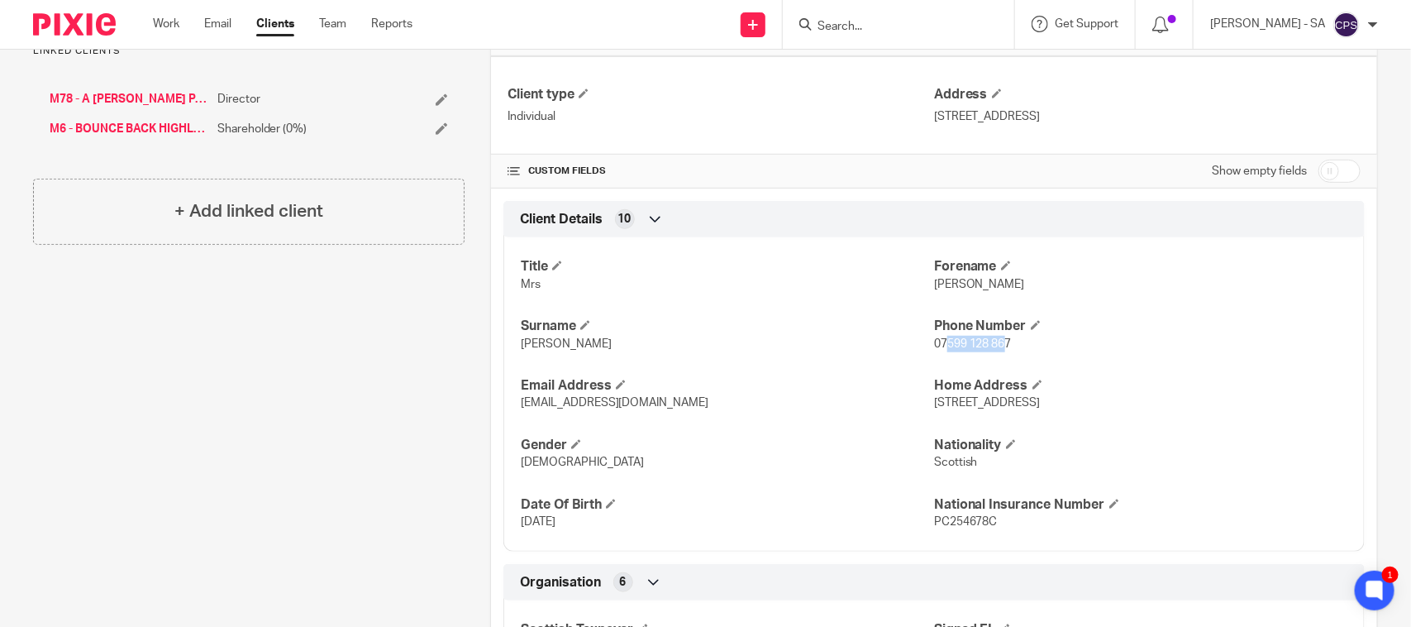
click at [936, 350] on span "07599 128 867" at bounding box center [973, 344] width 78 height 12
click at [1003, 358] on div "Title Mrs Forename Laura Surname MacNeil Phone Number 07599 128 867 Email Addre…" at bounding box center [933, 388] width 861 height 327
drag, startPoint x: 1006, startPoint y: 347, endPoint x: 927, endPoint y: 353, distance: 79.6
click at [934, 352] on p "07599 128 867" at bounding box center [1140, 344] width 413 height 17
copy span "07599 128 867"
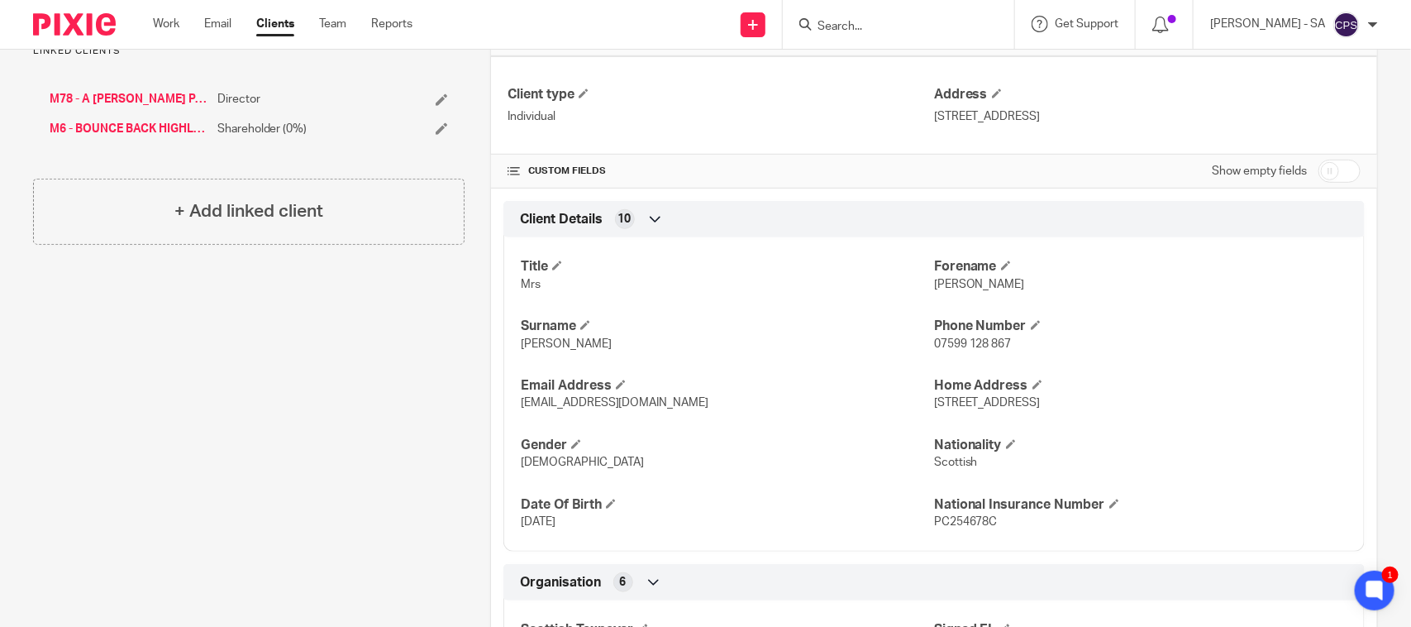
click at [926, 418] on div "Title Mrs Forename Laura Surname MacNeil Phone Number 07599 128 867 Email Addre…" at bounding box center [933, 388] width 861 height 327
click at [203, 406] on div "Client contacts Laura MacNeil (Director) 07599 128 867 info@amacneilpainting.co…" at bounding box center [235, 373] width 457 height 1221
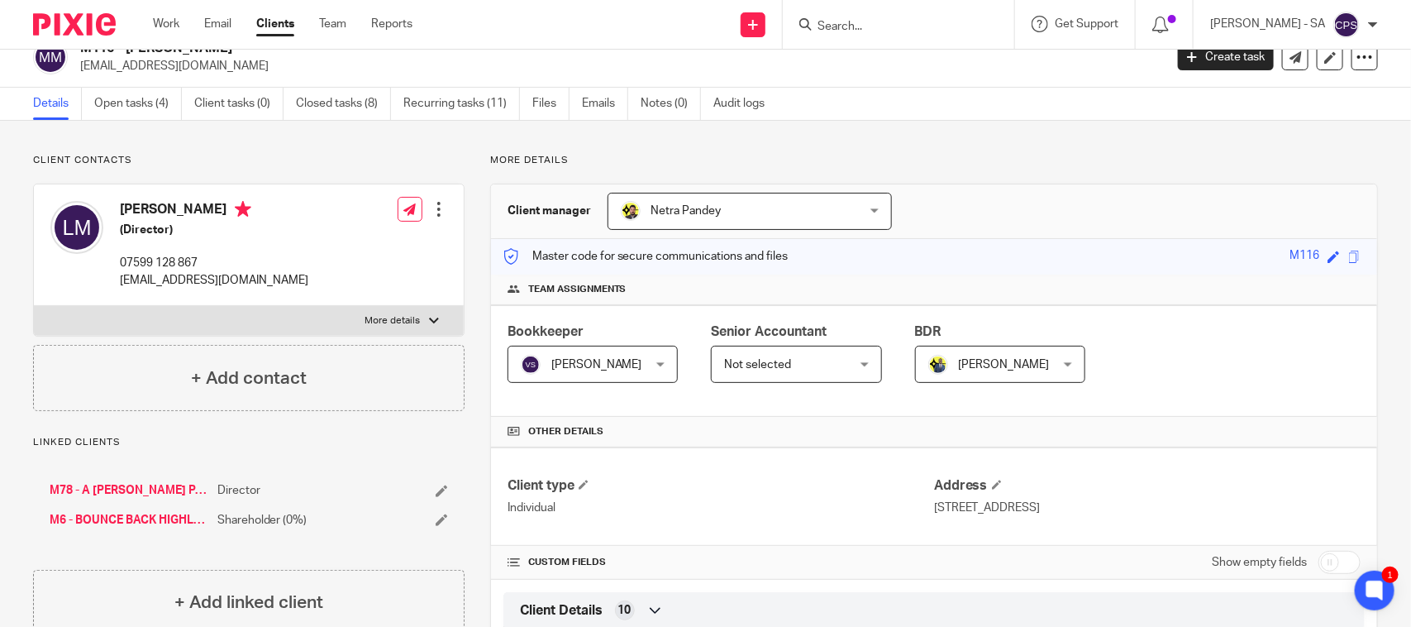
scroll to position [0, 0]
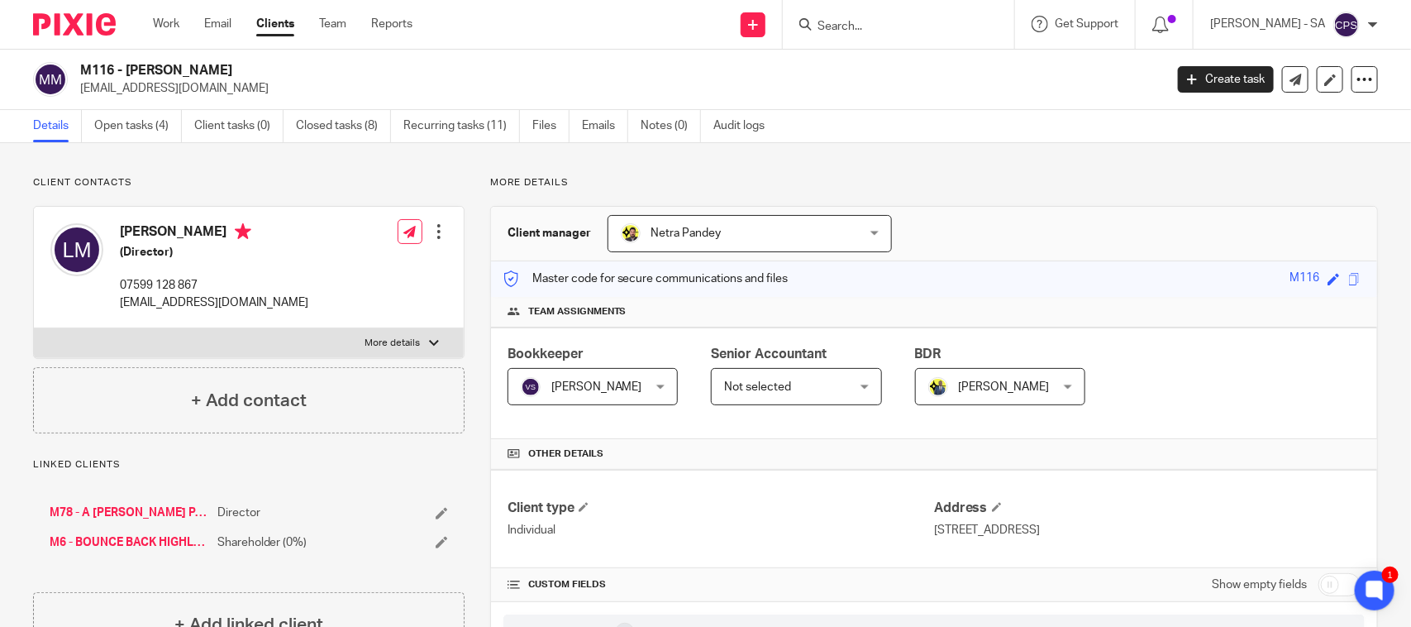
click at [1152, 534] on p "6 Muirden Road Maryburgh Dingwall IV7 8EJ" at bounding box center [1147, 530] width 427 height 17
drag, startPoint x: 1152, startPoint y: 534, endPoint x: 926, endPoint y: 542, distance: 225.8
click at [926, 542] on div "Client type Individual Address 6 Muirden Road Maryburgh Dingwall IV7 8EJ" at bounding box center [934, 519] width 886 height 98
copy div "6 Muirden Road Maryburgh Dingwall IV7 8EJ"
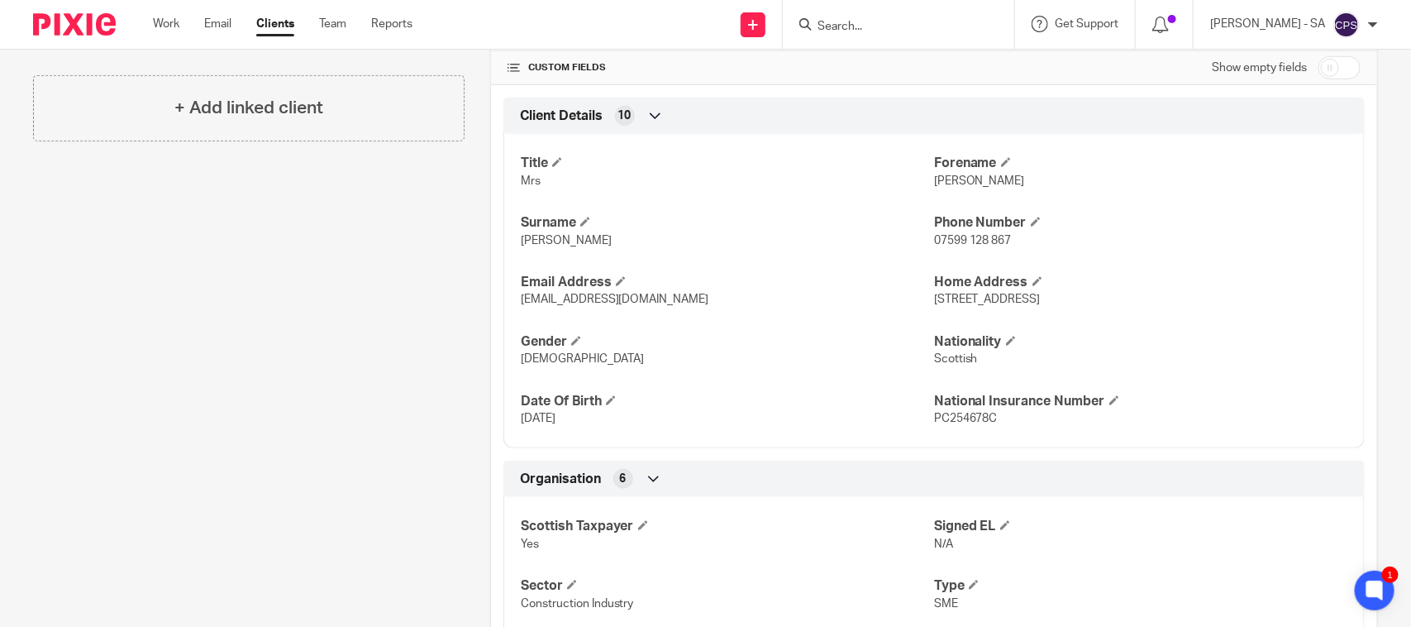
click at [767, 436] on div "Title Mrs Forename Laura Surname MacNeil Phone Number 07599 128 867 Email Addre…" at bounding box center [933, 285] width 861 height 327
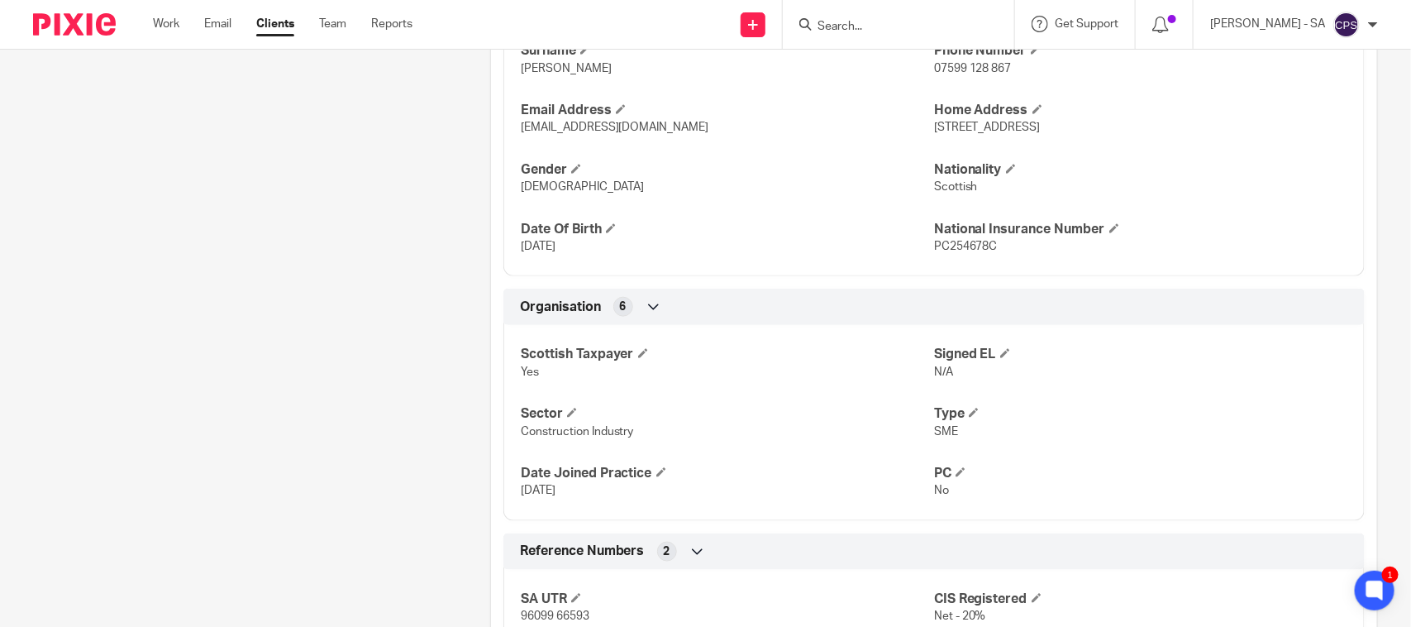
scroll to position [723, 0]
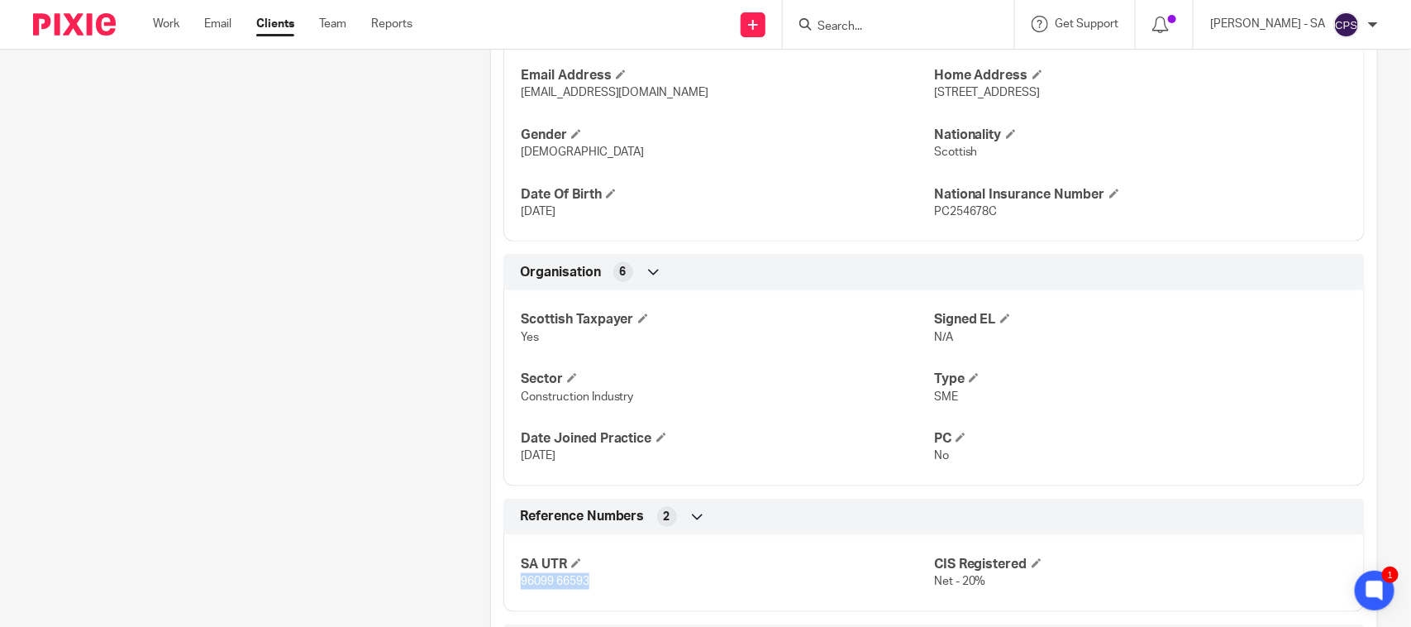
drag, startPoint x: 584, startPoint y: 587, endPoint x: 518, endPoint y: 588, distance: 66.1
click at [521, 587] on span "96099 66593" at bounding box center [555, 581] width 69 height 12
copy span "96099 66593"
drag, startPoint x: 986, startPoint y: 213, endPoint x: 923, endPoint y: 230, distance: 65.0
click at [923, 230] on div "Title Mrs Forename Laura Surname MacNeil Phone Number 07599 128 867 Email Addre…" at bounding box center [933, 78] width 861 height 327
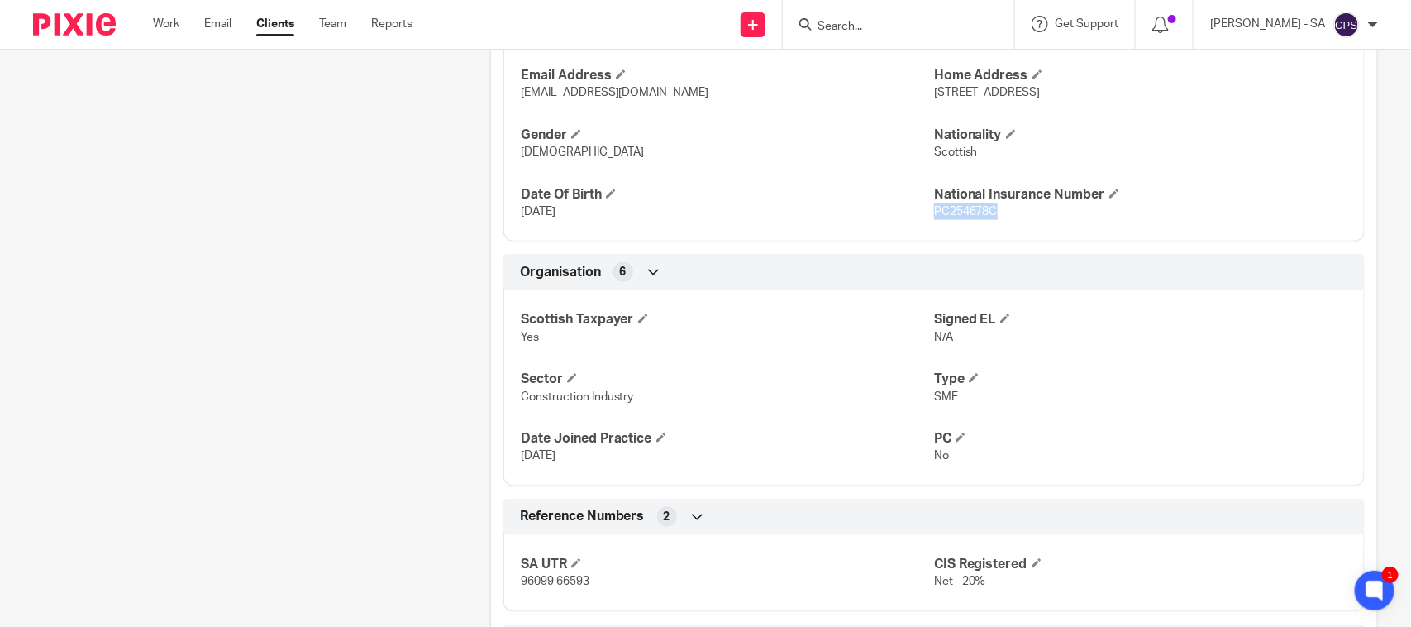
copy span "PC254678C"
drag, startPoint x: 707, startPoint y: 285, endPoint x: 695, endPoint y: 270, distance: 18.9
click at [707, 283] on div "Organisation 6" at bounding box center [934, 272] width 837 height 28
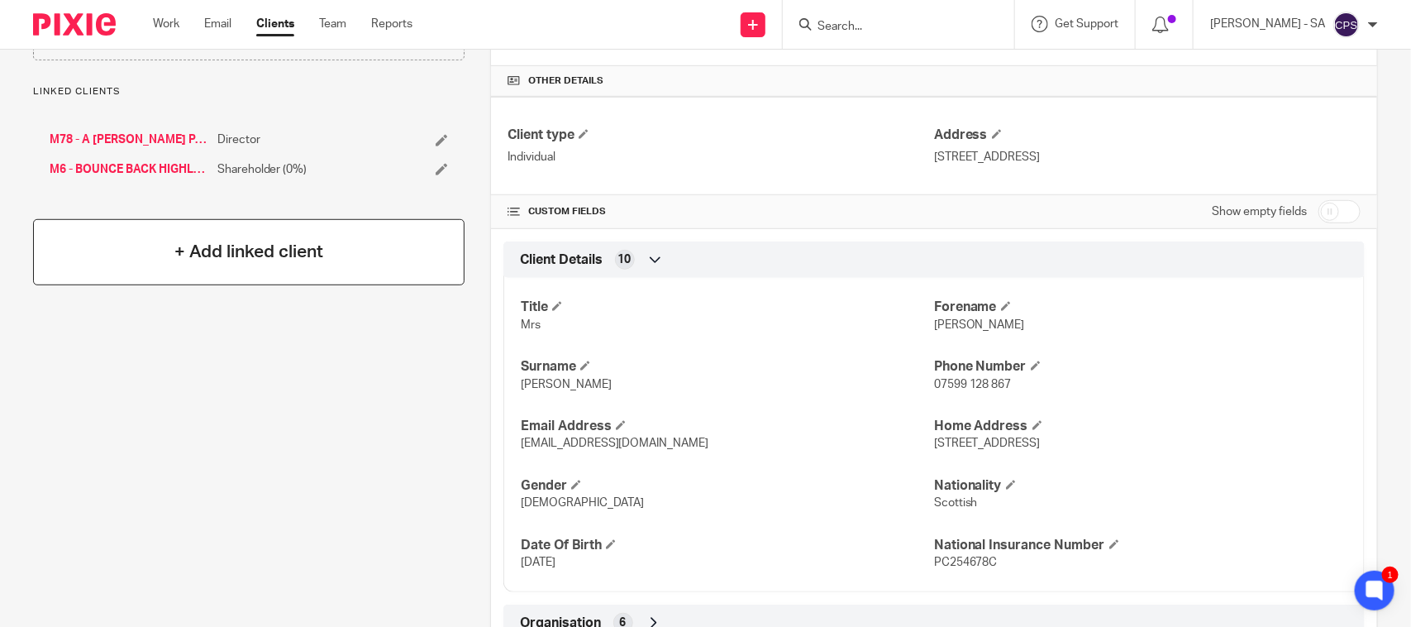
scroll to position [0, 0]
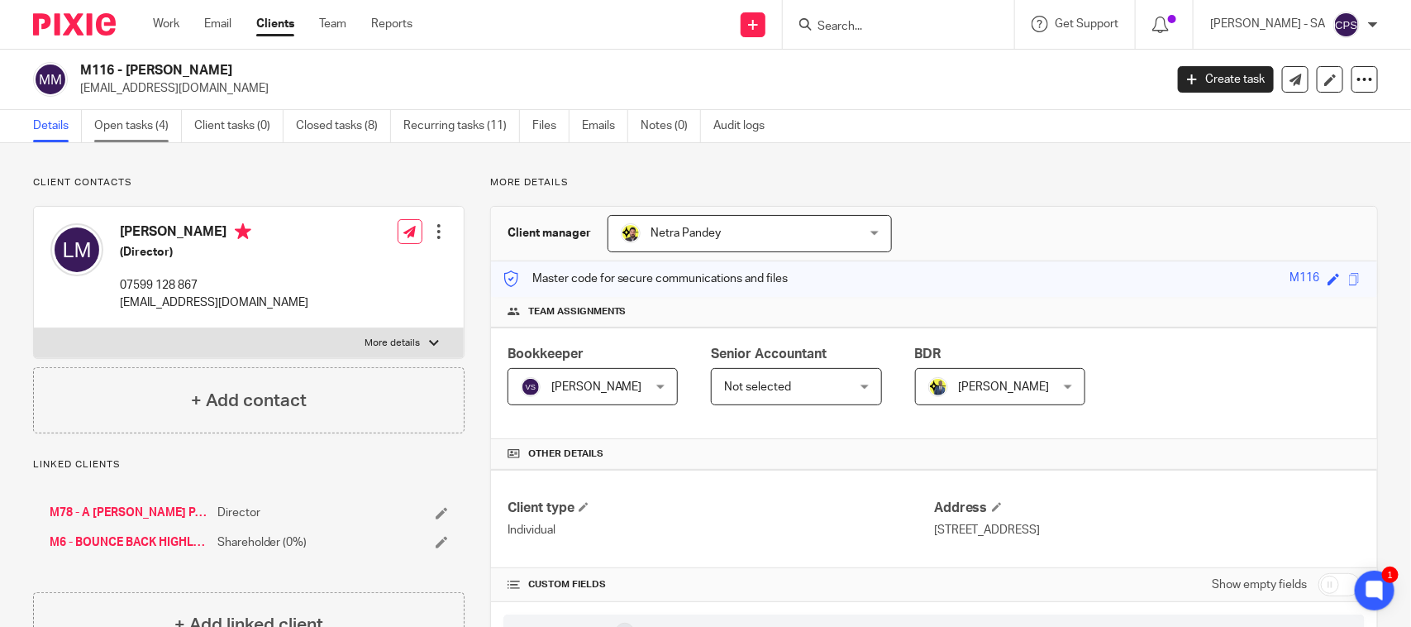
click at [122, 125] on link "Open tasks (4)" at bounding box center [138, 126] width 88 height 32
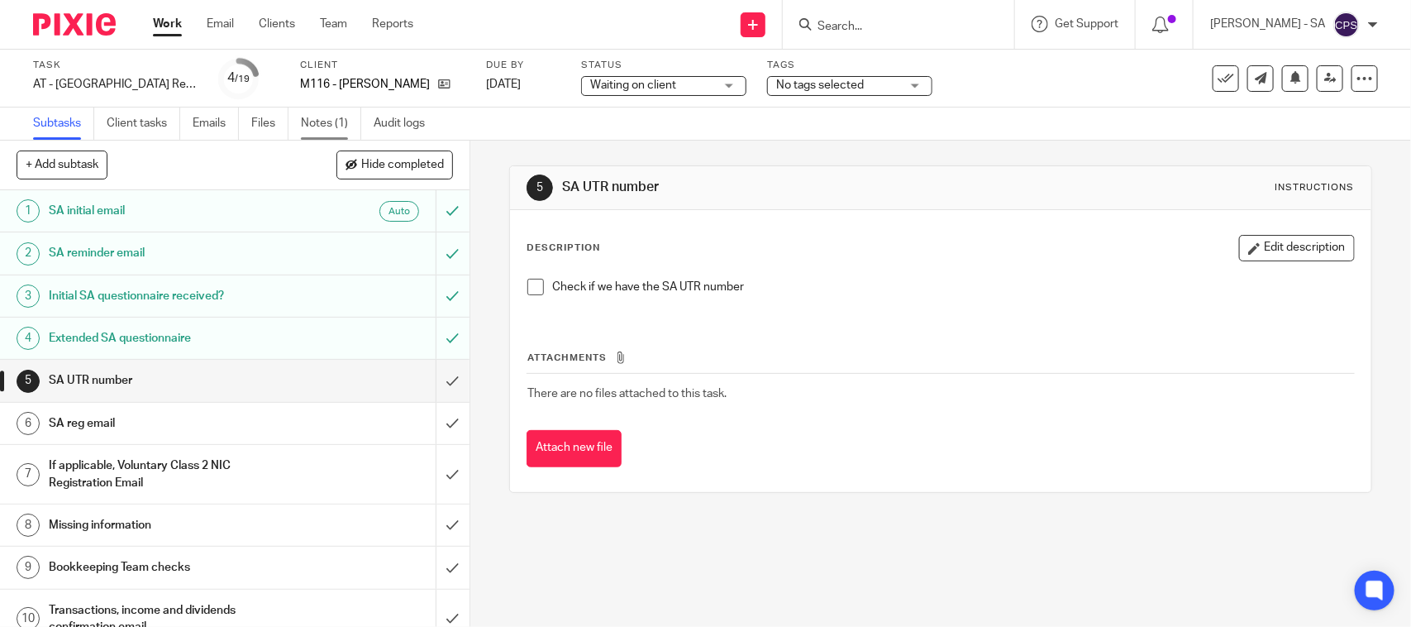
click at [324, 126] on link "Notes (1)" at bounding box center [331, 123] width 60 height 32
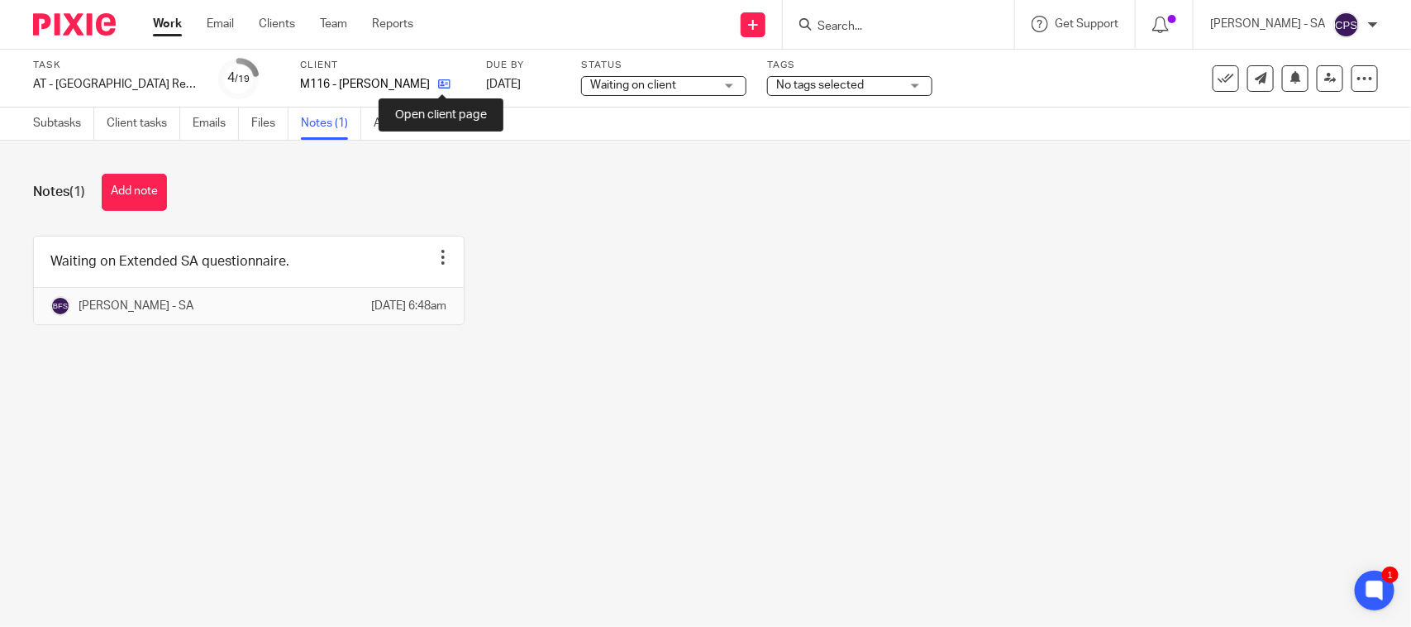
click at [443, 80] on icon at bounding box center [444, 84] width 12 height 12
click at [194, 112] on link "Emails" at bounding box center [216, 123] width 46 height 32
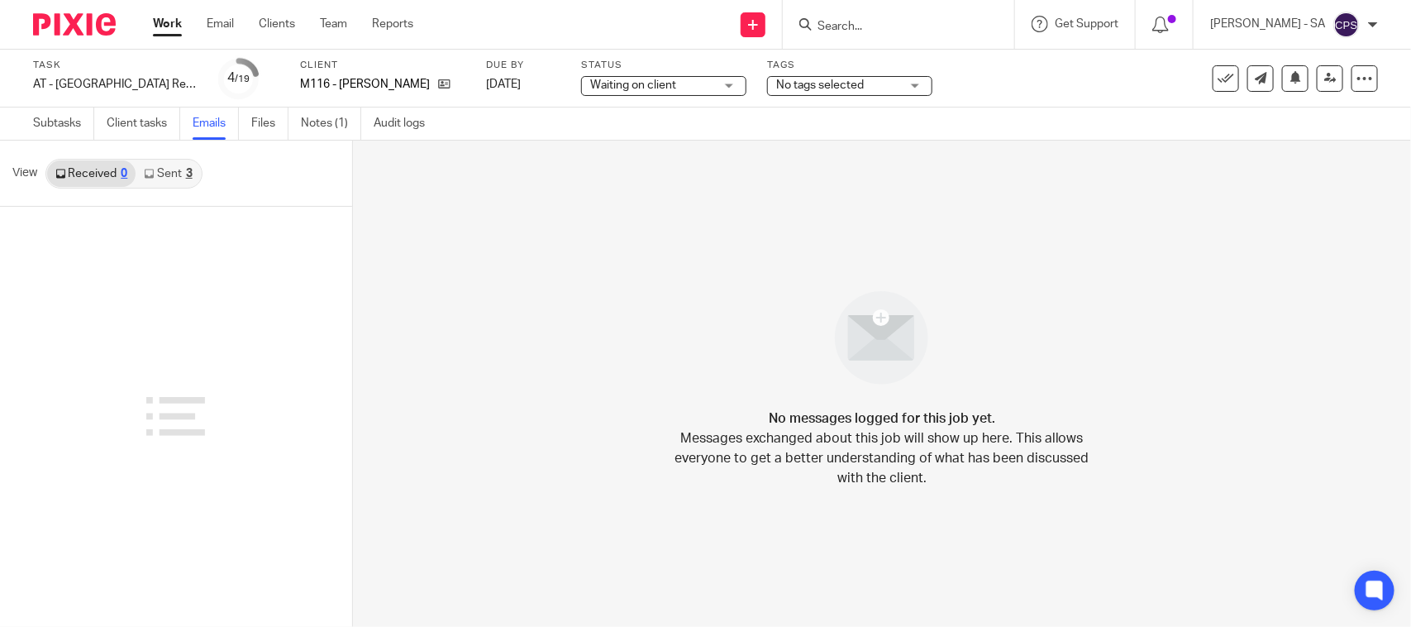
click at [186, 176] on div "3" at bounding box center [189, 174] width 7 height 12
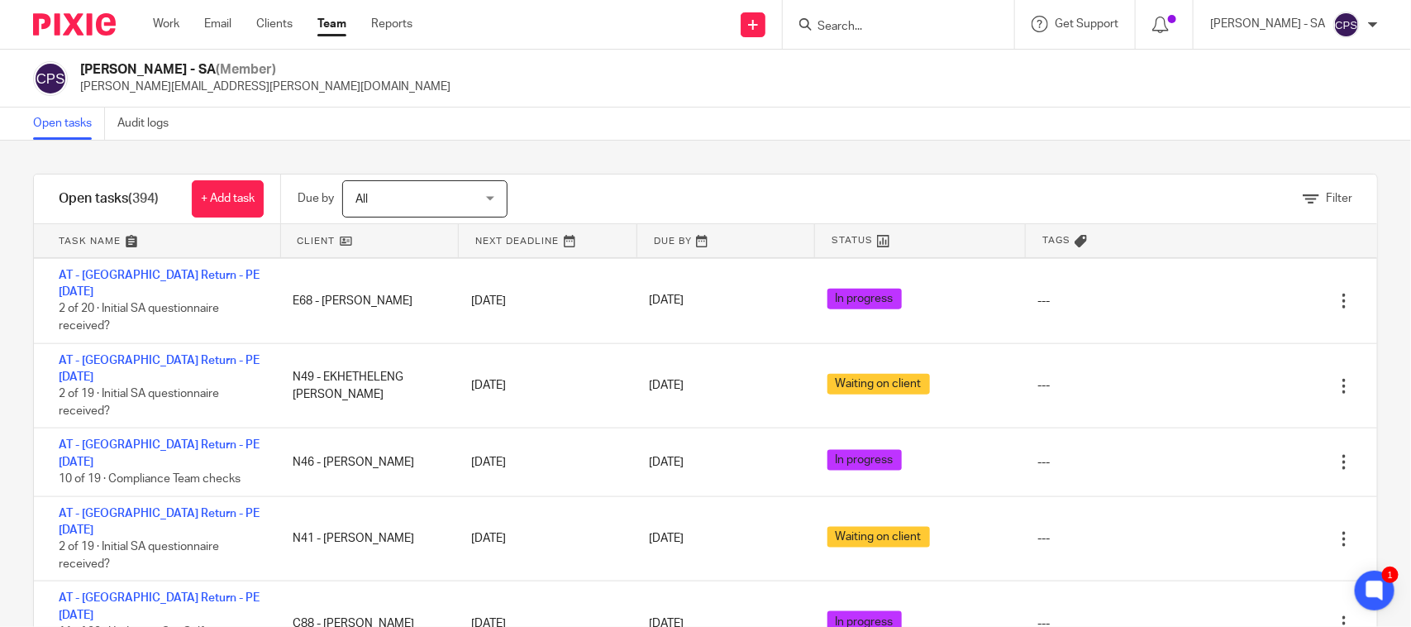
scroll to position [73, 0]
